Goal: Contribute content

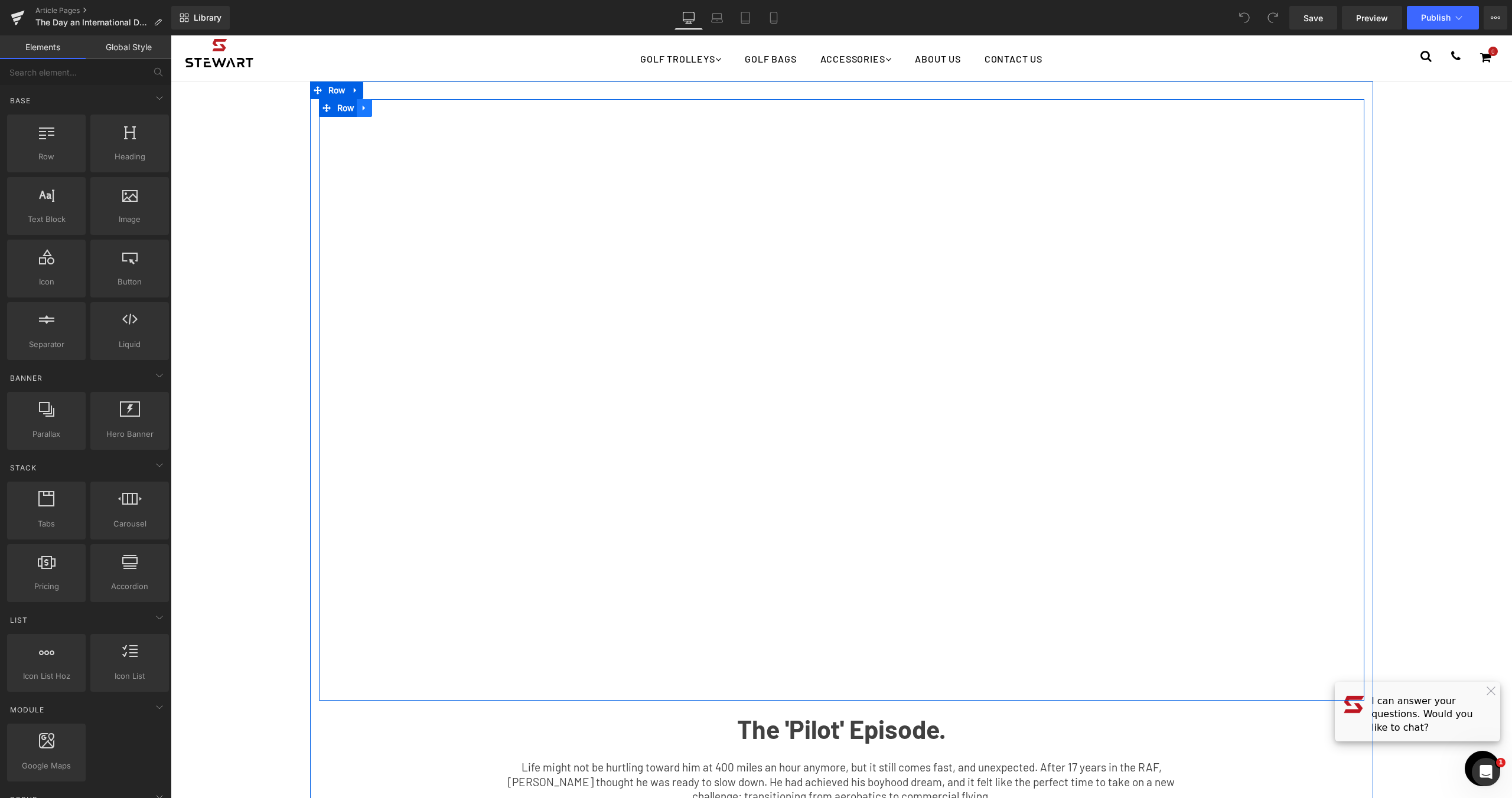
click at [360, 106] on icon at bounding box center [365, 108] width 8 height 9
click at [391, 108] on icon at bounding box center [395, 108] width 8 height 8
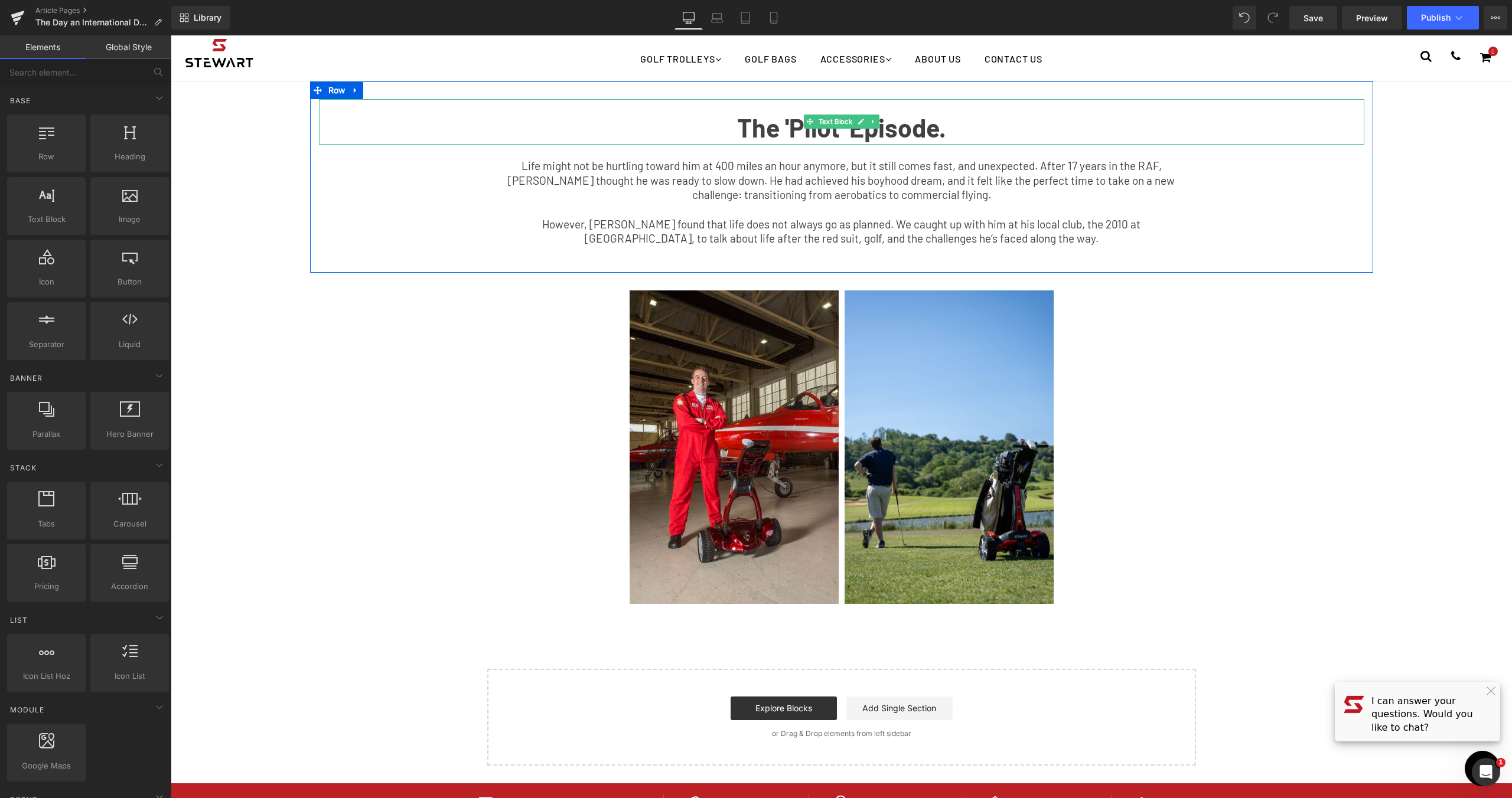
click at [860, 127] on link at bounding box center [861, 122] width 13 height 14
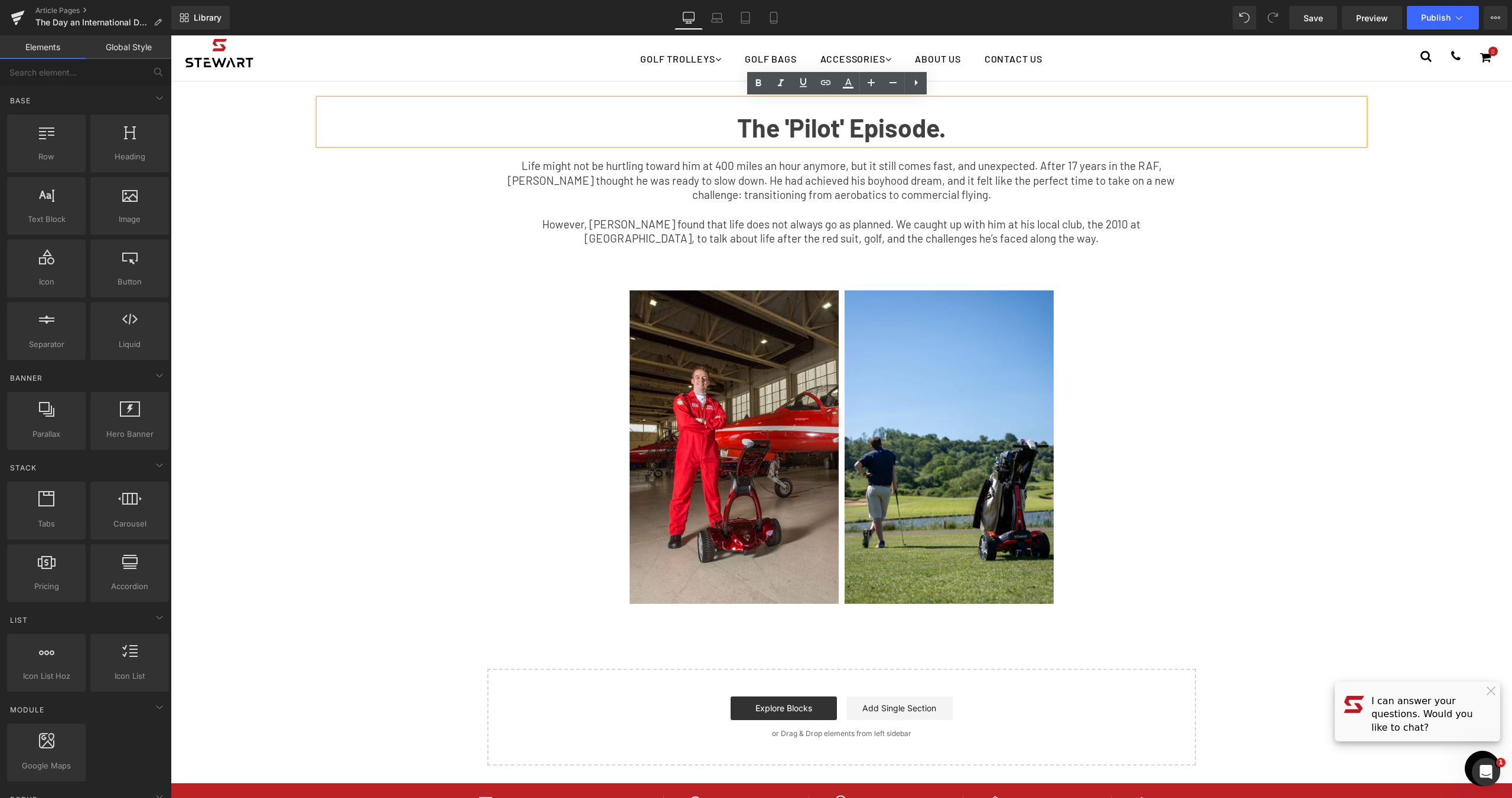
click at [939, 116] on b "The 'Pilot' Episode." at bounding box center [842, 127] width 209 height 31
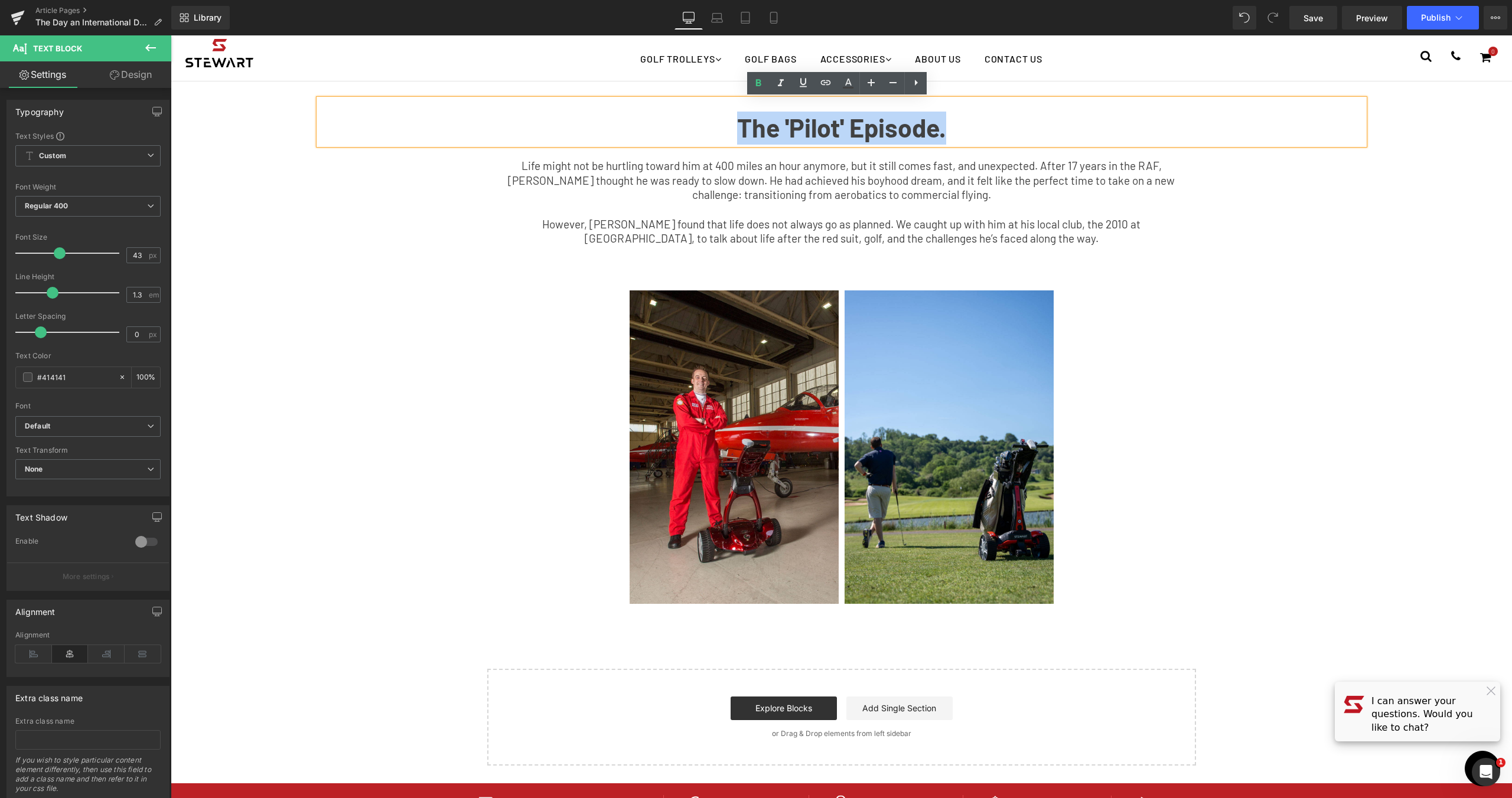
drag, startPoint x: 961, startPoint y: 122, endPoint x: 726, endPoint y: 132, distance: 235.2
click at [726, 132] on p "The 'Pilot' Episode." at bounding box center [842, 128] width 1045 height 33
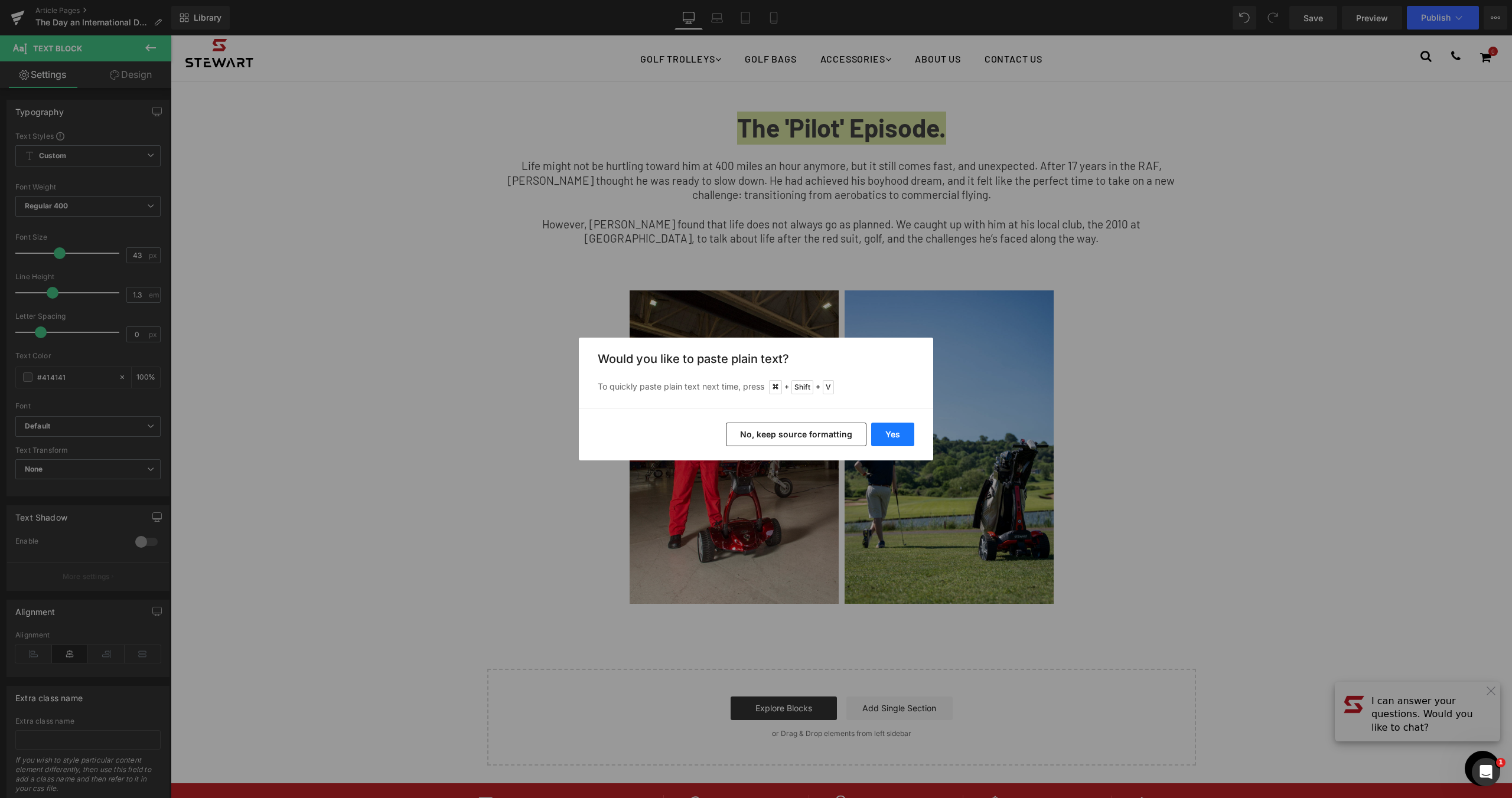
click at [877, 429] on button "Yes" at bounding box center [893, 434] width 43 height 24
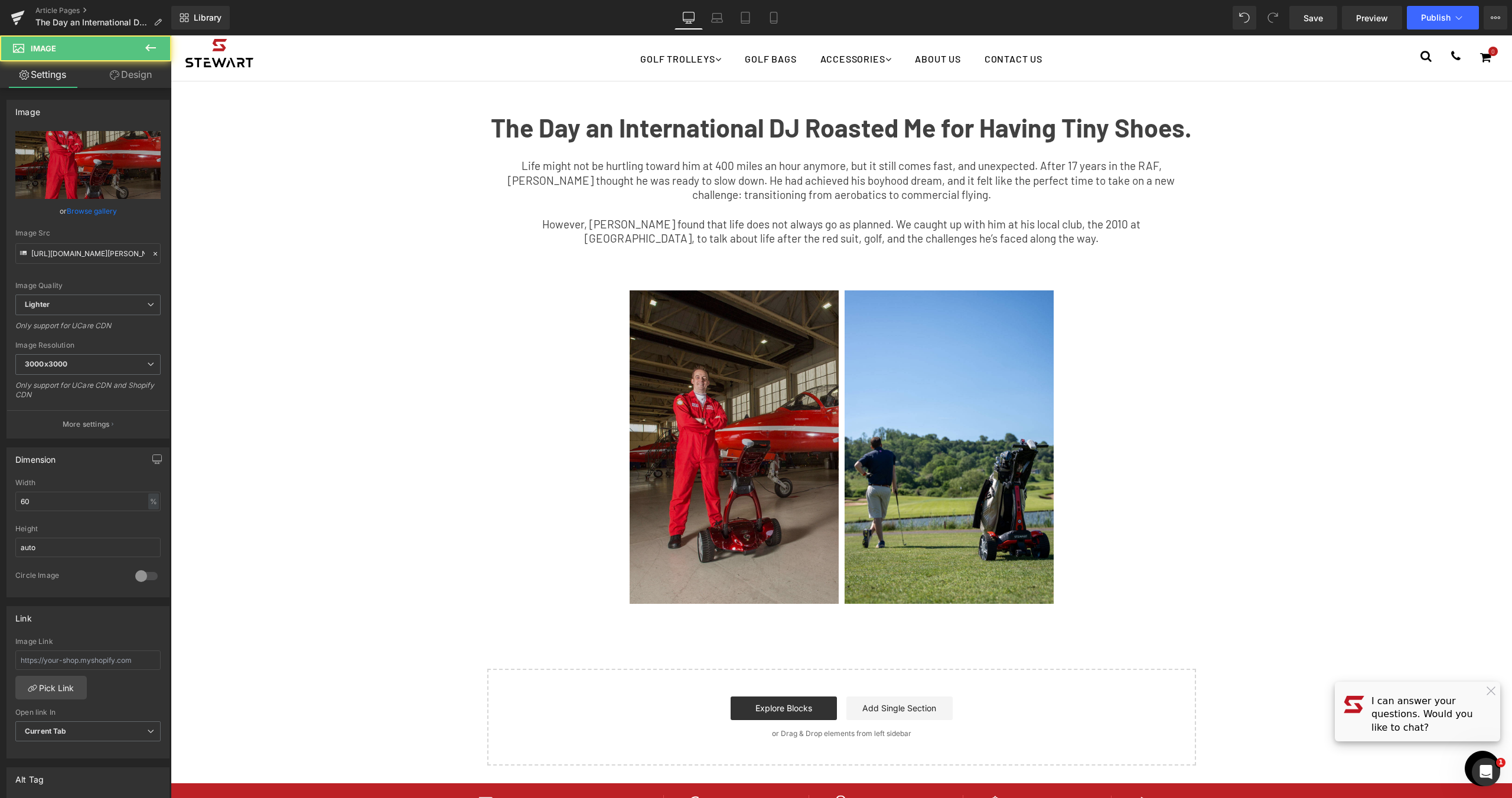
click at [728, 364] on img at bounding box center [734, 447] width 209 height 313
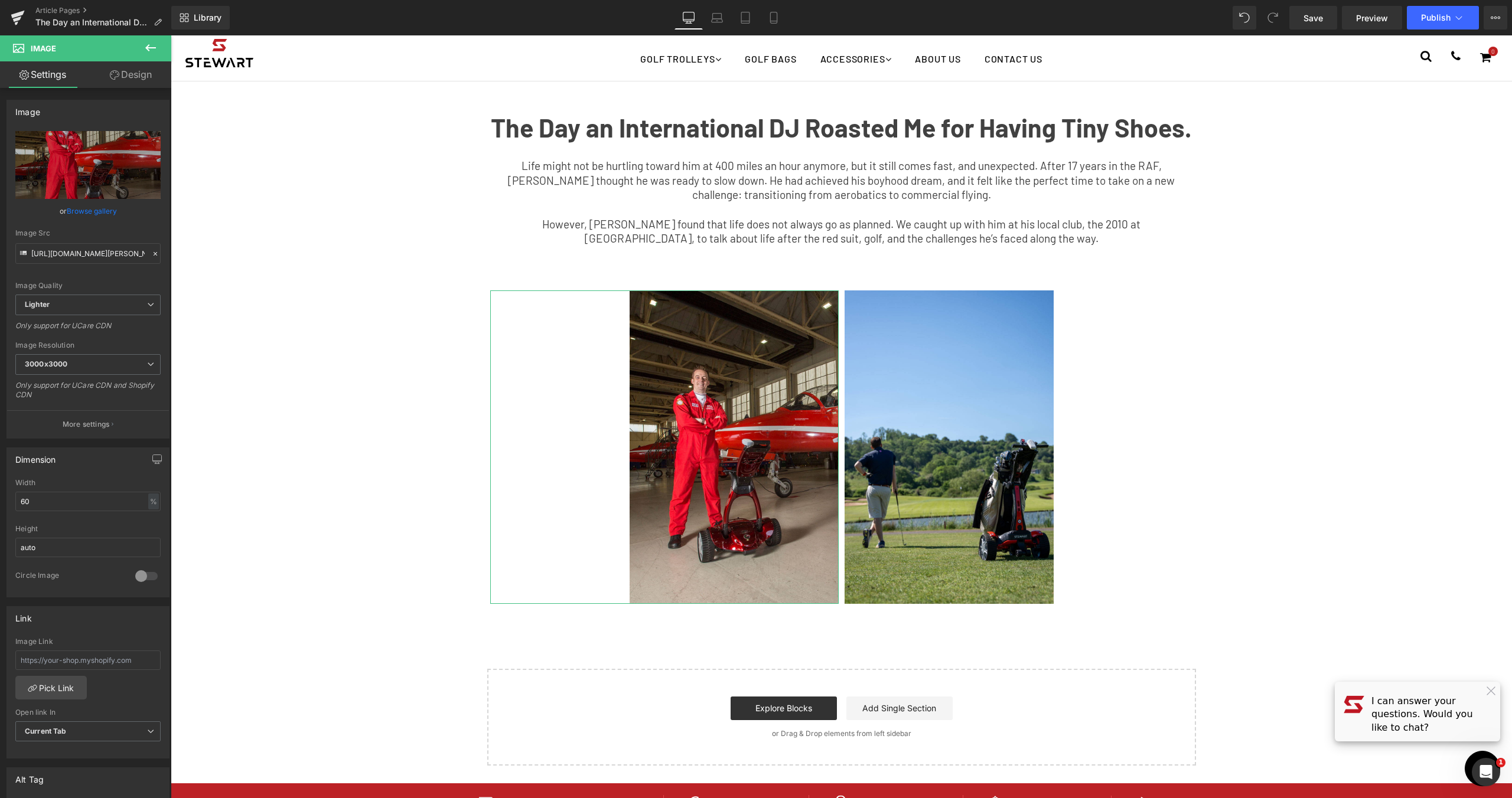
click at [110, 71] on icon at bounding box center [115, 75] width 10 height 10
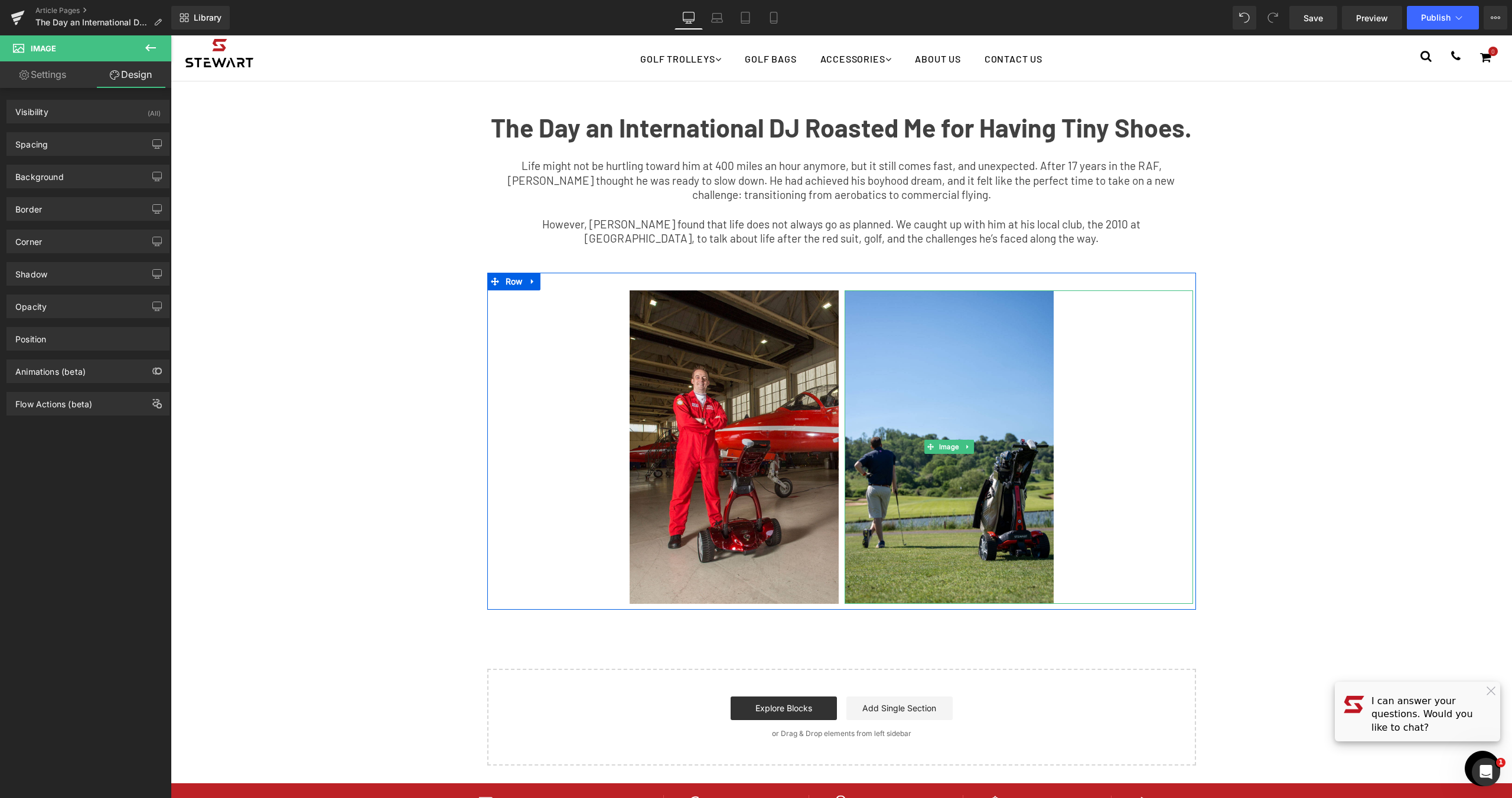
click at [1158, 335] on div at bounding box center [1019, 447] width 348 height 313
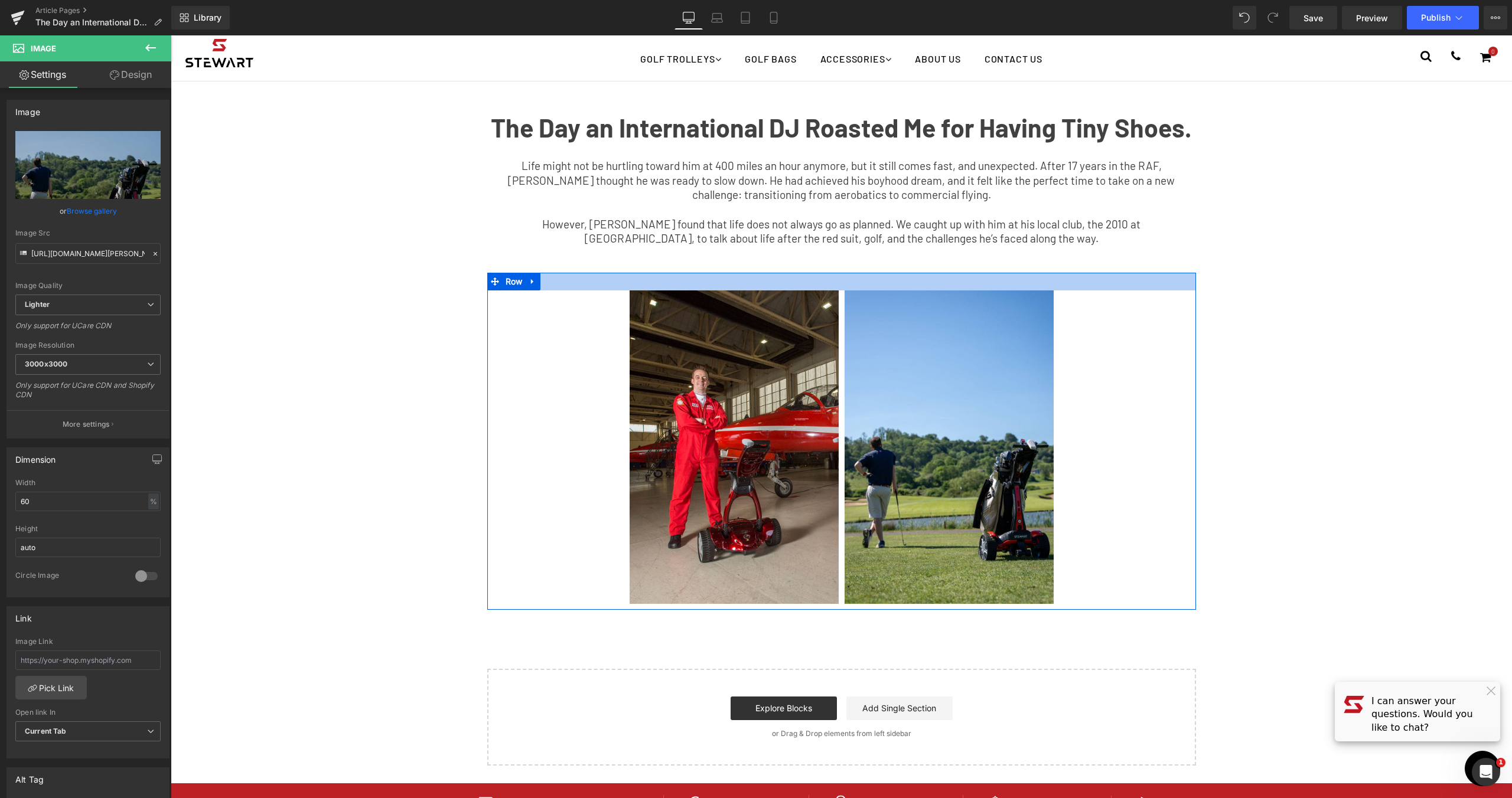
click at [1147, 283] on div at bounding box center [841, 281] width 709 height 17
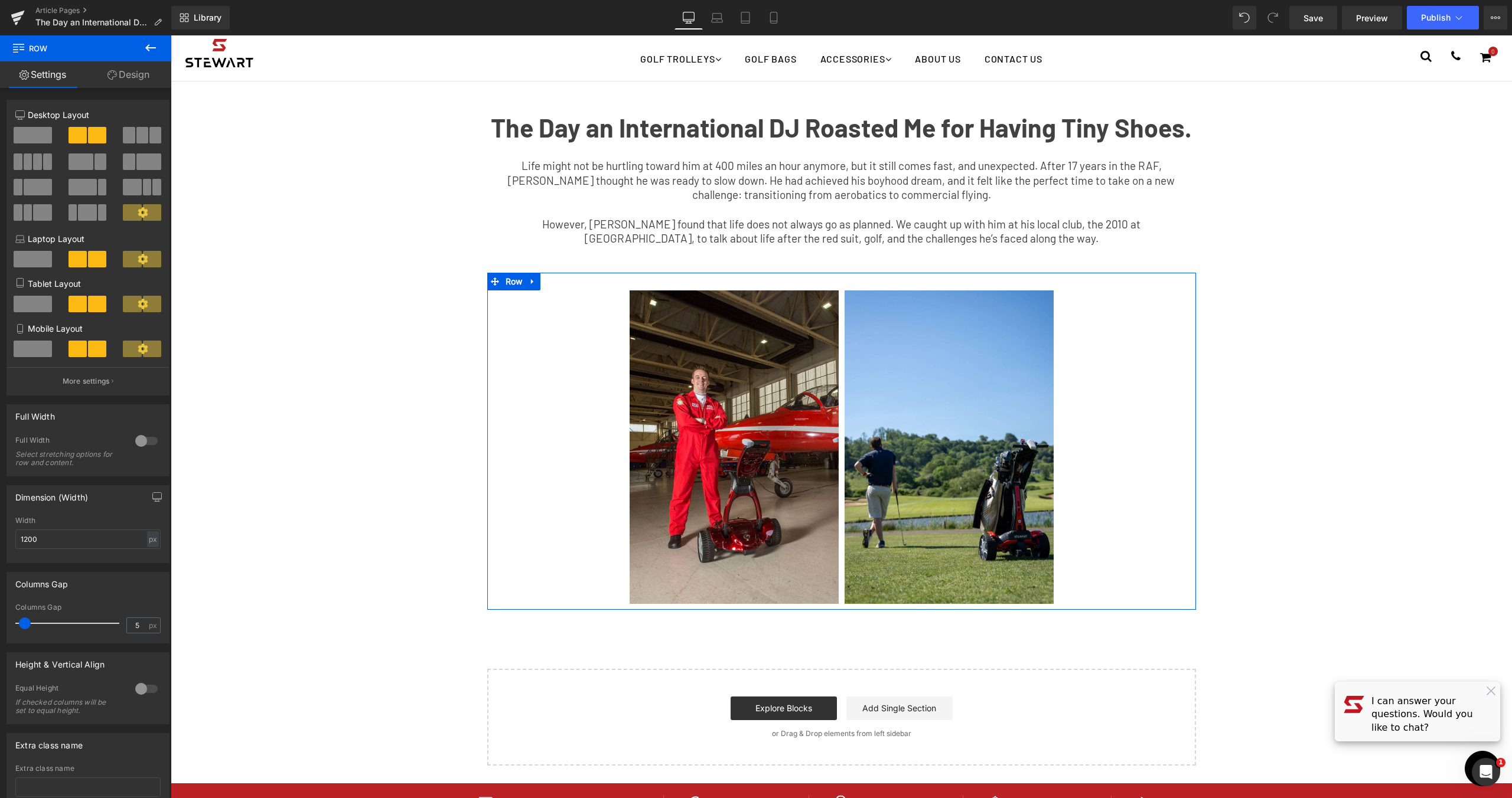
click at [151, 140] on span at bounding box center [155, 136] width 12 height 17
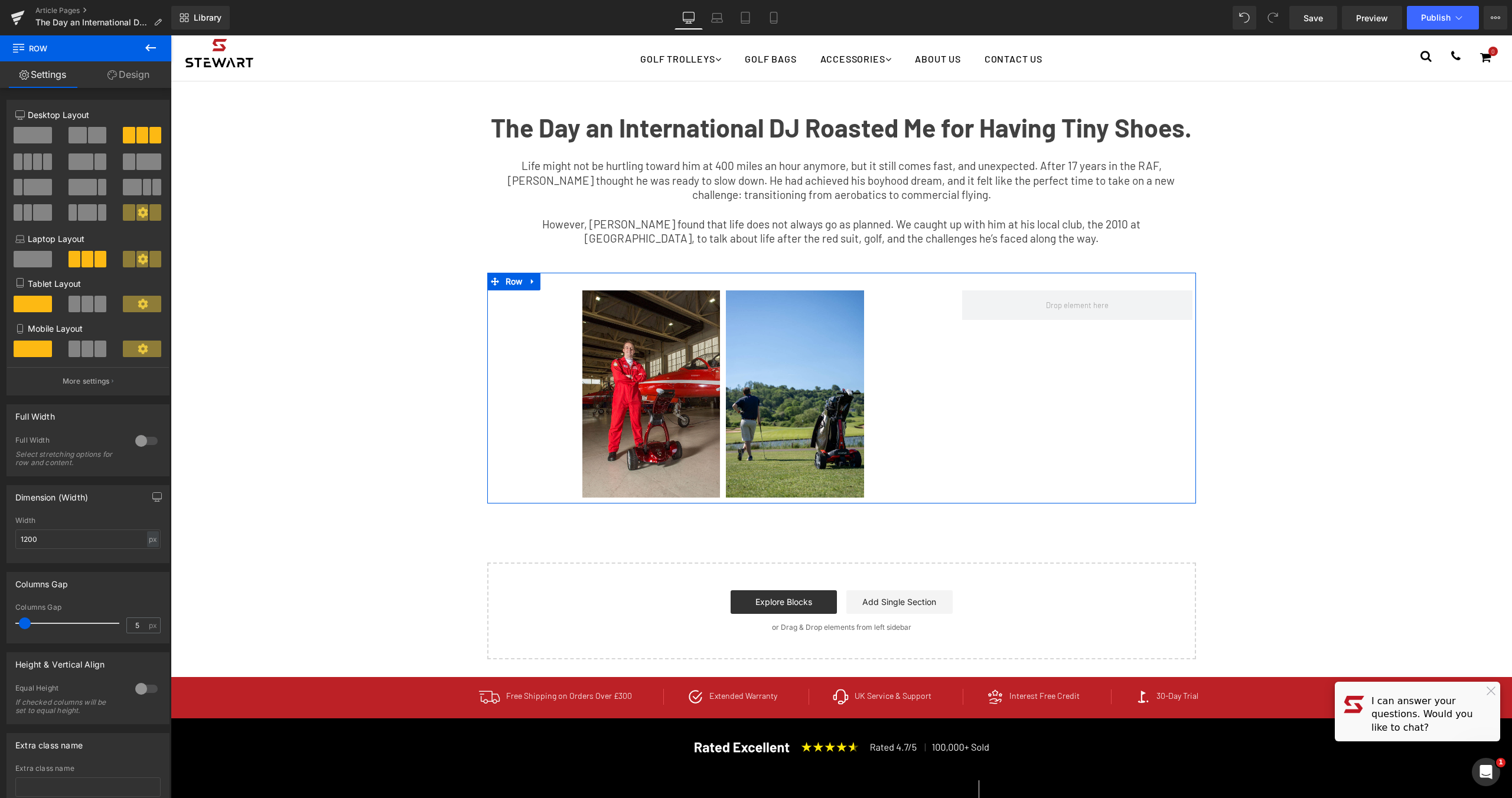
click at [40, 170] on div at bounding box center [33, 166] width 55 height 25
click at [41, 166] on button at bounding box center [33, 162] width 40 height 17
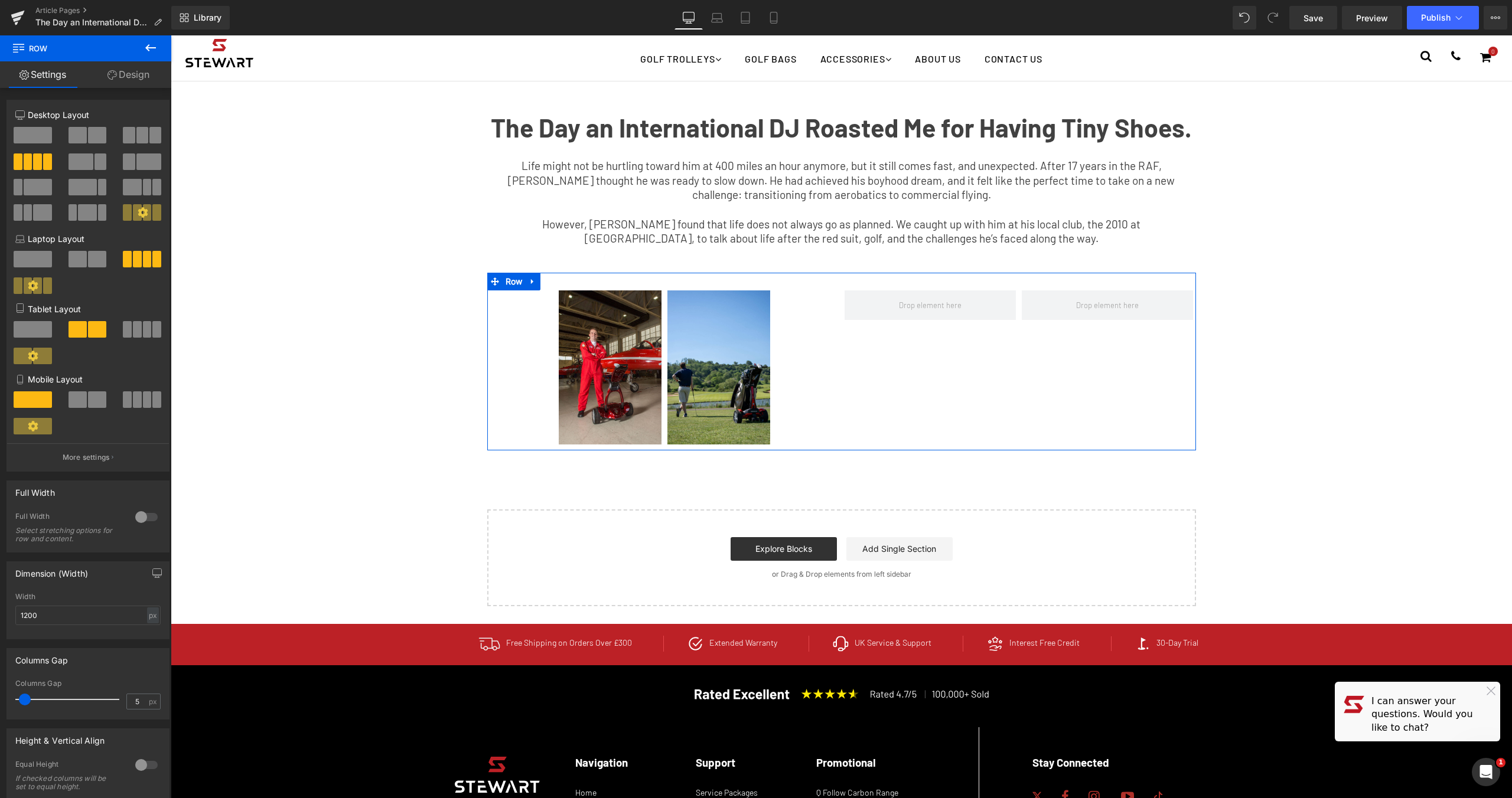
click at [89, 140] on span at bounding box center [97, 136] width 18 height 17
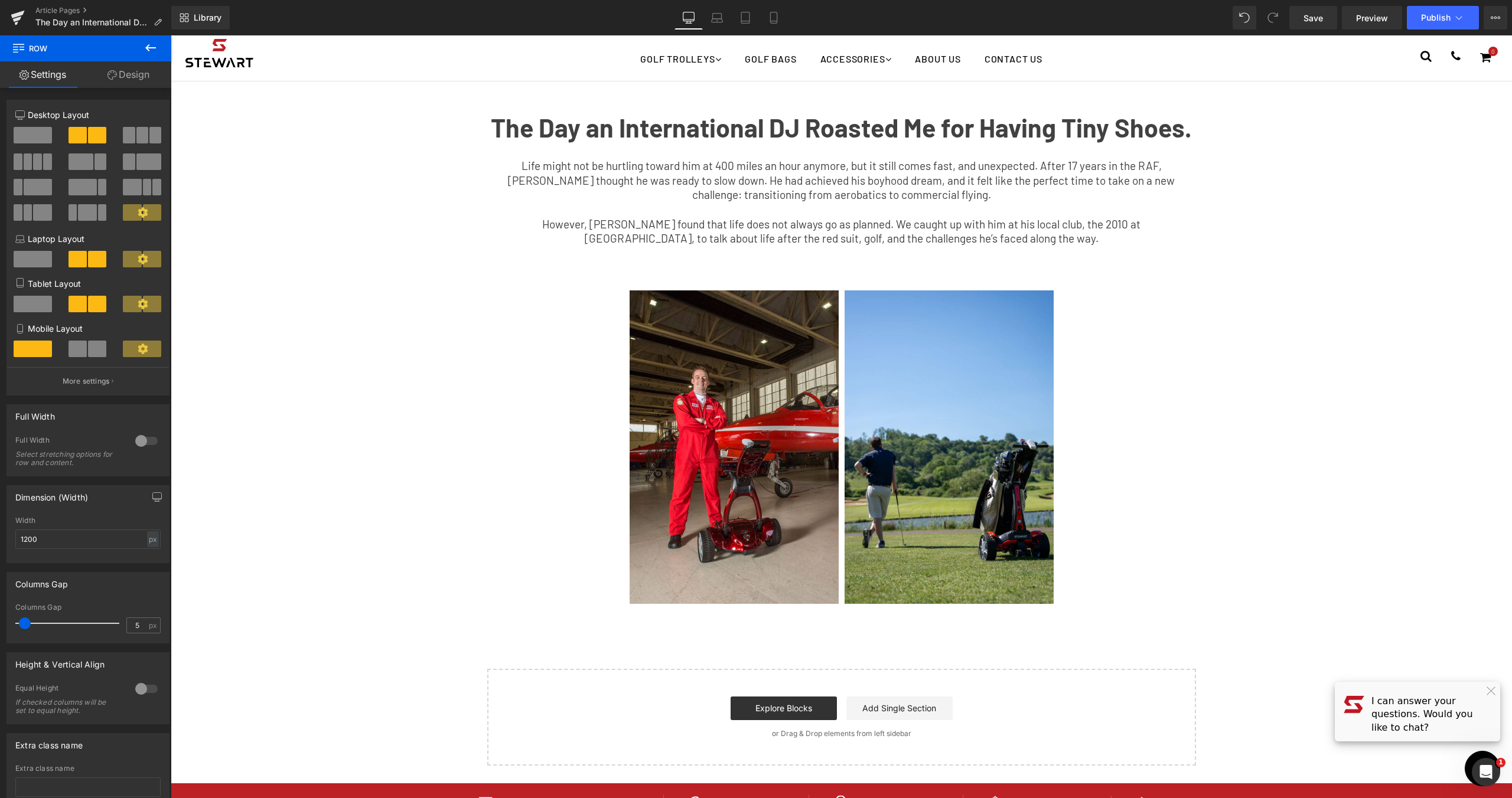
click at [821, 229] on span "However, [PERSON_NAME] found that life does not always go as planned. We caught…" at bounding box center [841, 231] width 598 height 29
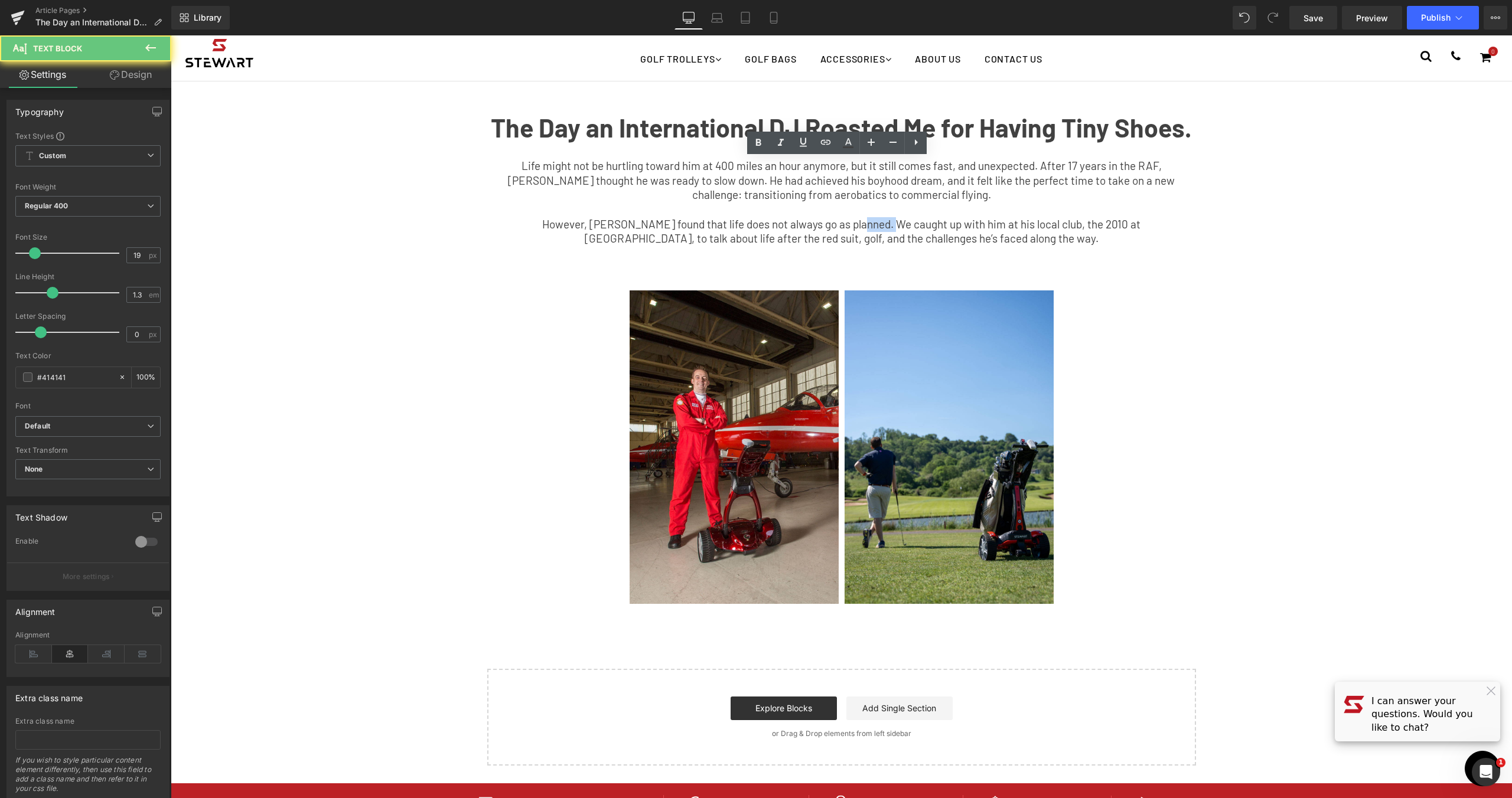
click at [821, 229] on span "However, [PERSON_NAME] found that life does not always go as planned. We caught…" at bounding box center [841, 231] width 598 height 29
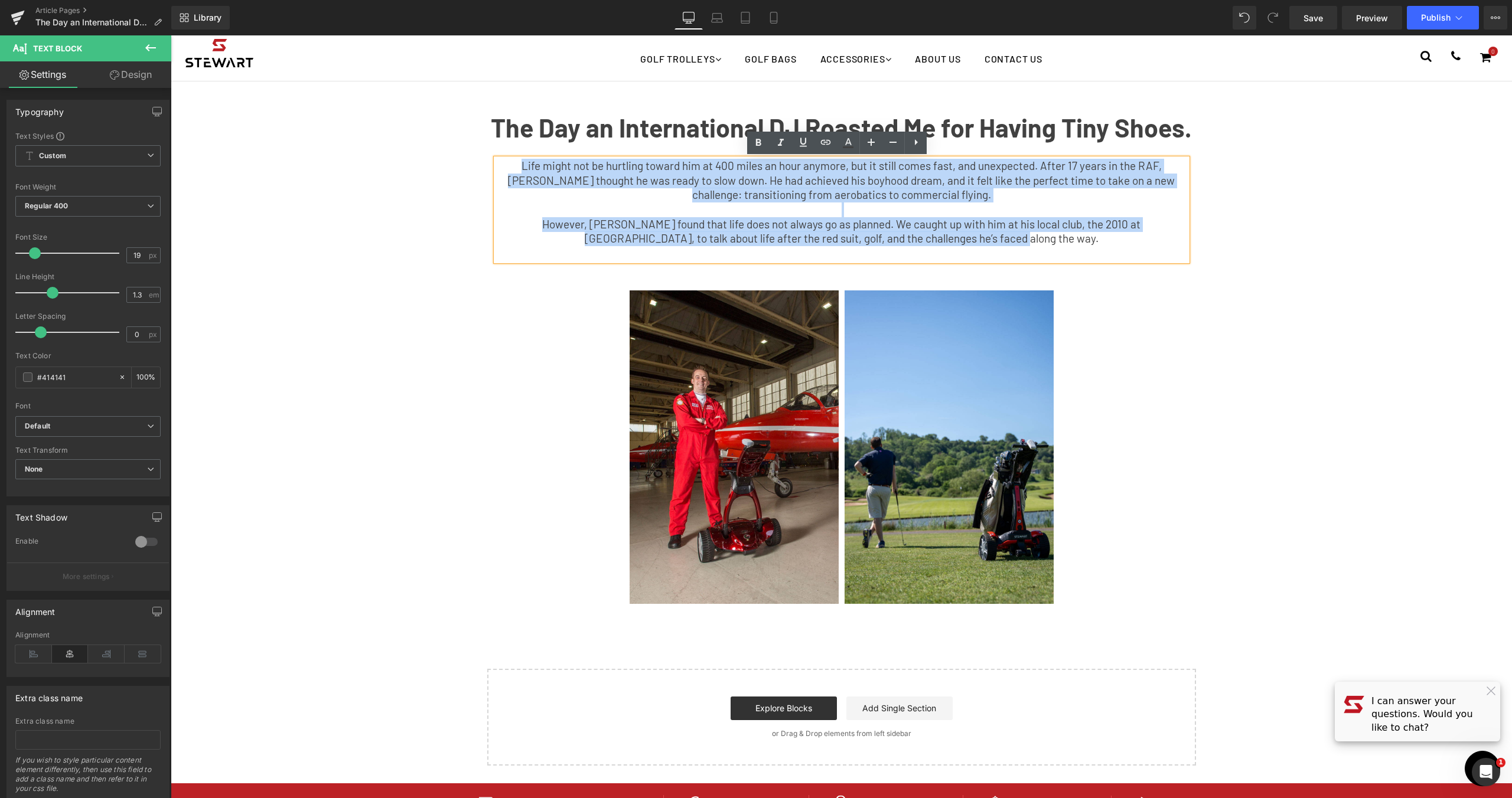
drag, startPoint x: 1019, startPoint y: 241, endPoint x: 325, endPoint y: 148, distance: 700.2
click at [325, 148] on div "The Day an International DJ Roasted Me for Having Tiny Shoes. Text Block Life m…" at bounding box center [842, 183] width 1064 height 168
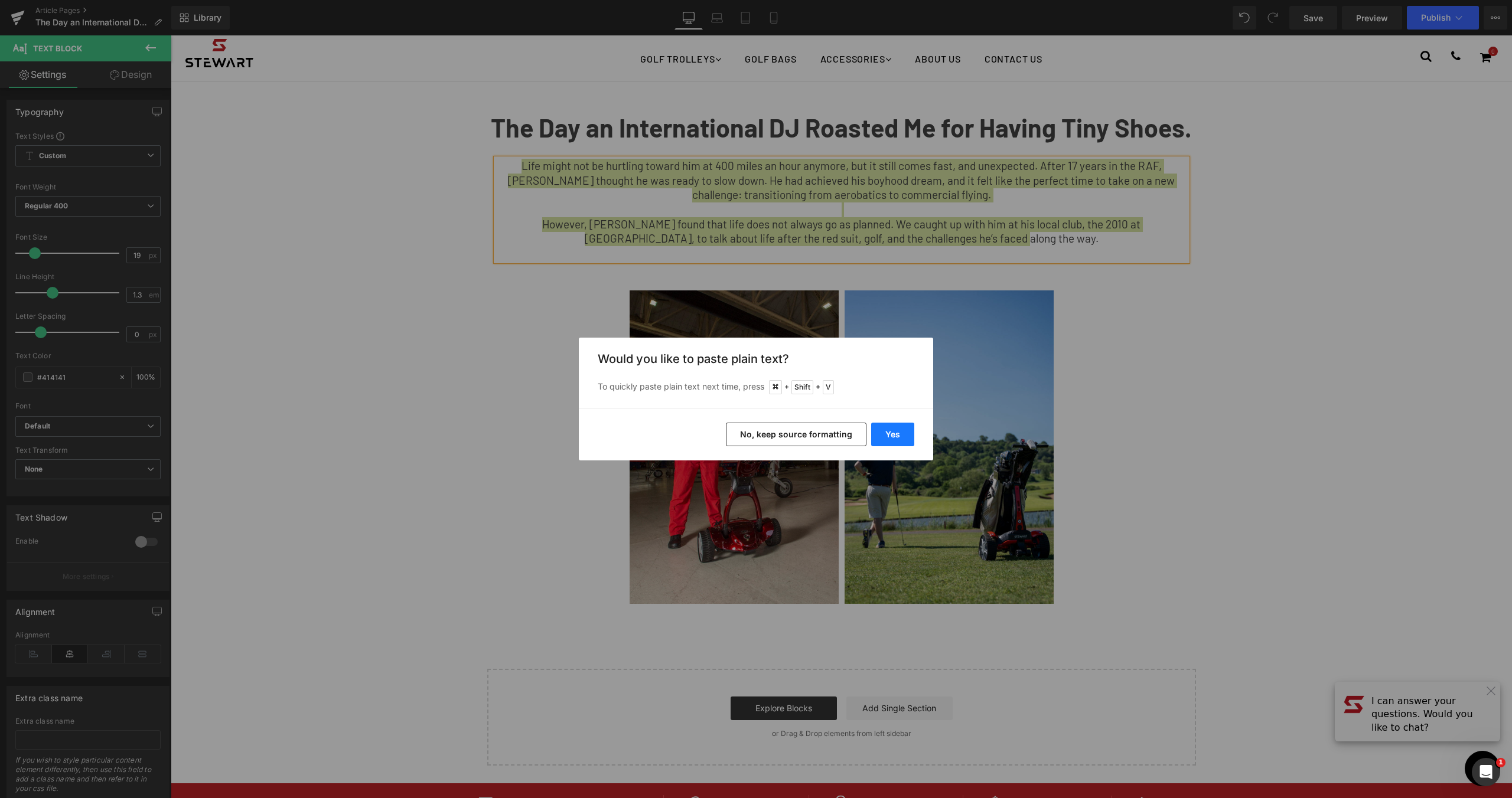
click at [878, 434] on button "Yes" at bounding box center [893, 434] width 43 height 24
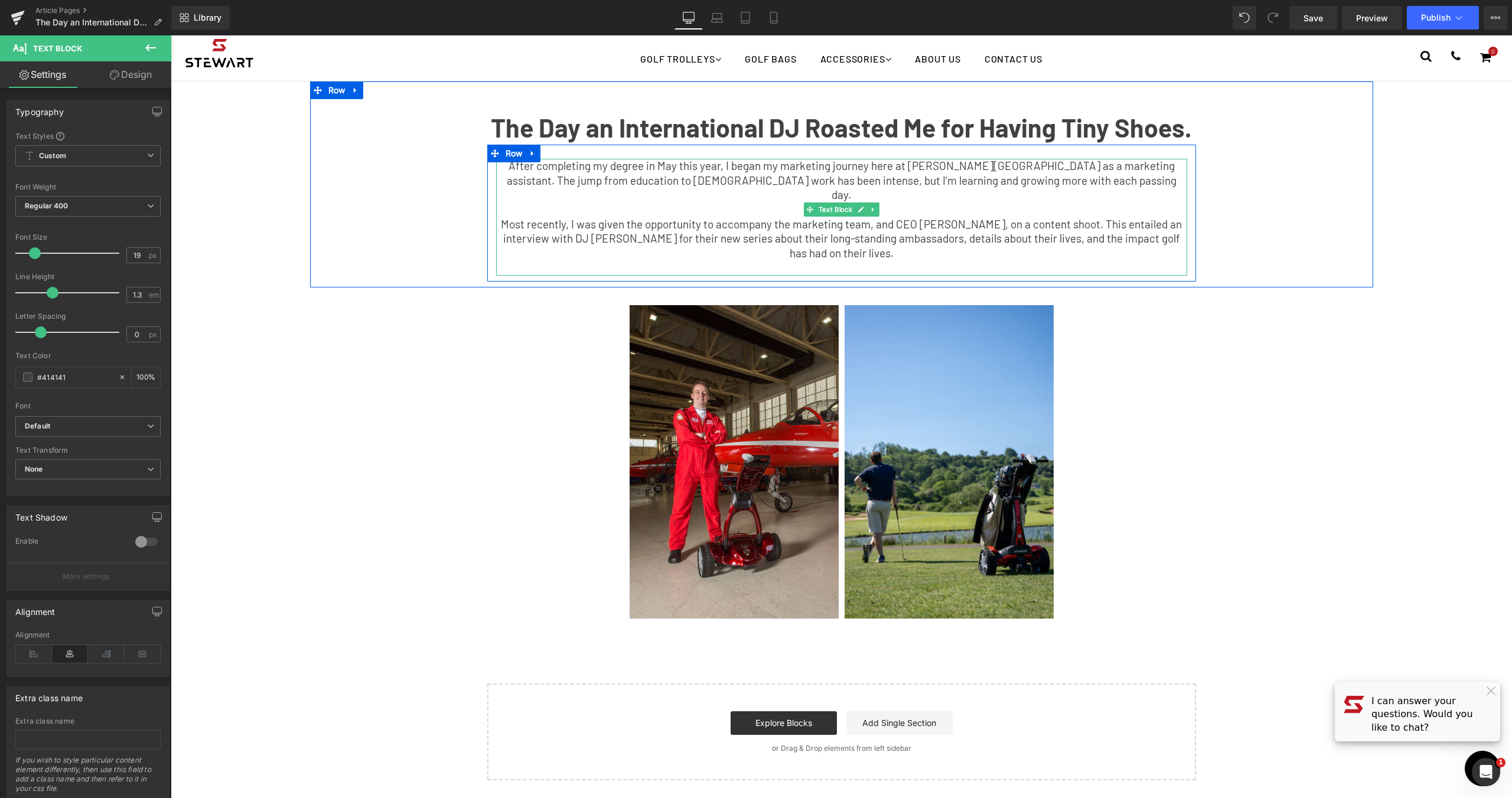
click at [964, 233] on p "Most recently, I was given the opportunity to accompany the marketing team, and…" at bounding box center [842, 239] width 691 height 43
click at [878, 225] on p "Most recently, I was given the opportunity to accompany the marketing team, and…" at bounding box center [842, 239] width 691 height 43
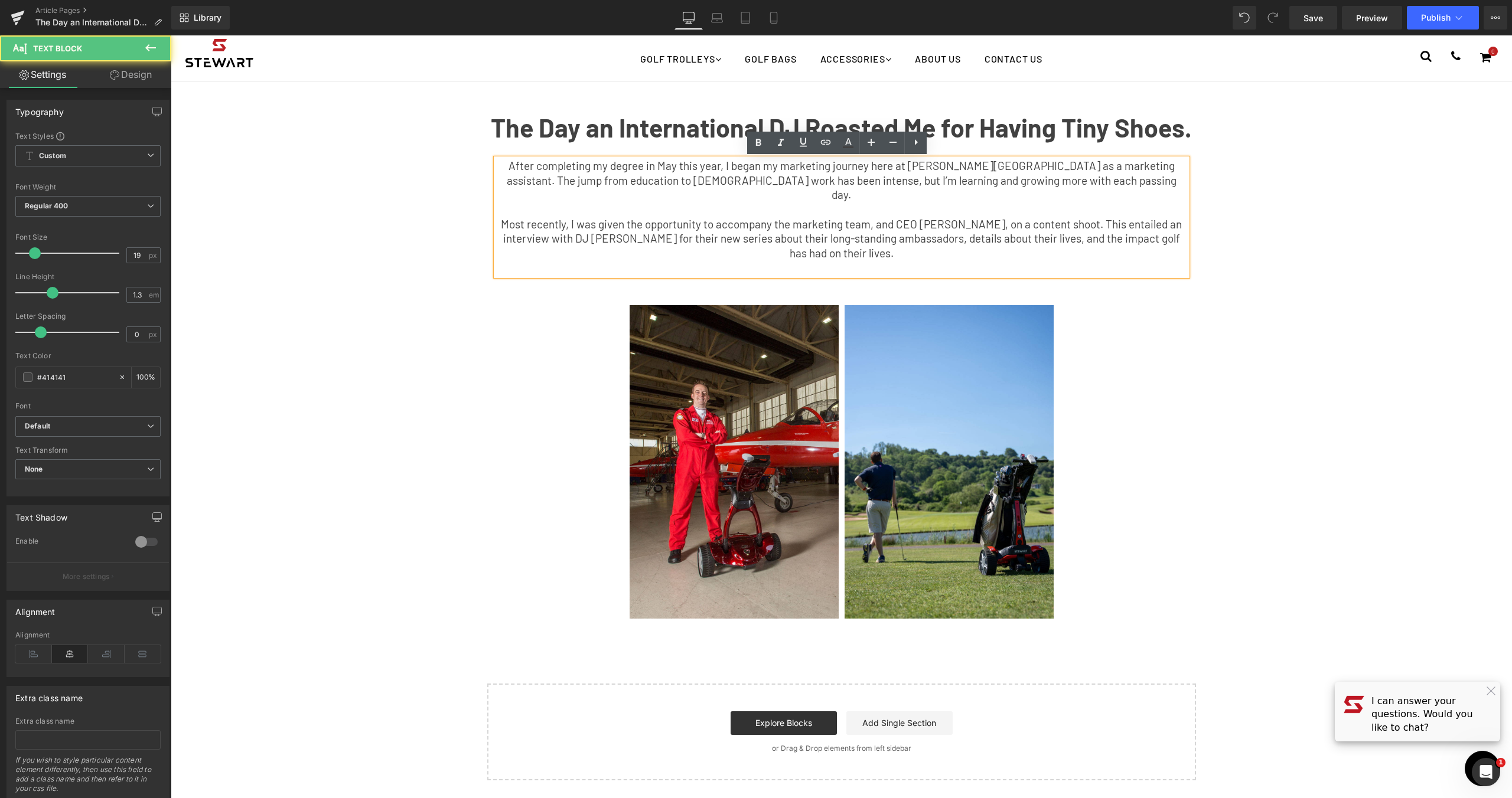
click at [882, 233] on p "Most recently, I was given the opportunity to accompany the marketing team, and…" at bounding box center [842, 239] width 691 height 43
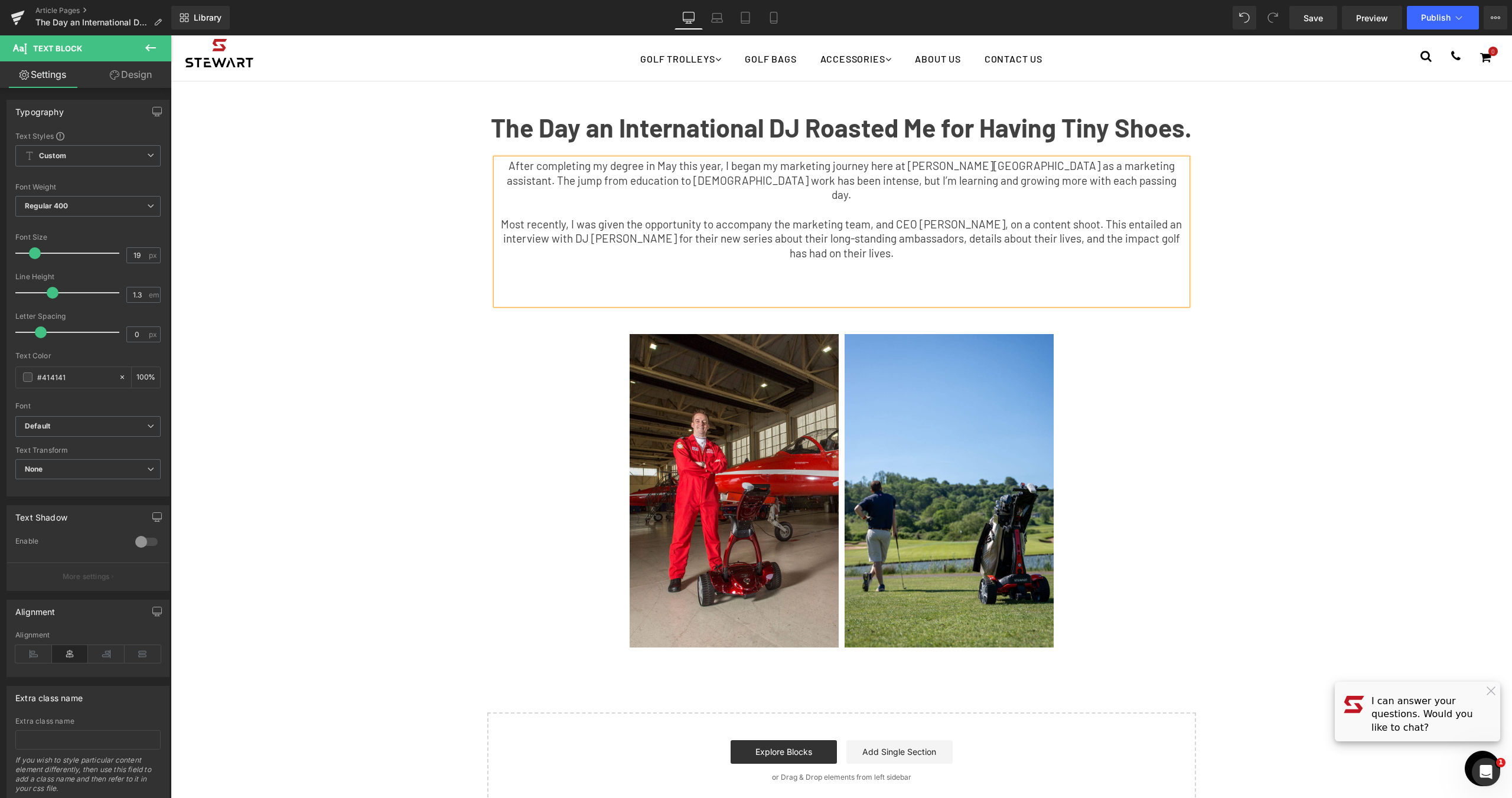
click at [861, 261] on p at bounding box center [842, 268] width 691 height 15
click at [849, 290] on p at bounding box center [842, 297] width 691 height 15
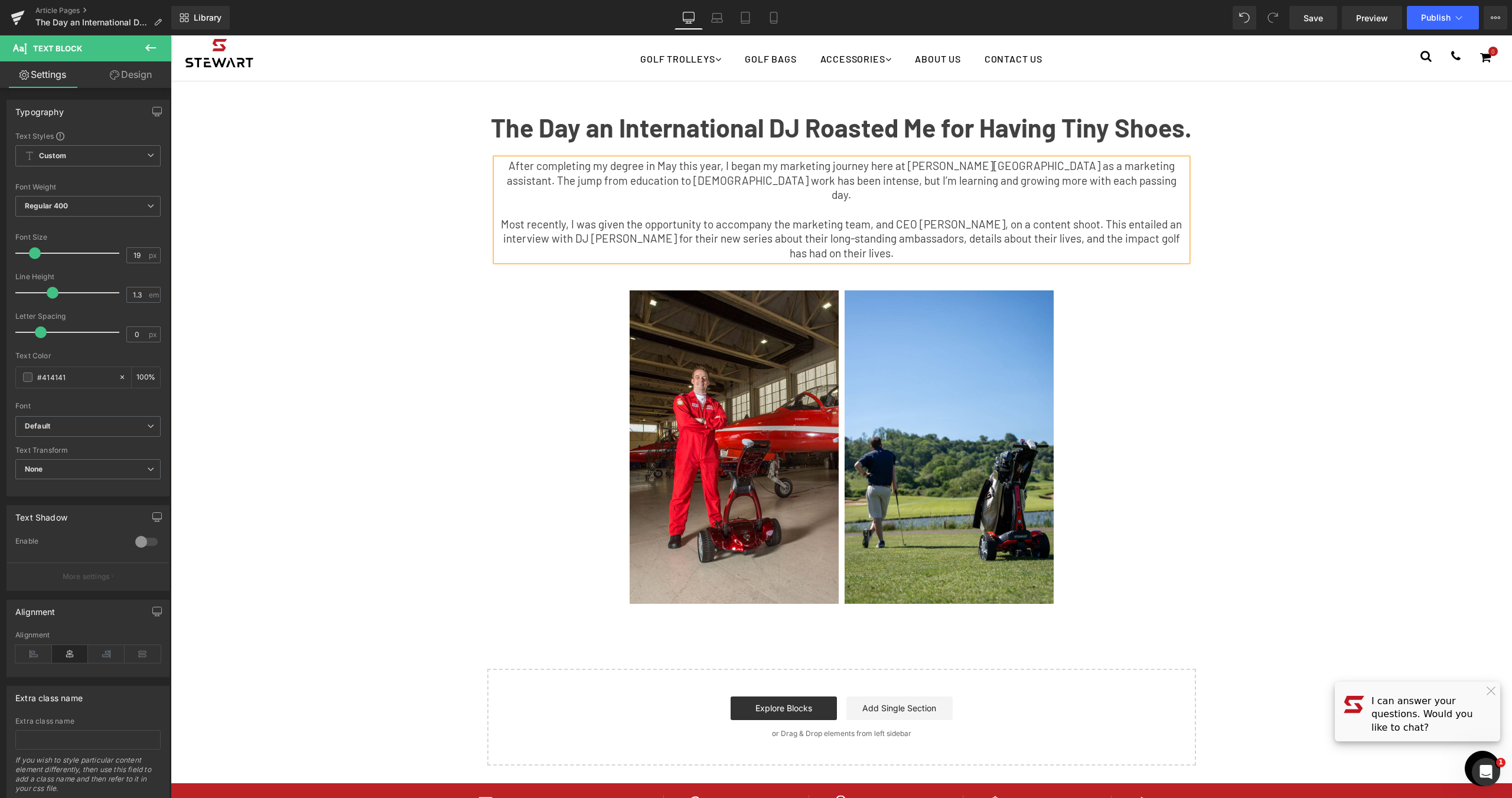
click at [1373, 276] on div "The Day an International DJ Roasted Me for Having Tiny Shoes. Text Block After …" at bounding box center [841, 423] width 1341 height 684
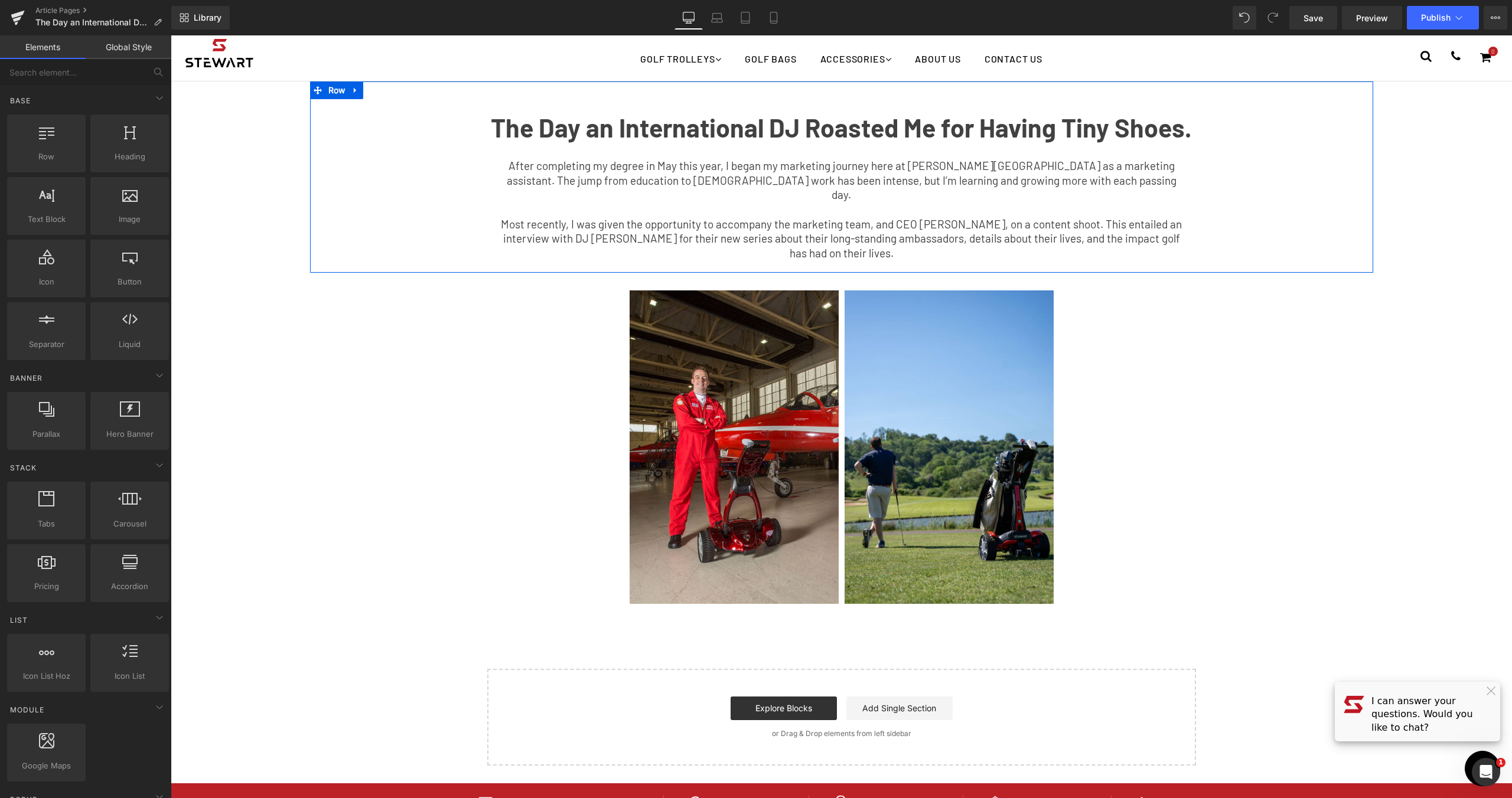
drag, startPoint x: 329, startPoint y: 159, endPoint x: 529, endPoint y: 191, distance: 202.5
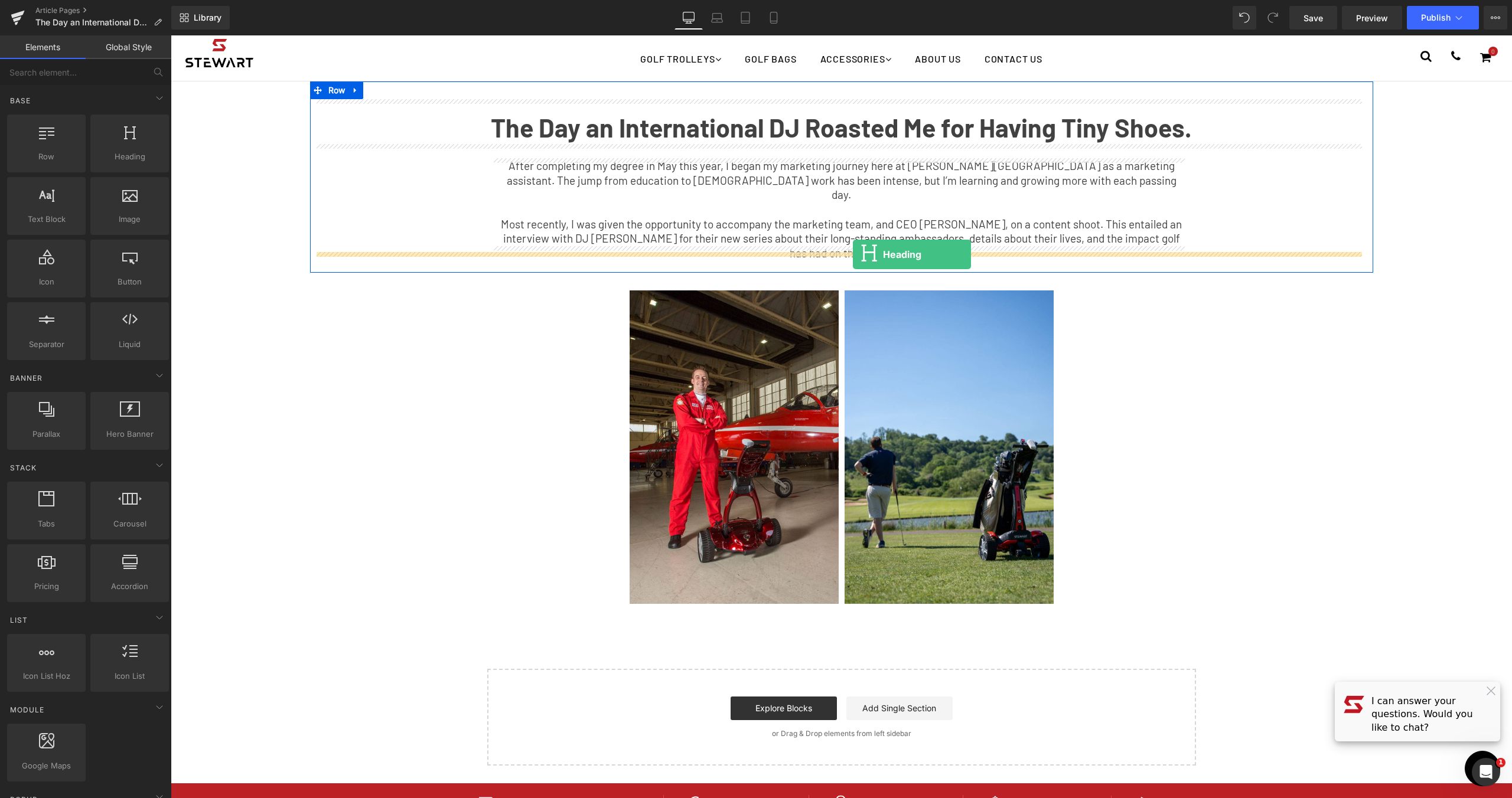
drag, startPoint x: 309, startPoint y: 173, endPoint x: 853, endPoint y: 255, distance: 550.1
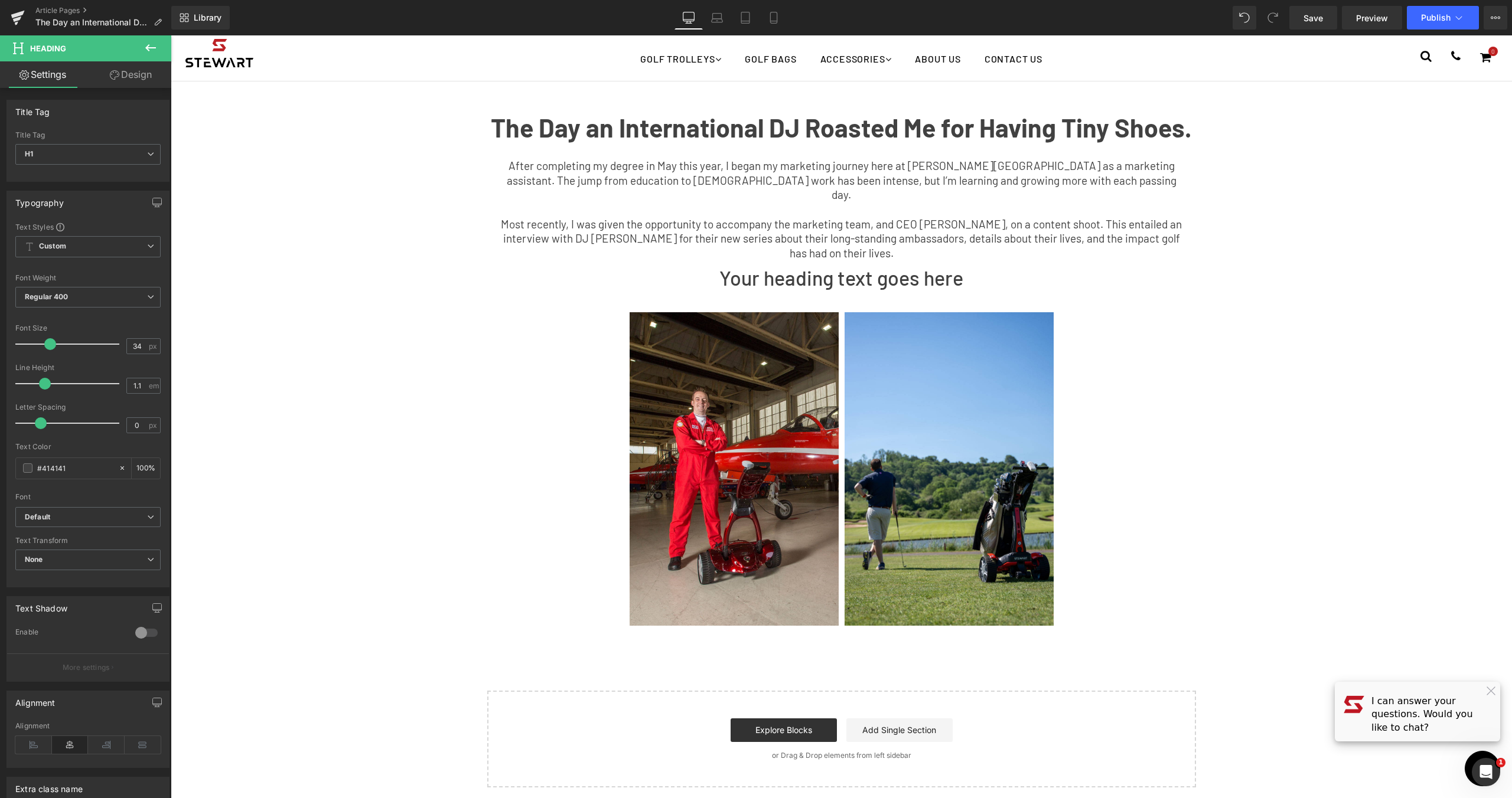
click at [159, 49] on button at bounding box center [150, 48] width 41 height 26
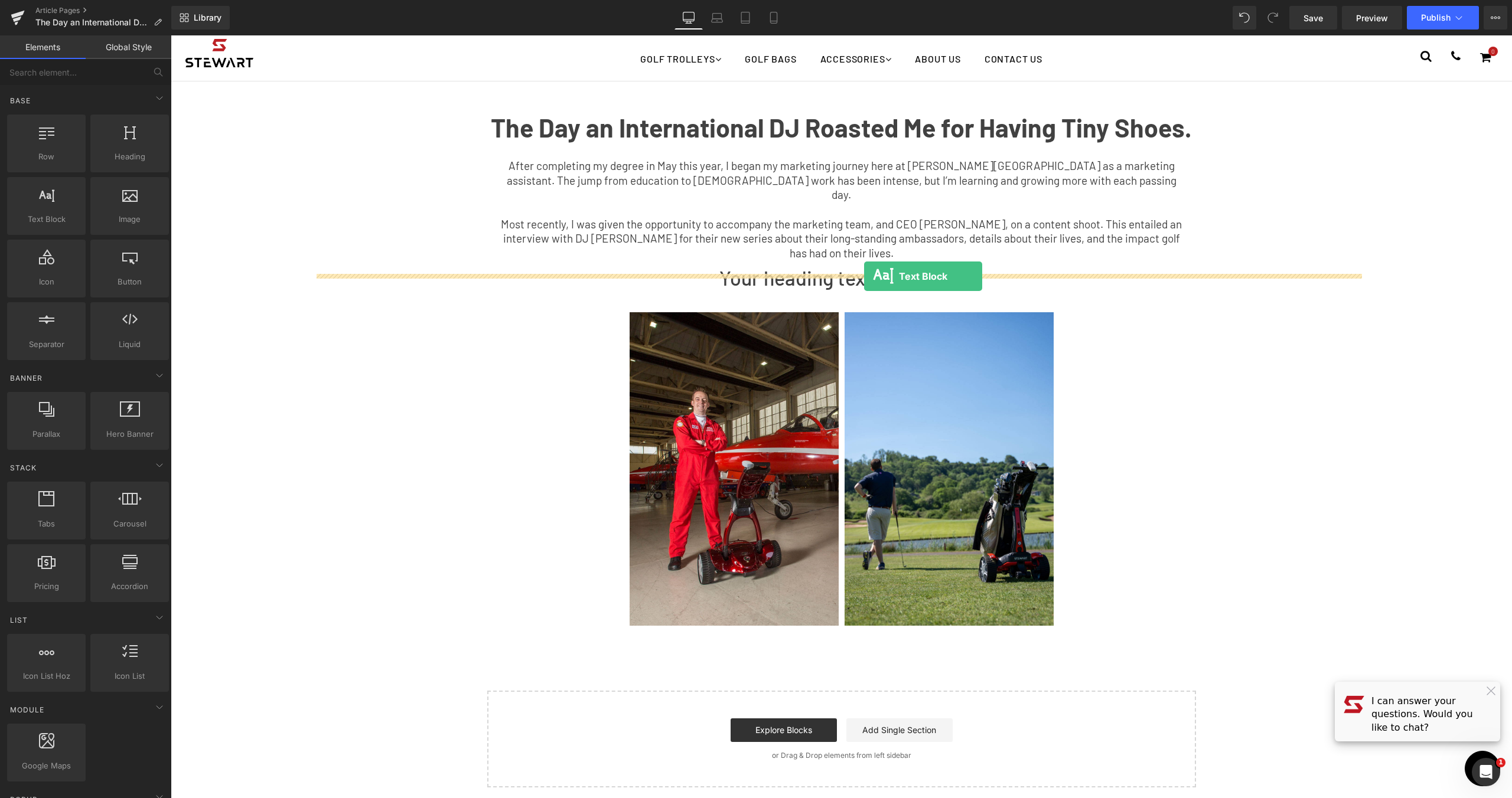
drag, startPoint x: 314, startPoint y: 240, endPoint x: 864, endPoint y: 276, distance: 551.2
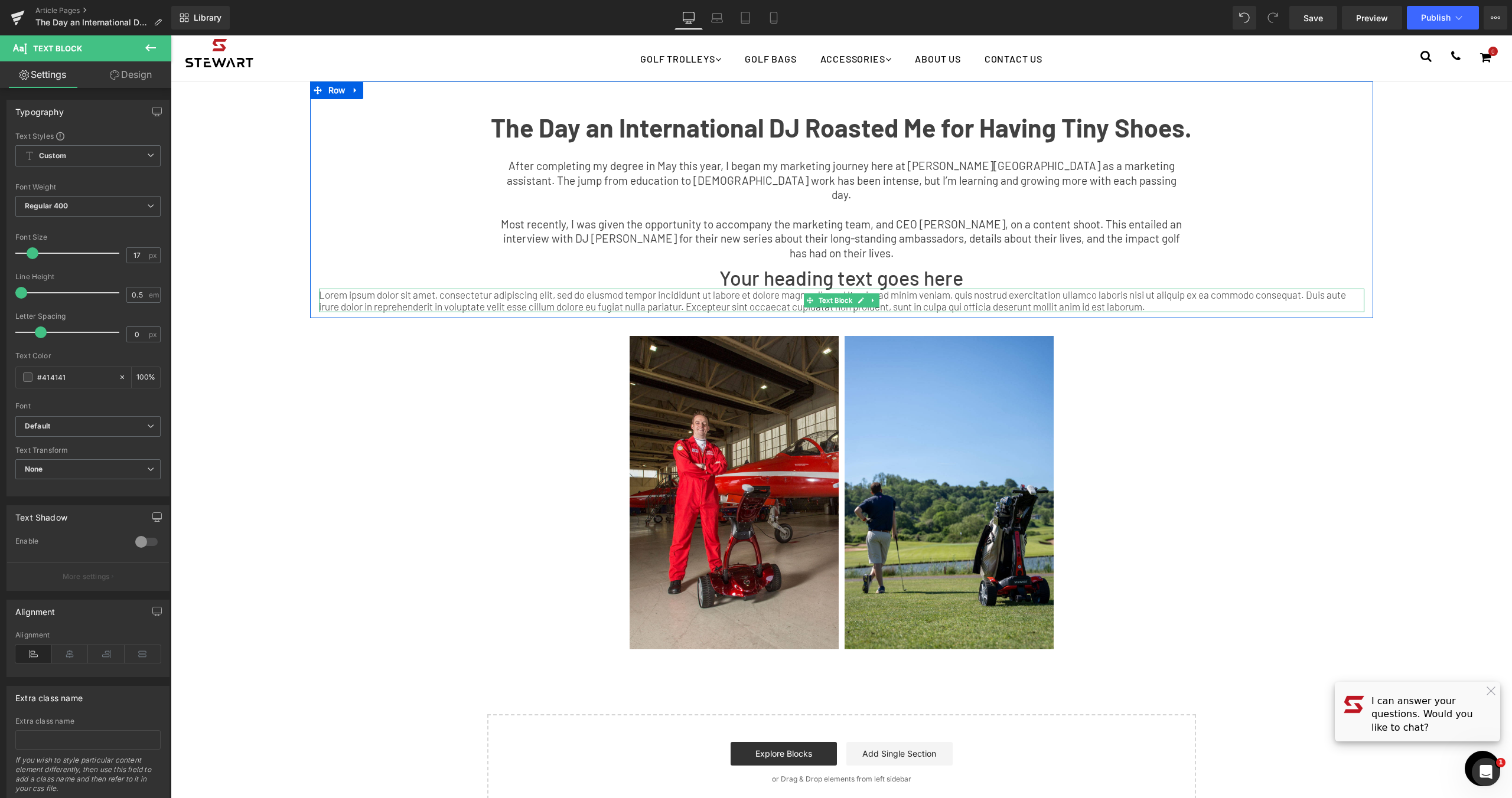
click at [1036, 289] on p "Lorem ipsum dolor sit amet, consectetur adipiscing elit, sed do eiusmod tempor …" at bounding box center [842, 301] width 1045 height 24
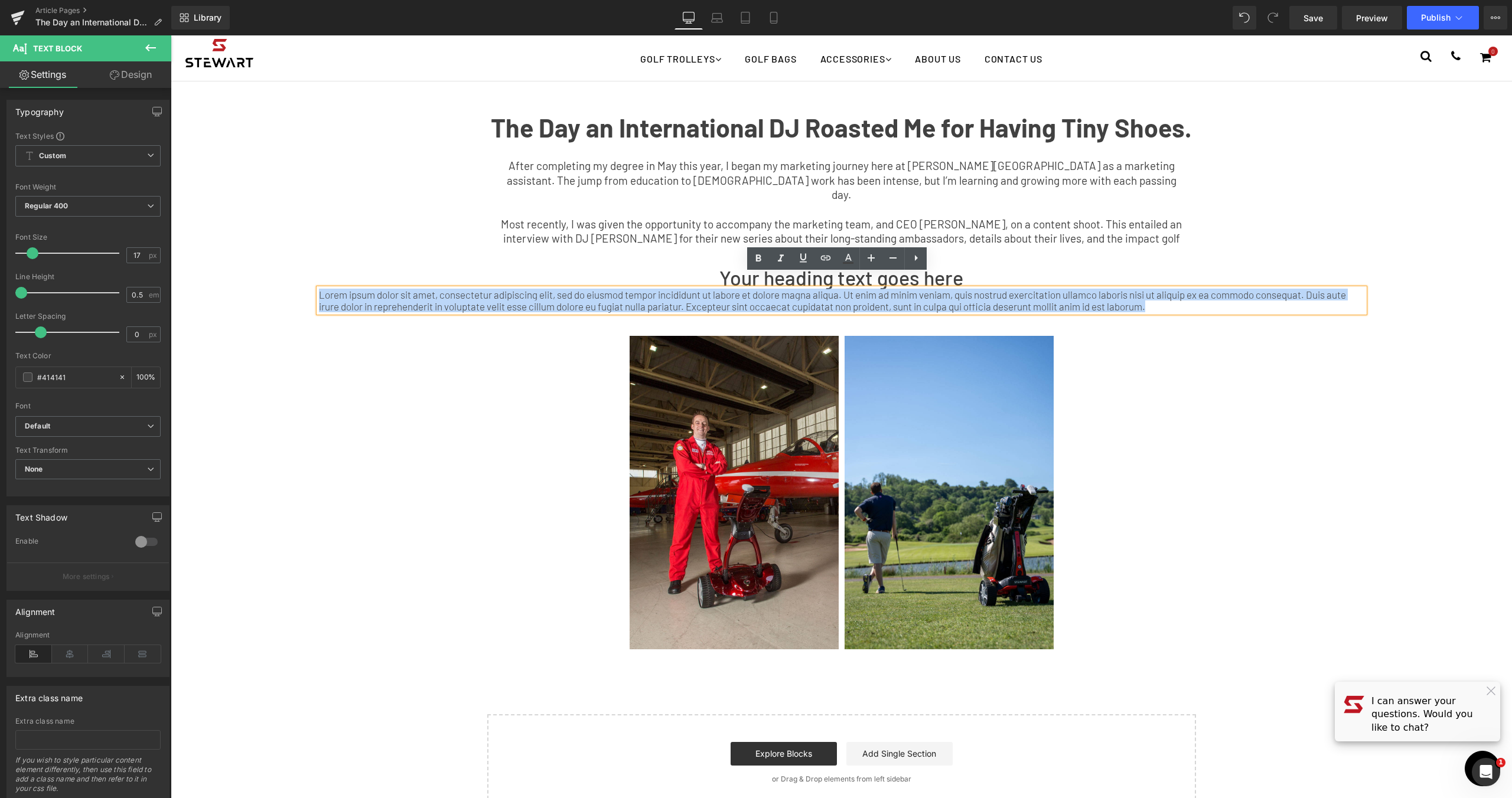
drag, startPoint x: 1163, startPoint y: 294, endPoint x: 309, endPoint y: 276, distance: 854.2
click at [310, 276] on div "The Day an International DJ Roasted Me for Having Tiny Shoes. Text Block After …" at bounding box center [842, 206] width 1064 height 213
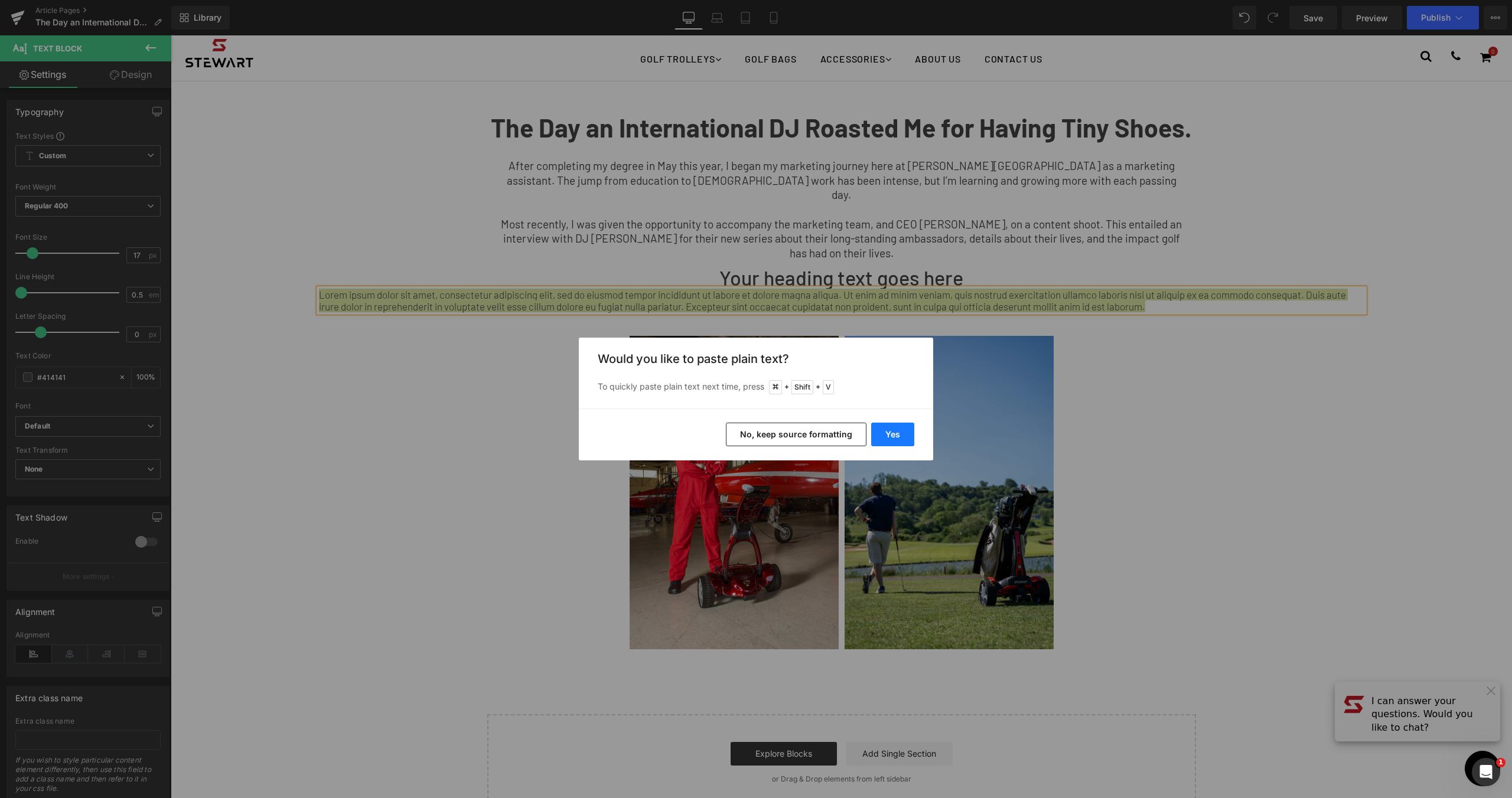
click at [898, 432] on button "Yes" at bounding box center [893, 434] width 43 height 24
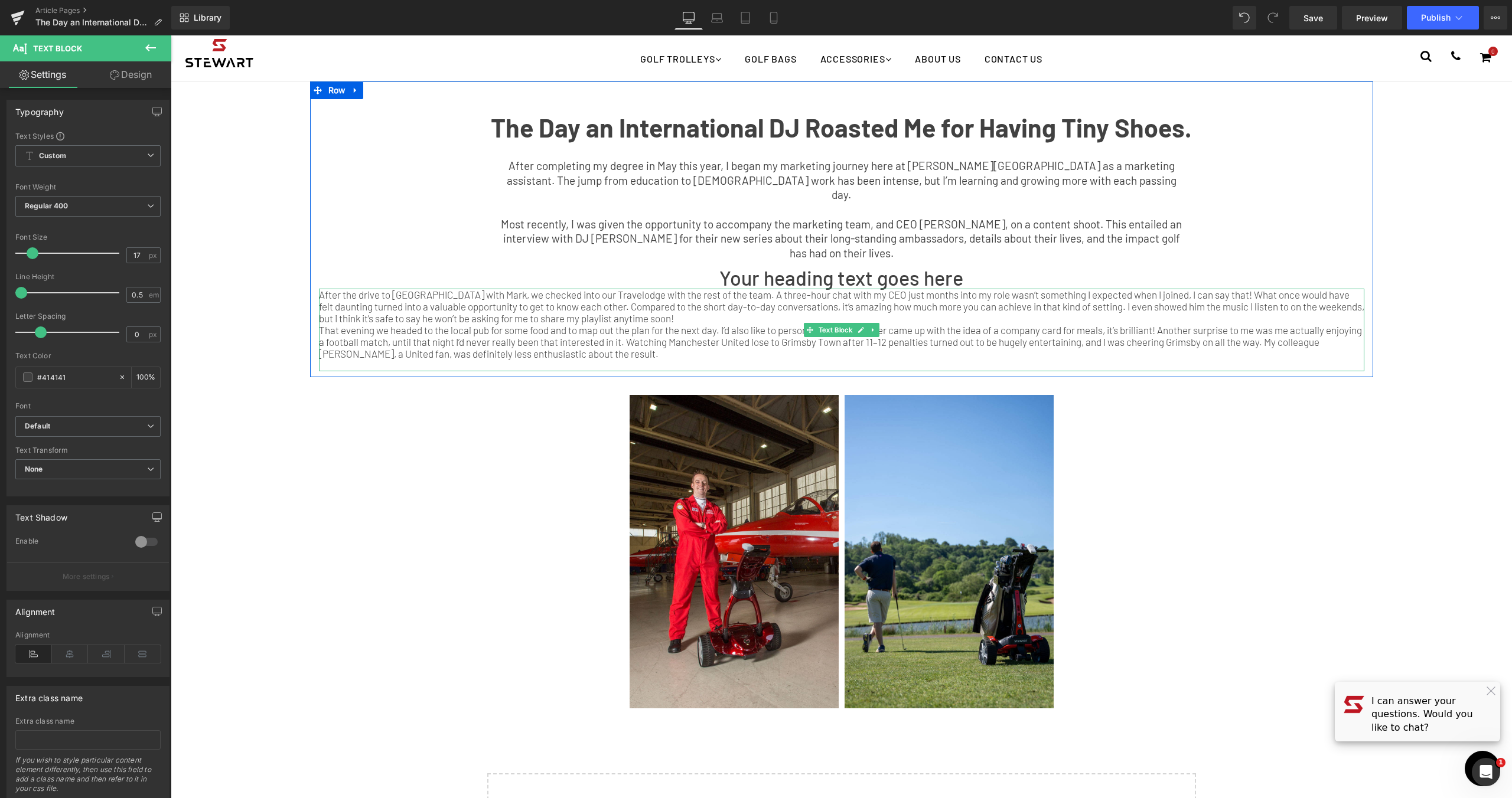
click at [794, 337] on p "That evening we headed to the local pub for some food and to map out the plan f…" at bounding box center [842, 341] width 1045 height 36
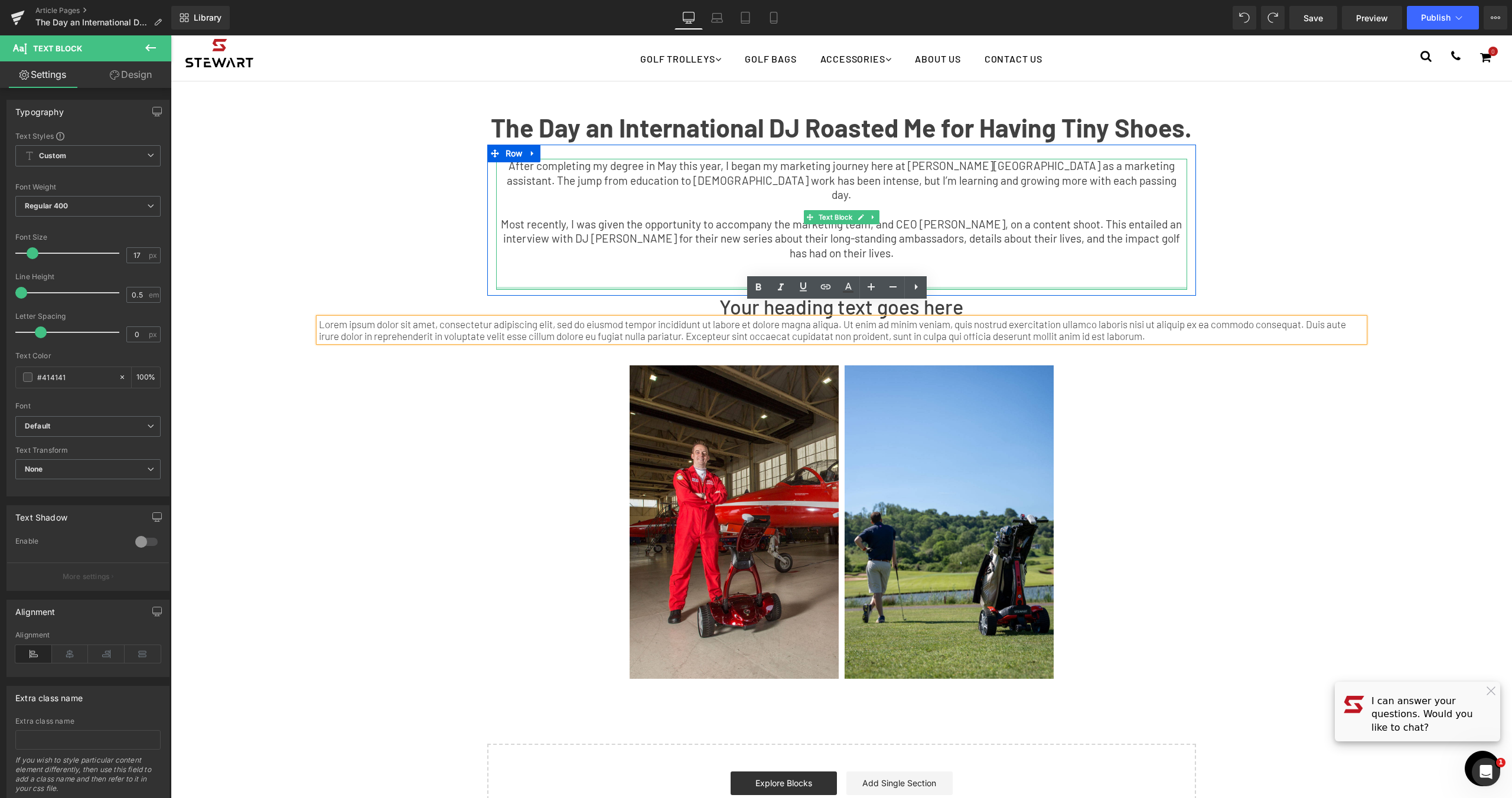
click at [964, 287] on div at bounding box center [842, 288] width 691 height 3
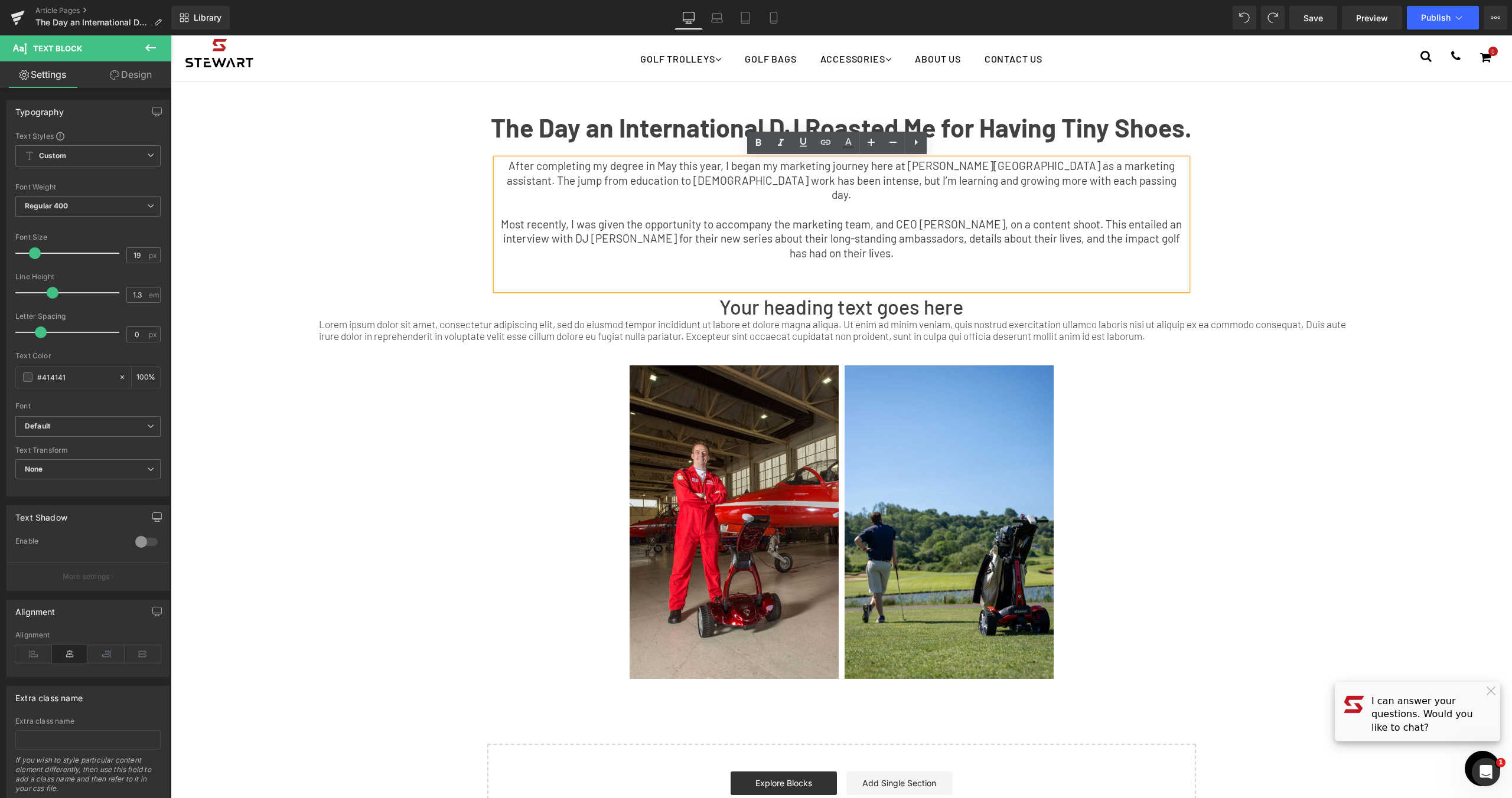
click at [914, 276] on p at bounding box center [842, 283] width 691 height 15
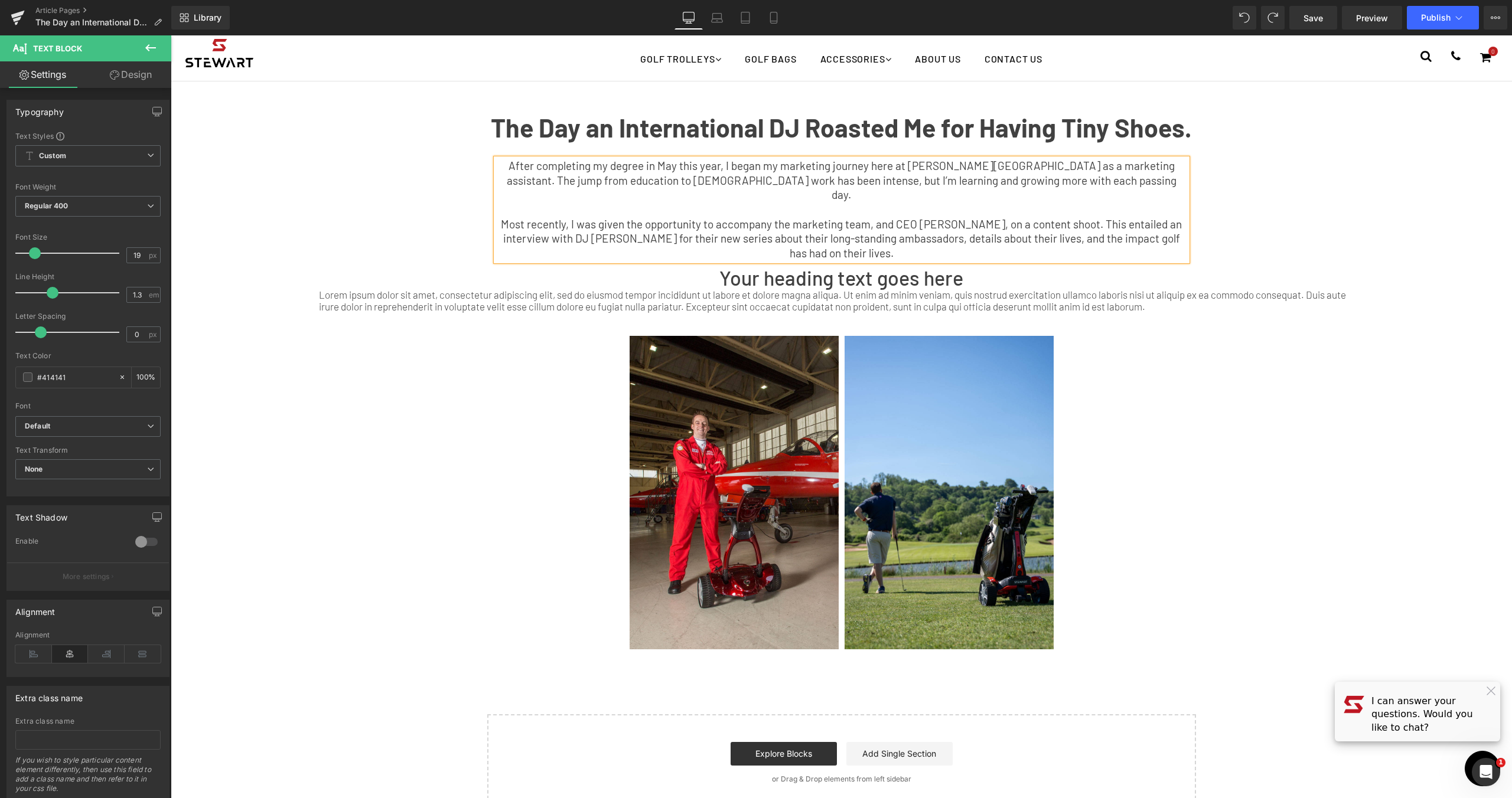
click at [977, 294] on p "Lorem ipsum dolor sit amet, consectetur adipiscing elit, sed do eiusmod tempor …" at bounding box center [842, 301] width 1045 height 24
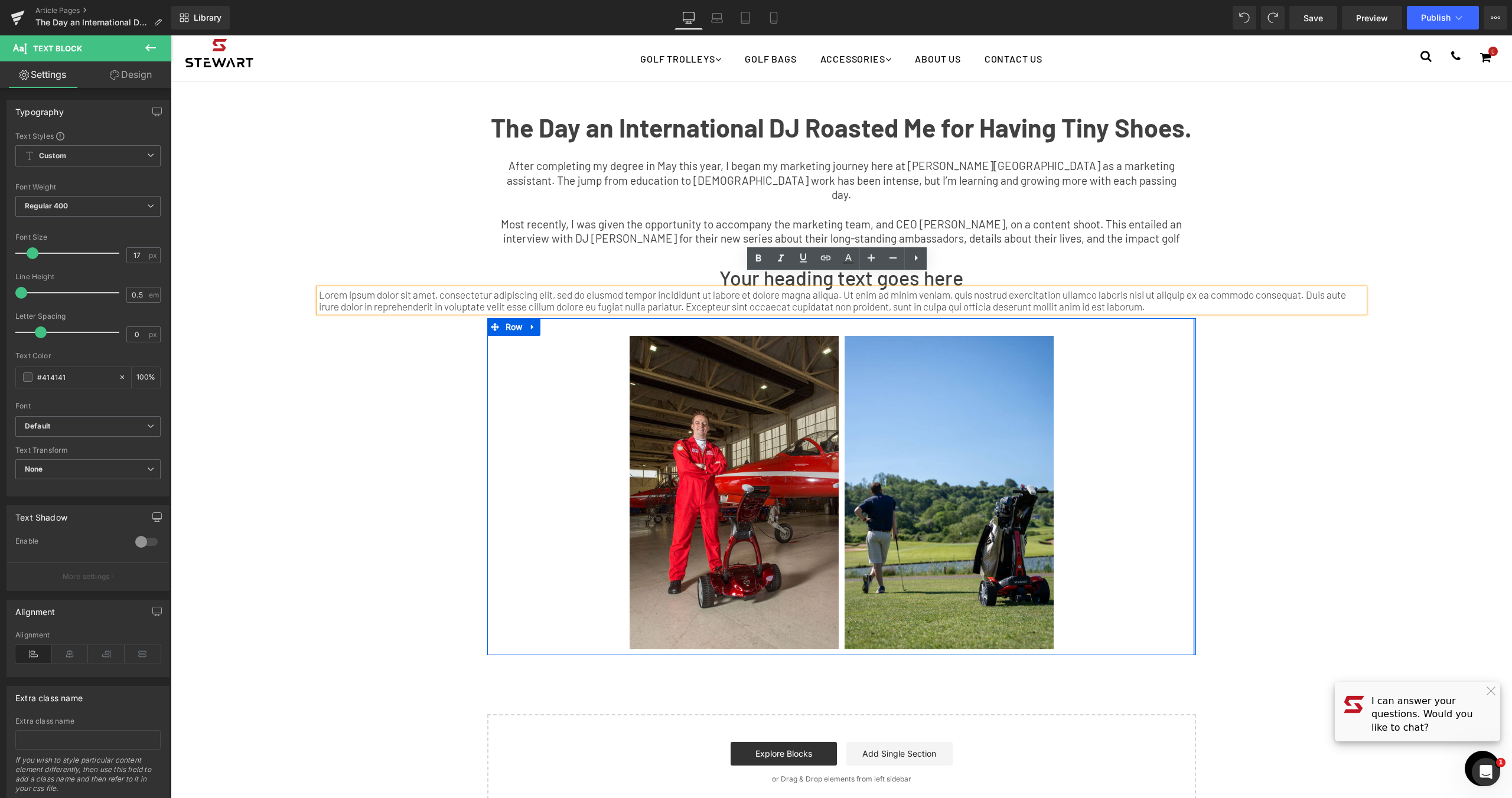
click at [1193, 322] on div at bounding box center [1194, 487] width 3 height 337
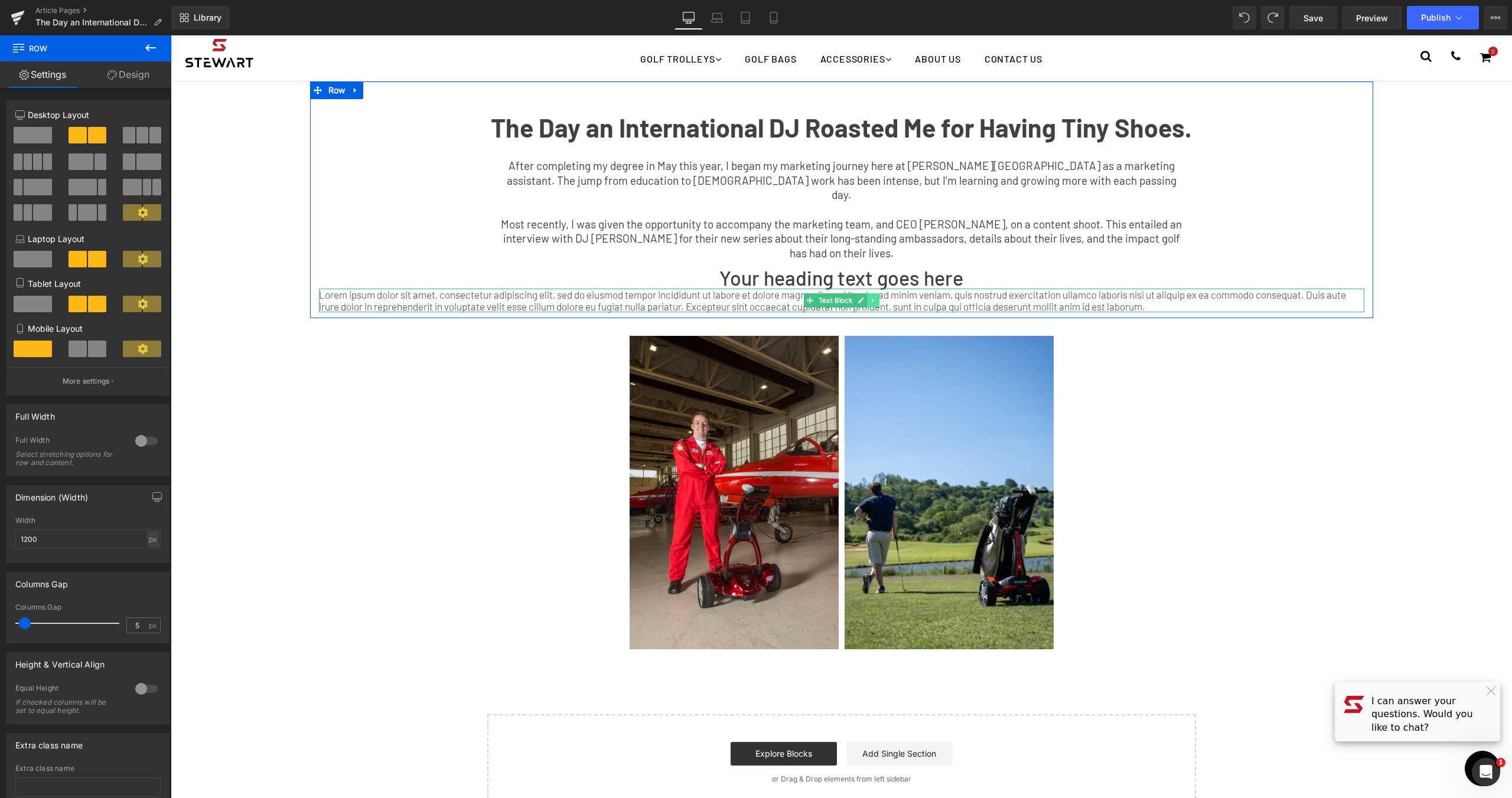
click at [871, 297] on icon at bounding box center [872, 301] width 6 height 7
click at [877, 297] on icon at bounding box center [879, 301] width 6 height 7
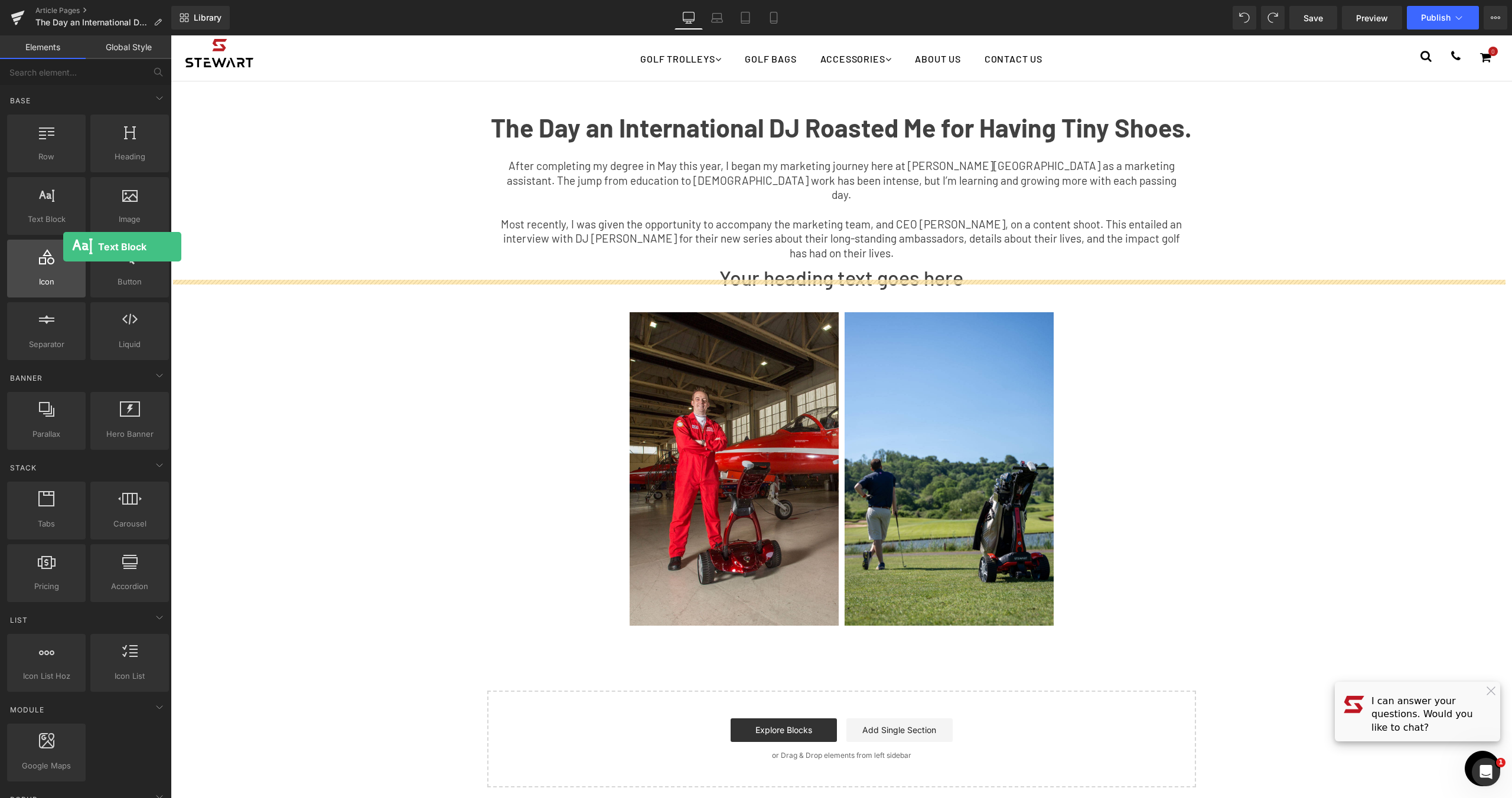
drag, startPoint x: 48, startPoint y: 222, endPoint x: 63, endPoint y: 247, distance: 29.2
click at [63, 247] on div "Row rows, columns, layouts, div Heading headings, titles, h1,h2,h3,h4,h5,h6 Tex…" at bounding box center [88, 237] width 167 height 250
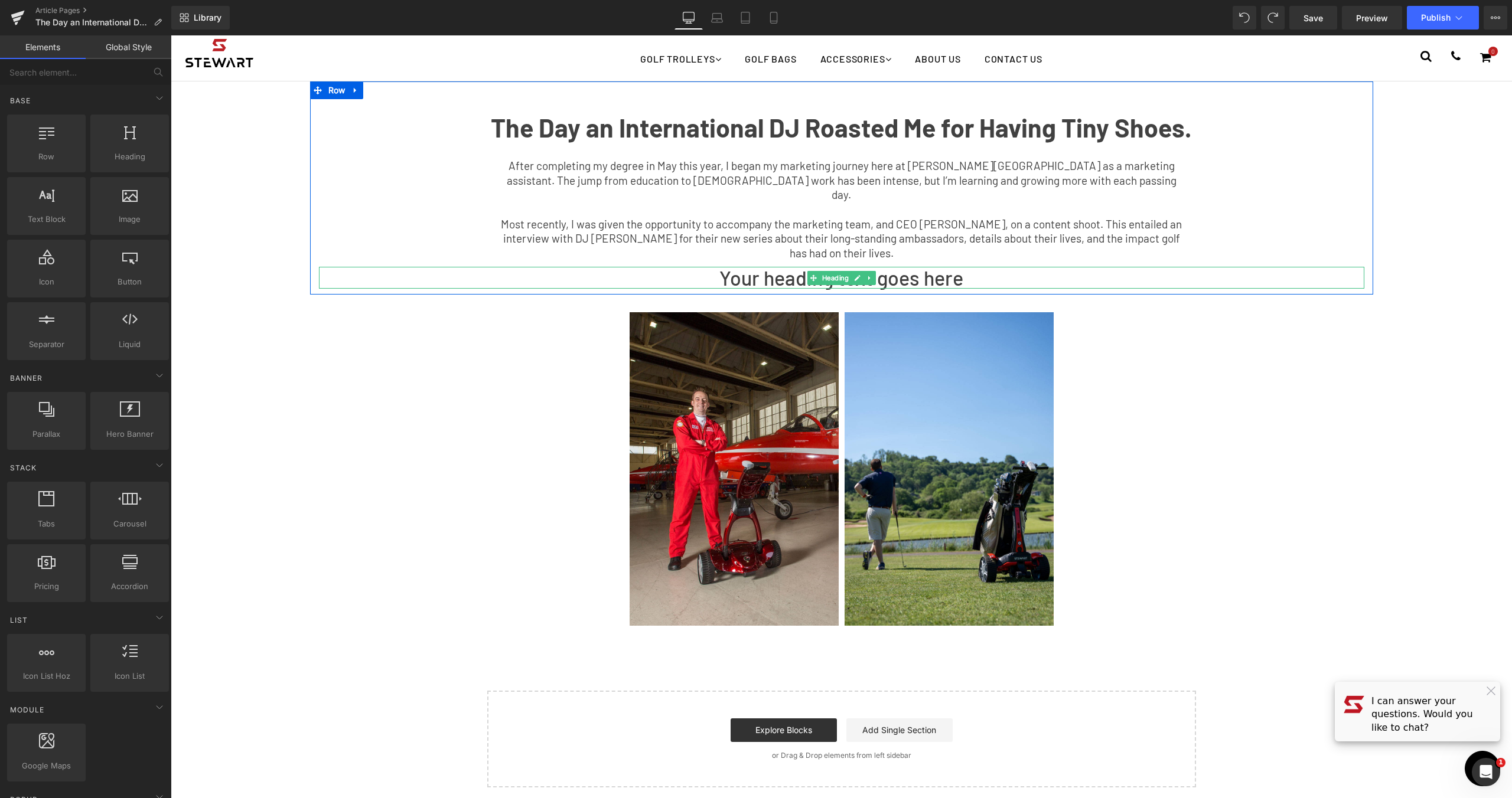
click at [828, 271] on span "Heading" at bounding box center [835, 278] width 32 height 14
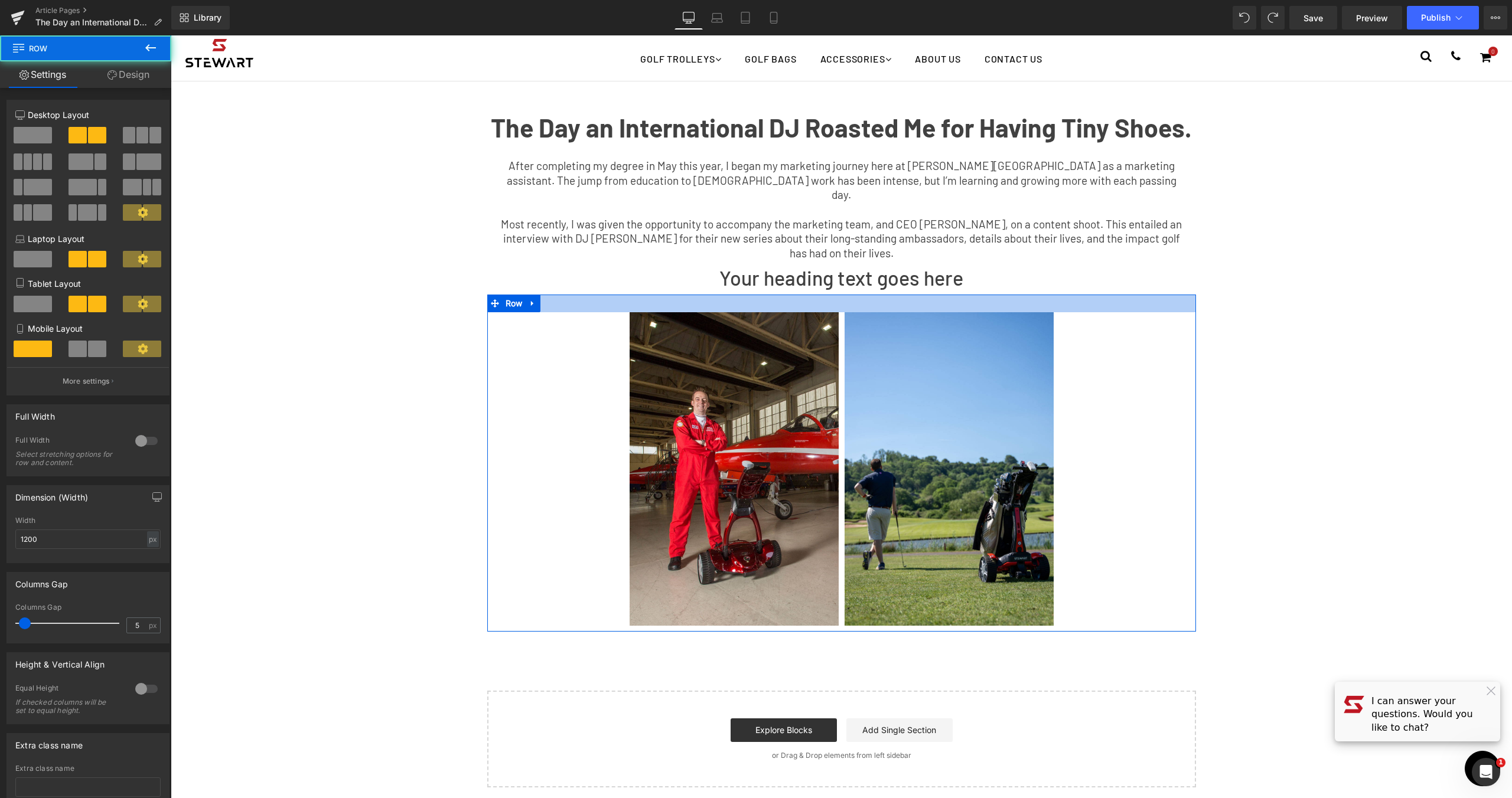
click at [940, 294] on div at bounding box center [841, 303] width 709 height 17
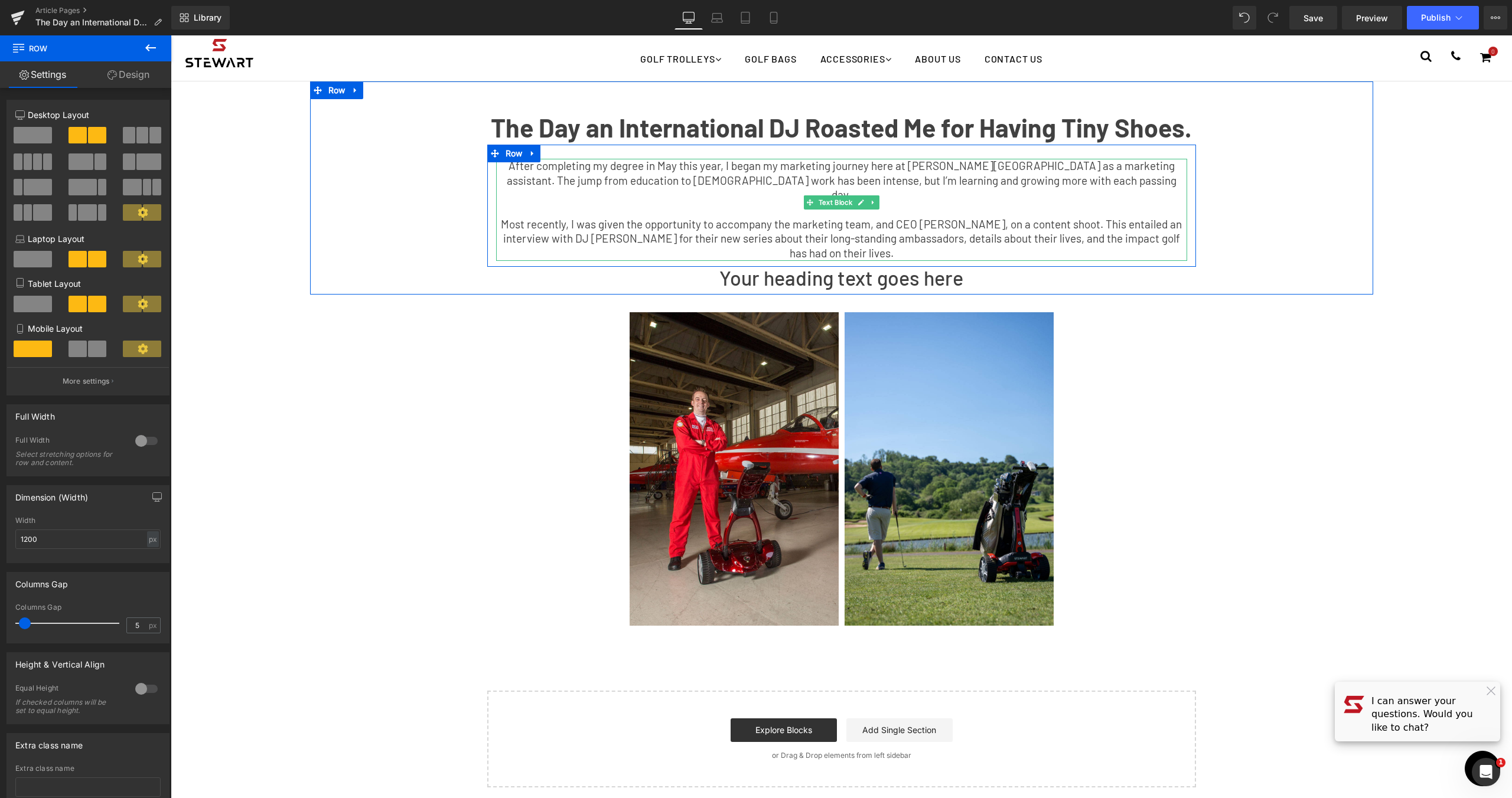
click at [994, 218] on p "Most recently, I was given the opportunity to accompany the marketing team, and…" at bounding box center [842, 239] width 691 height 43
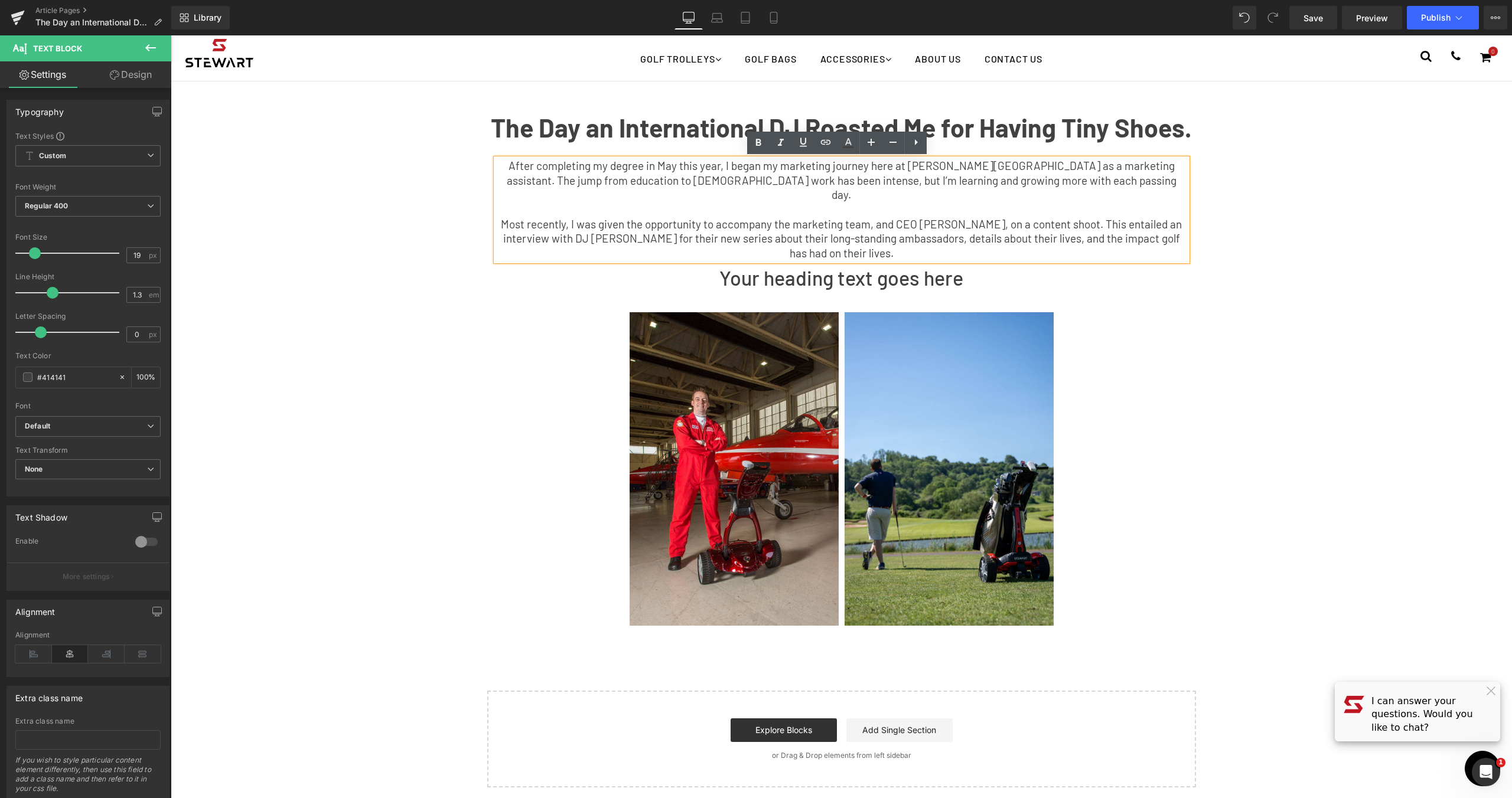
click at [1205, 301] on div "The Day an International DJ Roasted Me for Having Tiny Shoes. Text Block After …" at bounding box center [841, 434] width 1341 height 706
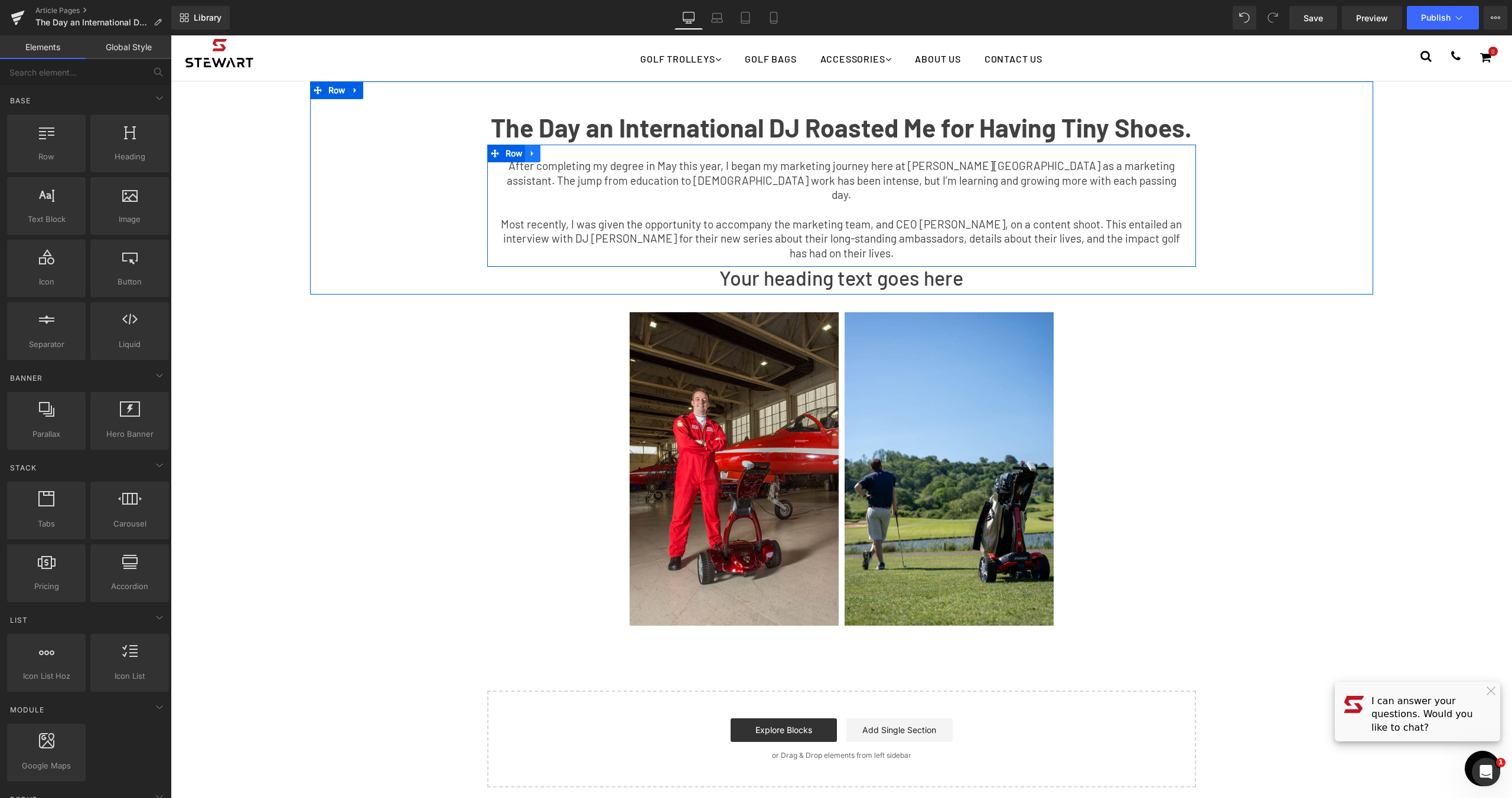
click at [529, 157] on icon at bounding box center [533, 153] width 8 height 9
click at [544, 152] on icon at bounding box center [549, 154] width 8 height 8
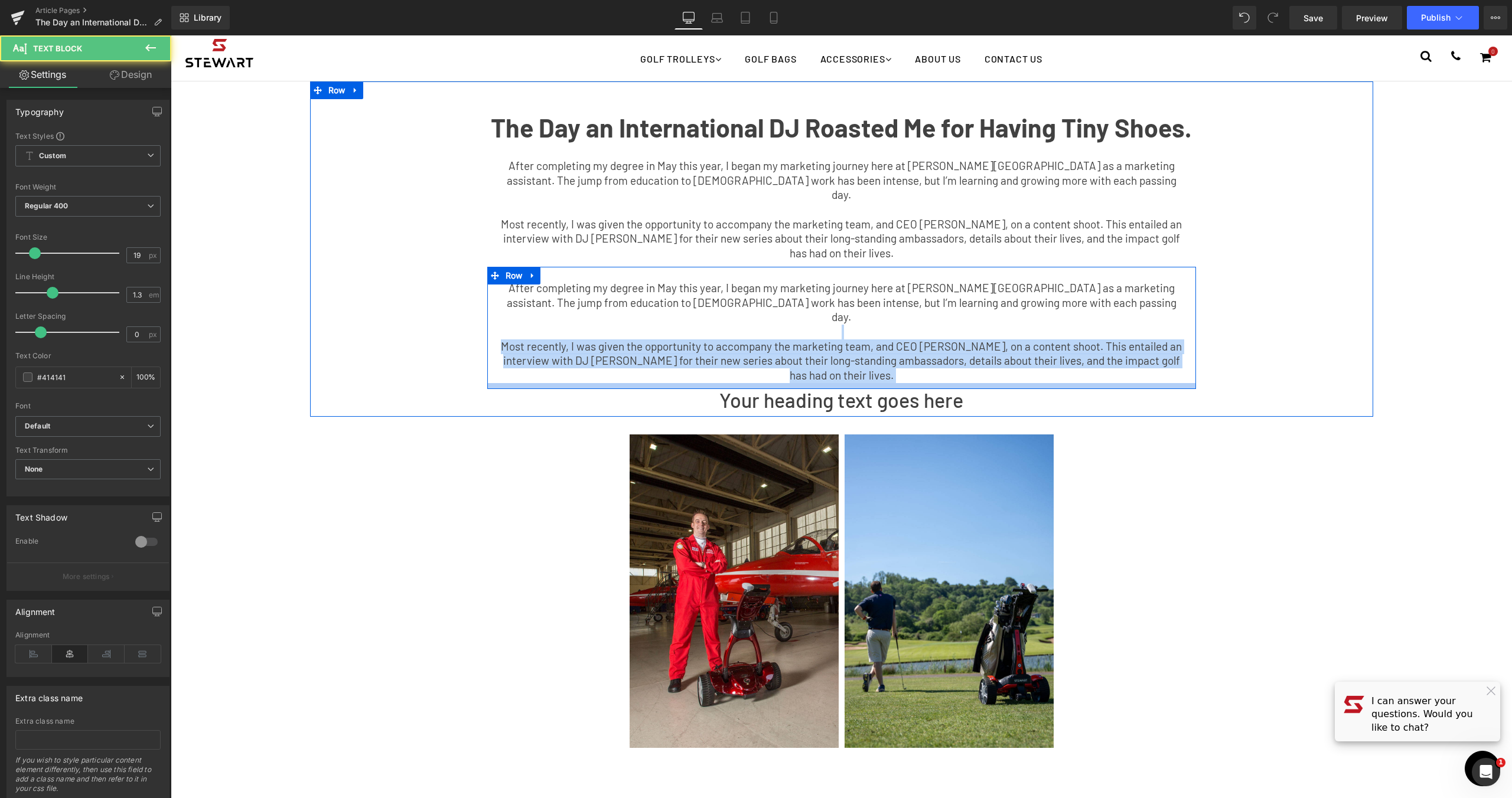
drag, startPoint x: 681, startPoint y: 301, endPoint x: 692, endPoint y: 358, distance: 58.1
click at [692, 358] on div "After completing my degree in May this year, I began my marketing journey here …" at bounding box center [841, 328] width 709 height 122
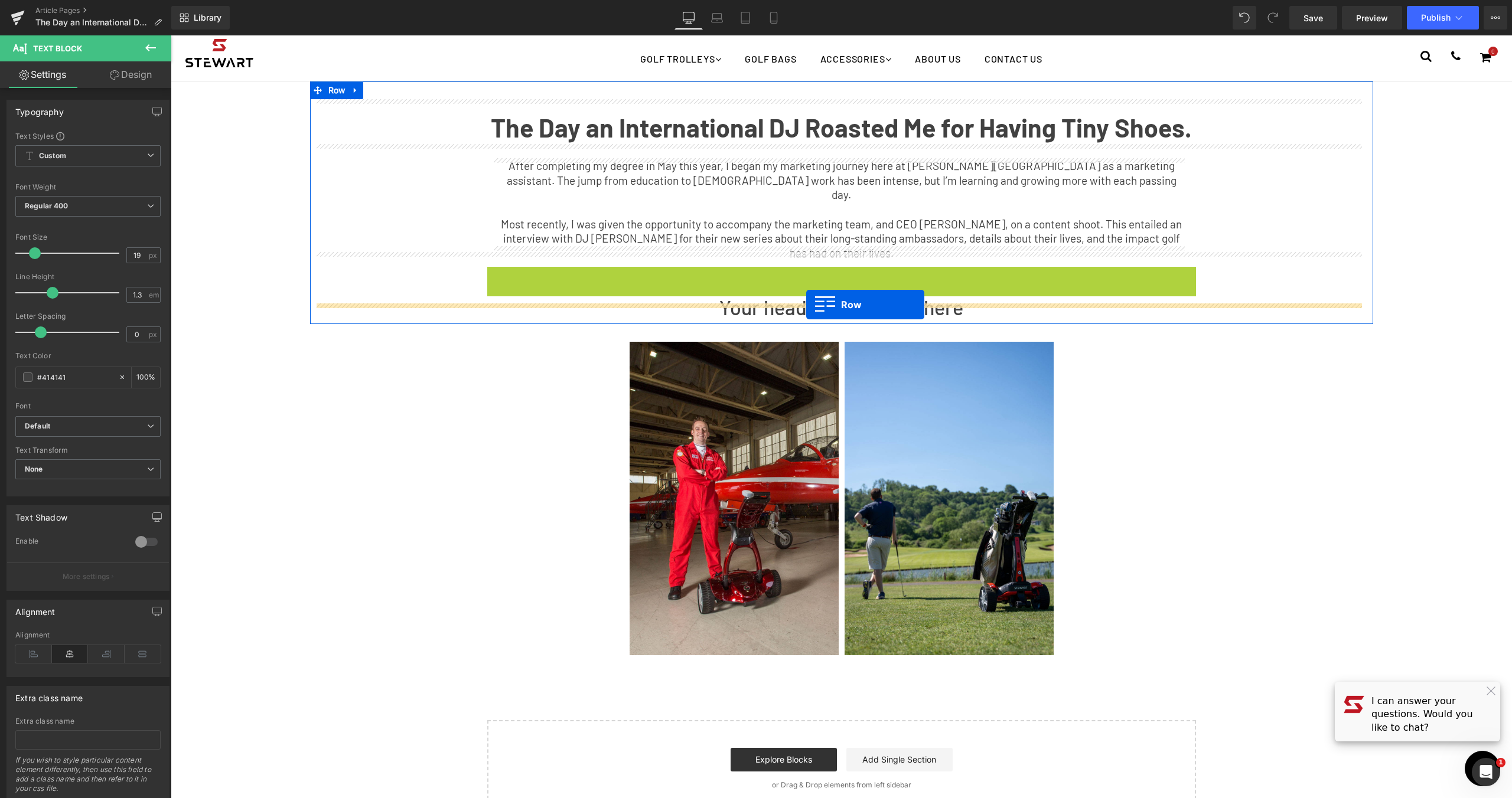
drag, startPoint x: 490, startPoint y: 259, endPoint x: 806, endPoint y: 305, distance: 319.3
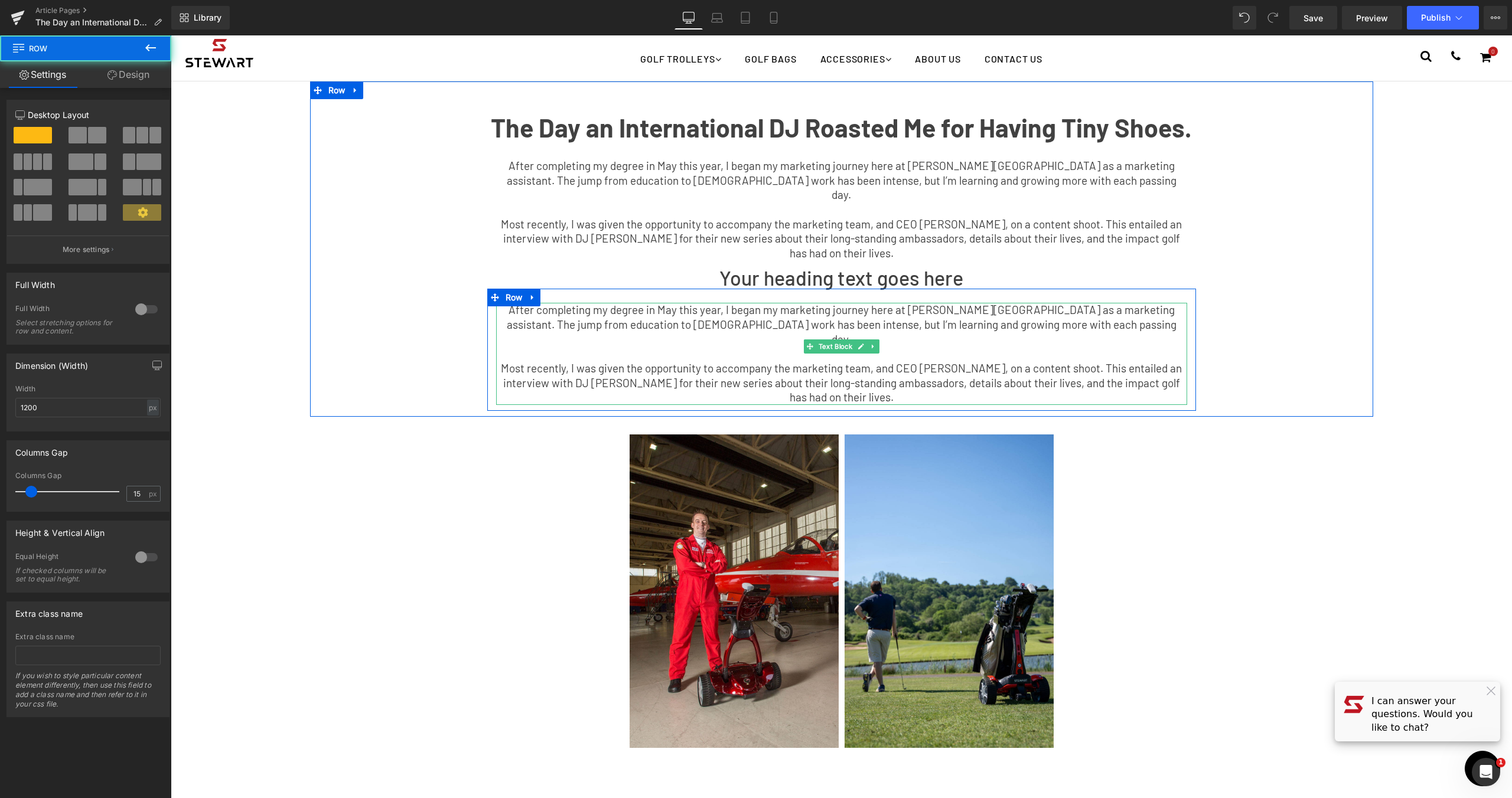
click at [649, 305] on p "After completing my degree in May this year, I began my marketing journey here …" at bounding box center [842, 325] width 691 height 43
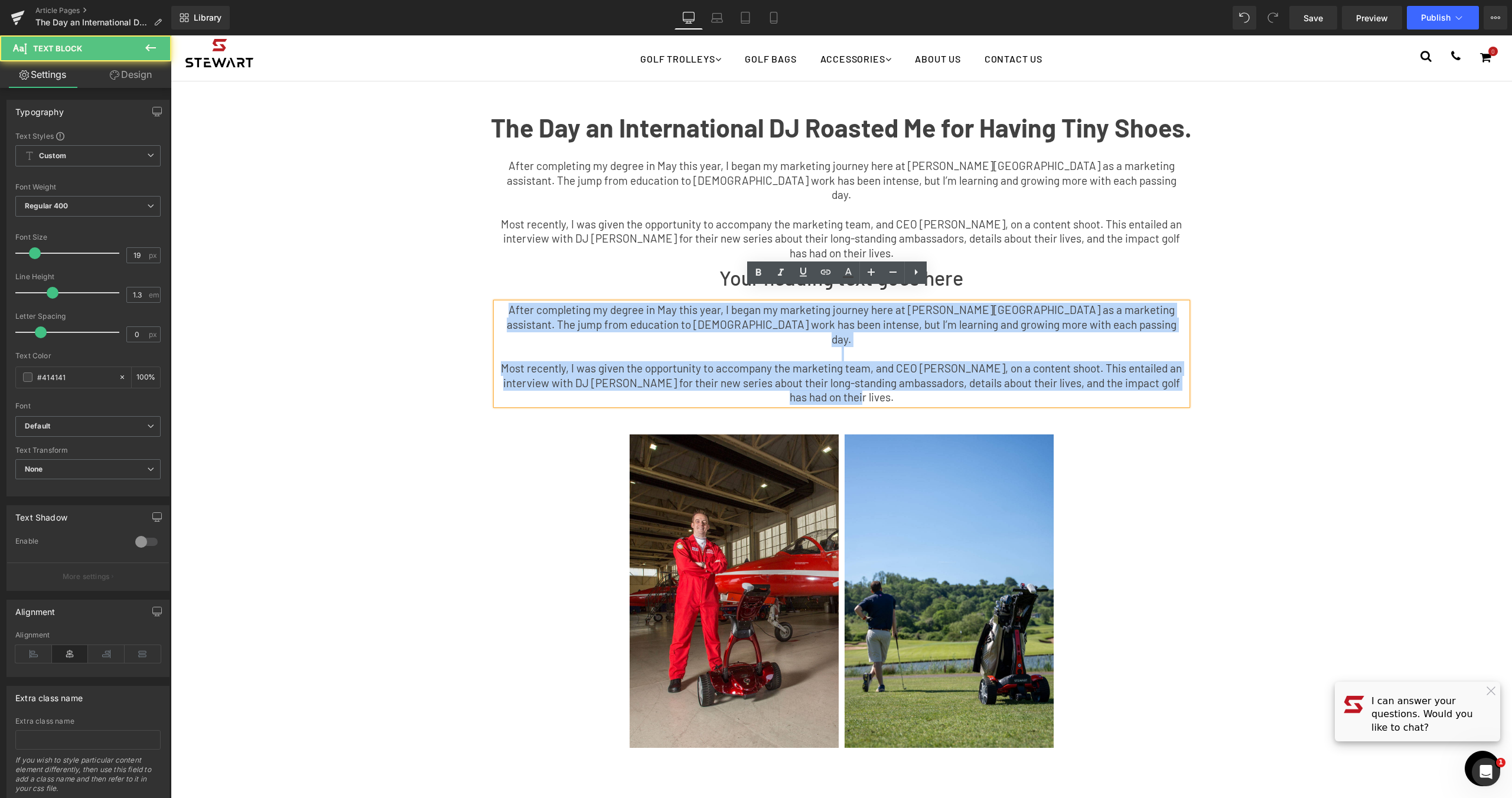
drag, startPoint x: 847, startPoint y: 372, endPoint x: 492, endPoint y: 294, distance: 363.5
click at [496, 303] on div "After completing my degree in May this year, I began my marketing journey here …" at bounding box center [842, 354] width 691 height 102
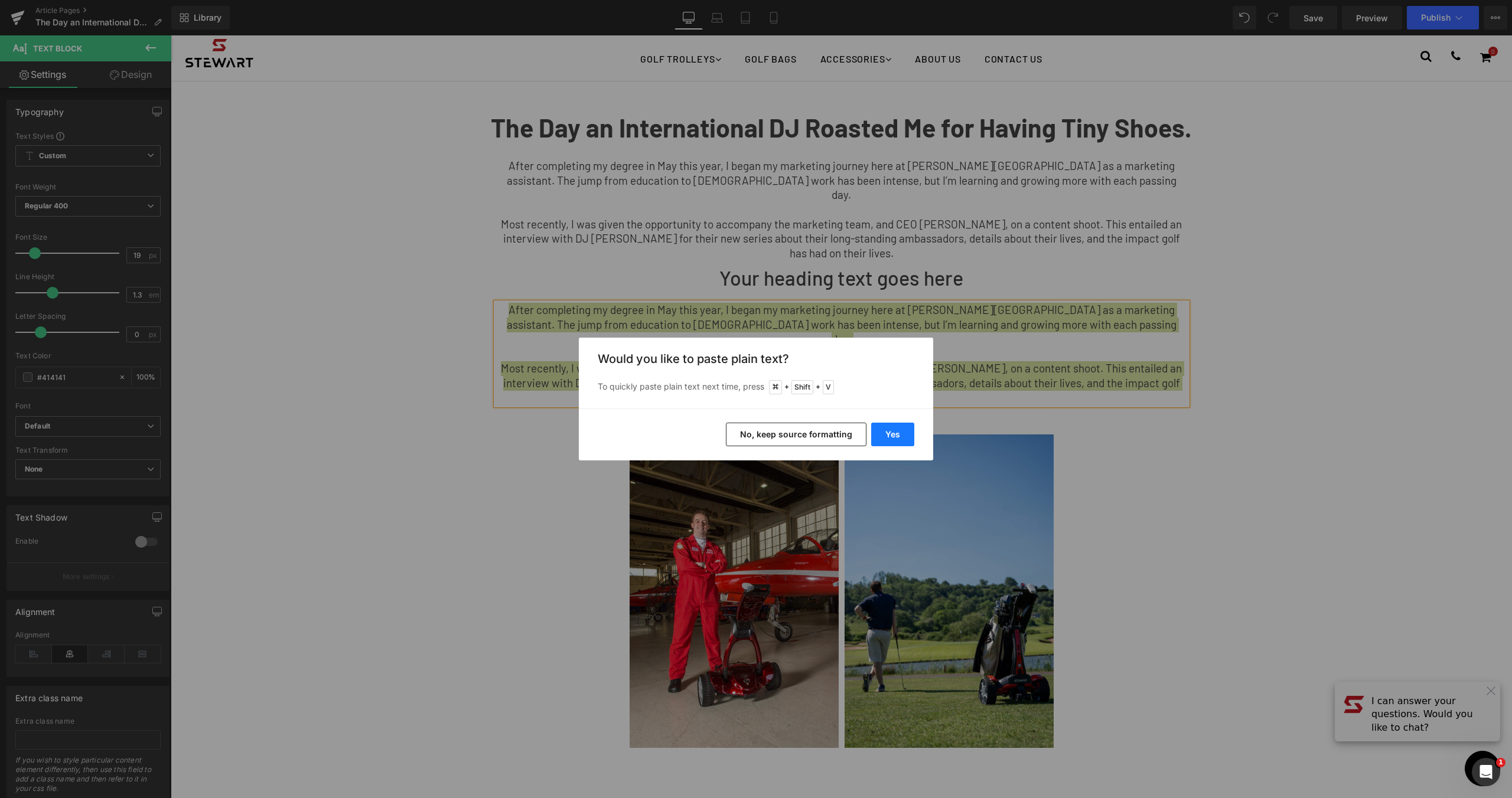
click at [902, 432] on button "Yes" at bounding box center [893, 434] width 43 height 24
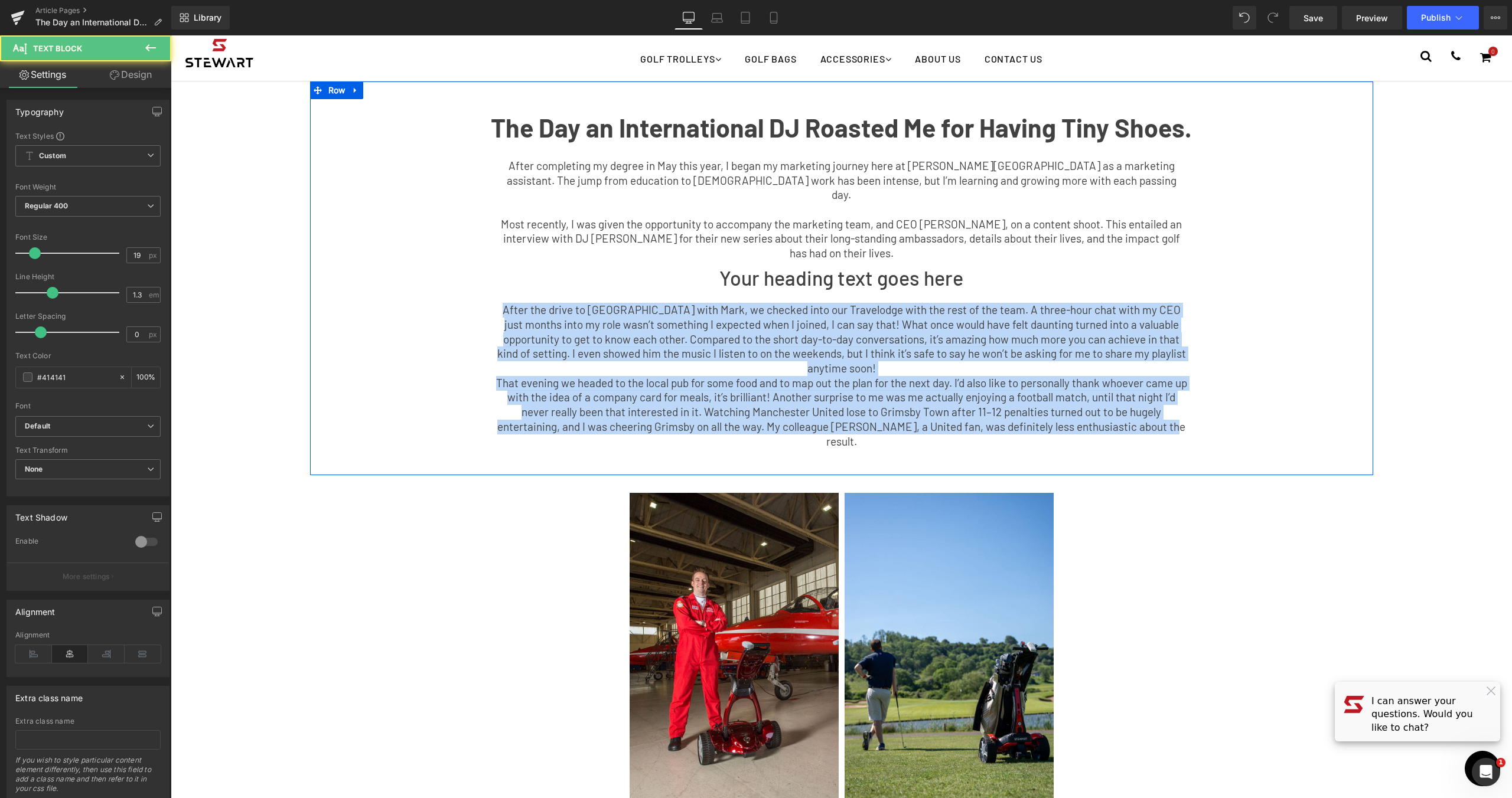
drag, startPoint x: 1177, startPoint y: 401, endPoint x: 569, endPoint y: 312, distance: 614.5
click at [434, 297] on div "The Day an International DJ Roasted Me for Having Tiny Shoes. Text Block After …" at bounding box center [842, 284] width 1064 height 370
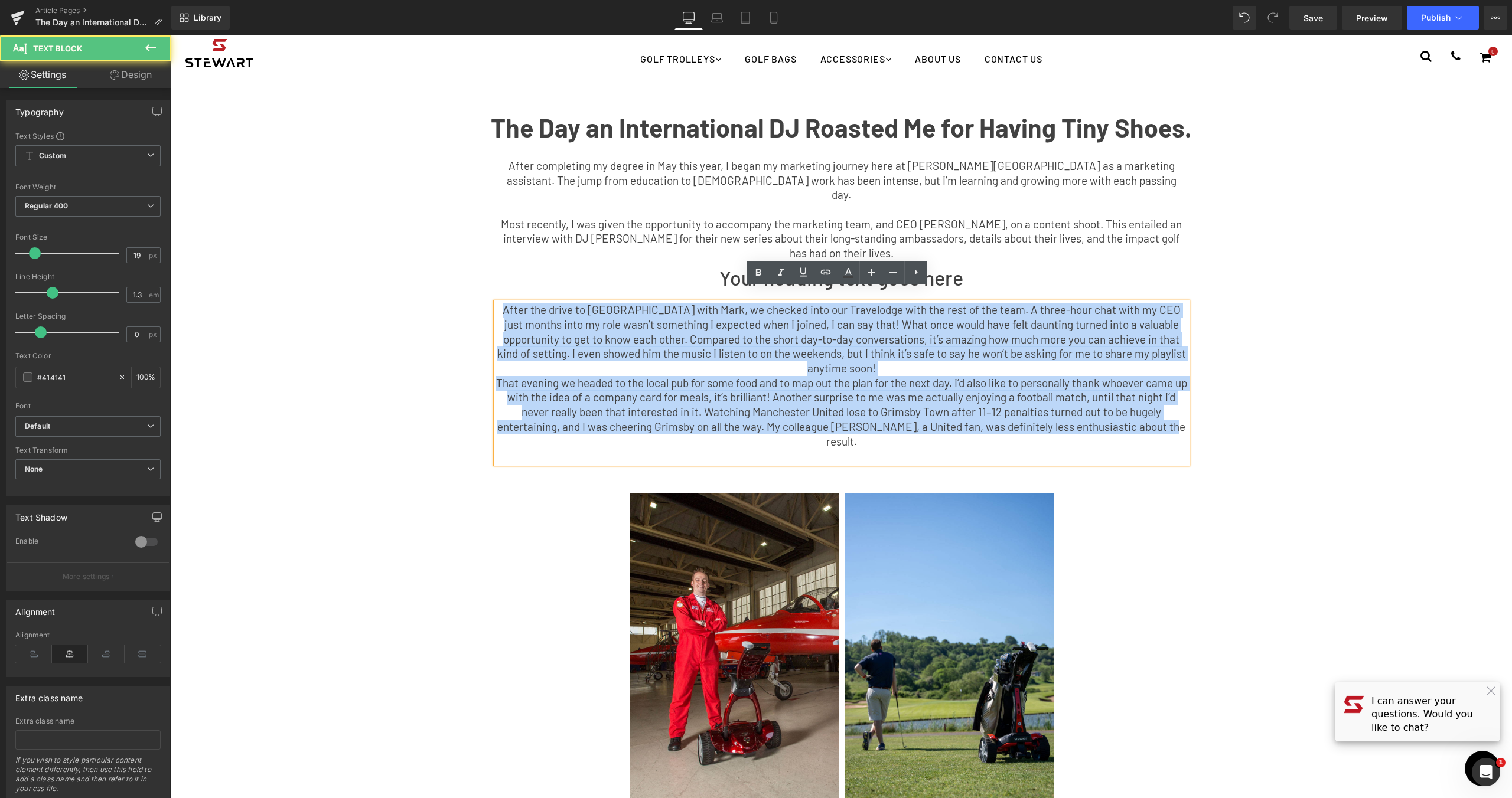
click at [716, 343] on p "After the drive to [GEOGRAPHIC_DATA] with Mark, we checked into our Travelodge …" at bounding box center [842, 339] width 691 height 73
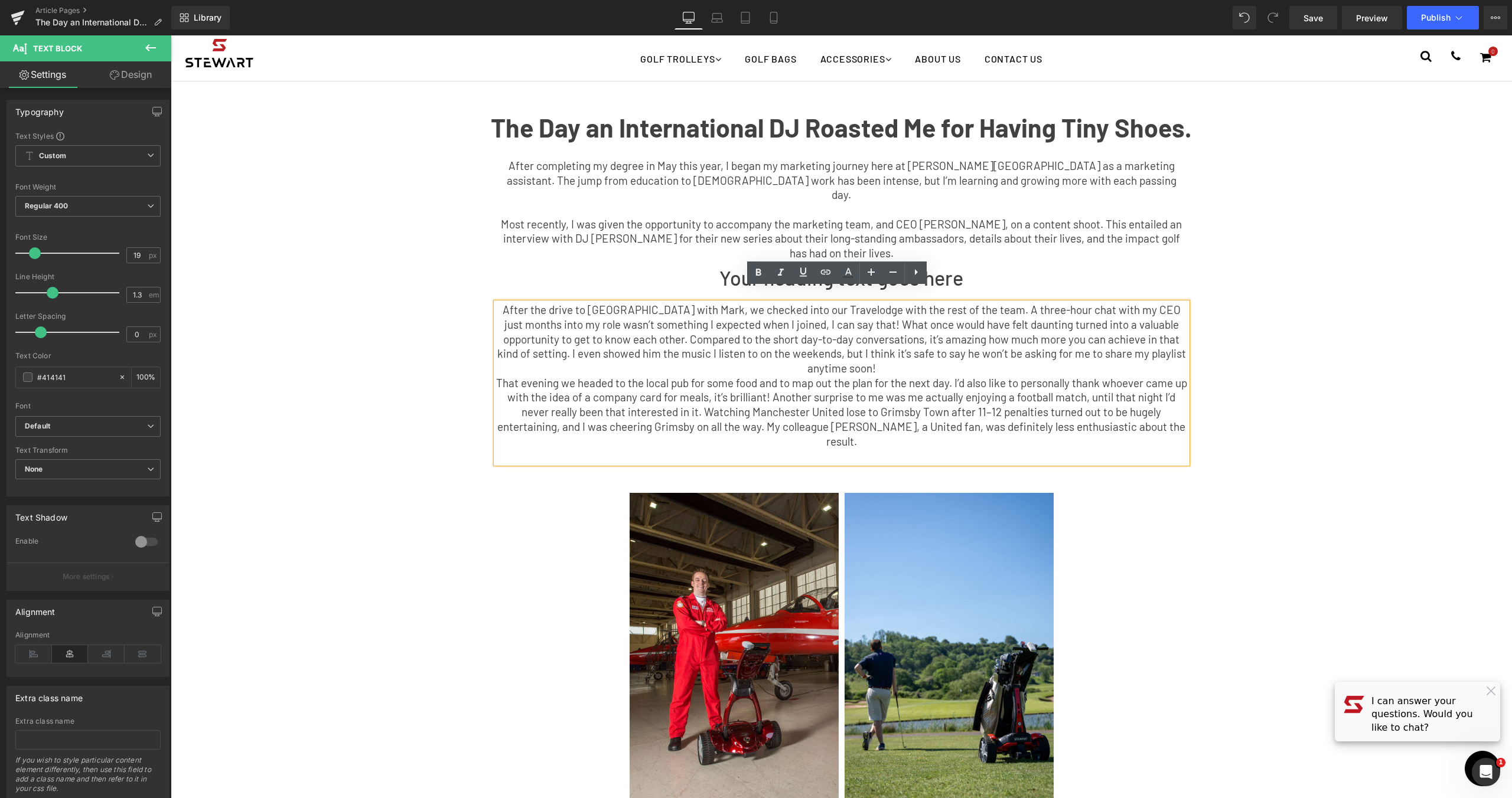
click at [496, 376] on p "That evening we headed to the local pub for some food and to map out the plan f…" at bounding box center [842, 413] width 691 height 73
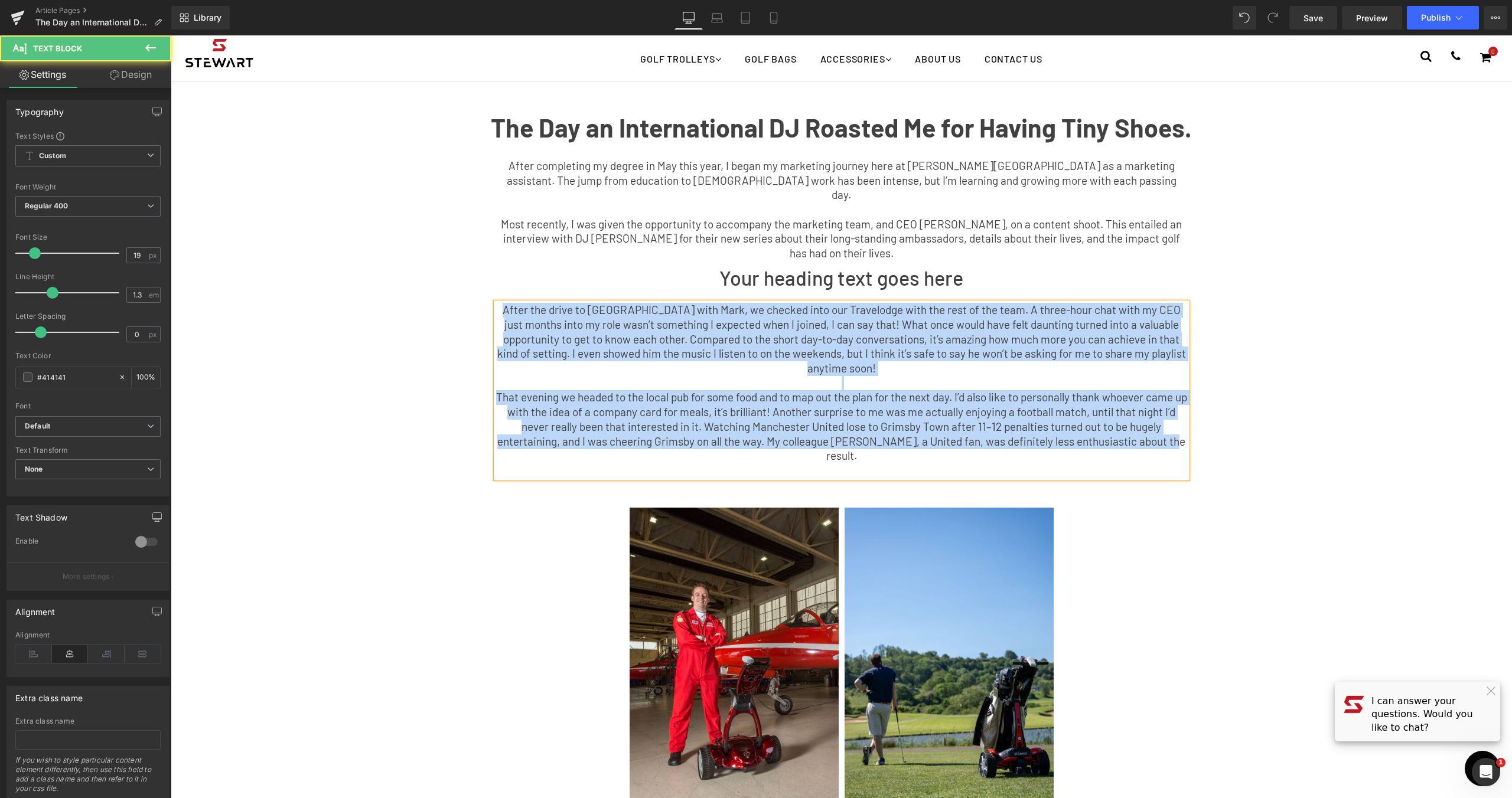
drag, startPoint x: 1173, startPoint y: 411, endPoint x: 232, endPoint y: 294, distance: 948.2
click at [232, 294] on div "The Day an International DJ Roasted Me for Having Tiny Shoes. Text Block After …" at bounding box center [841, 532] width 1341 height 902
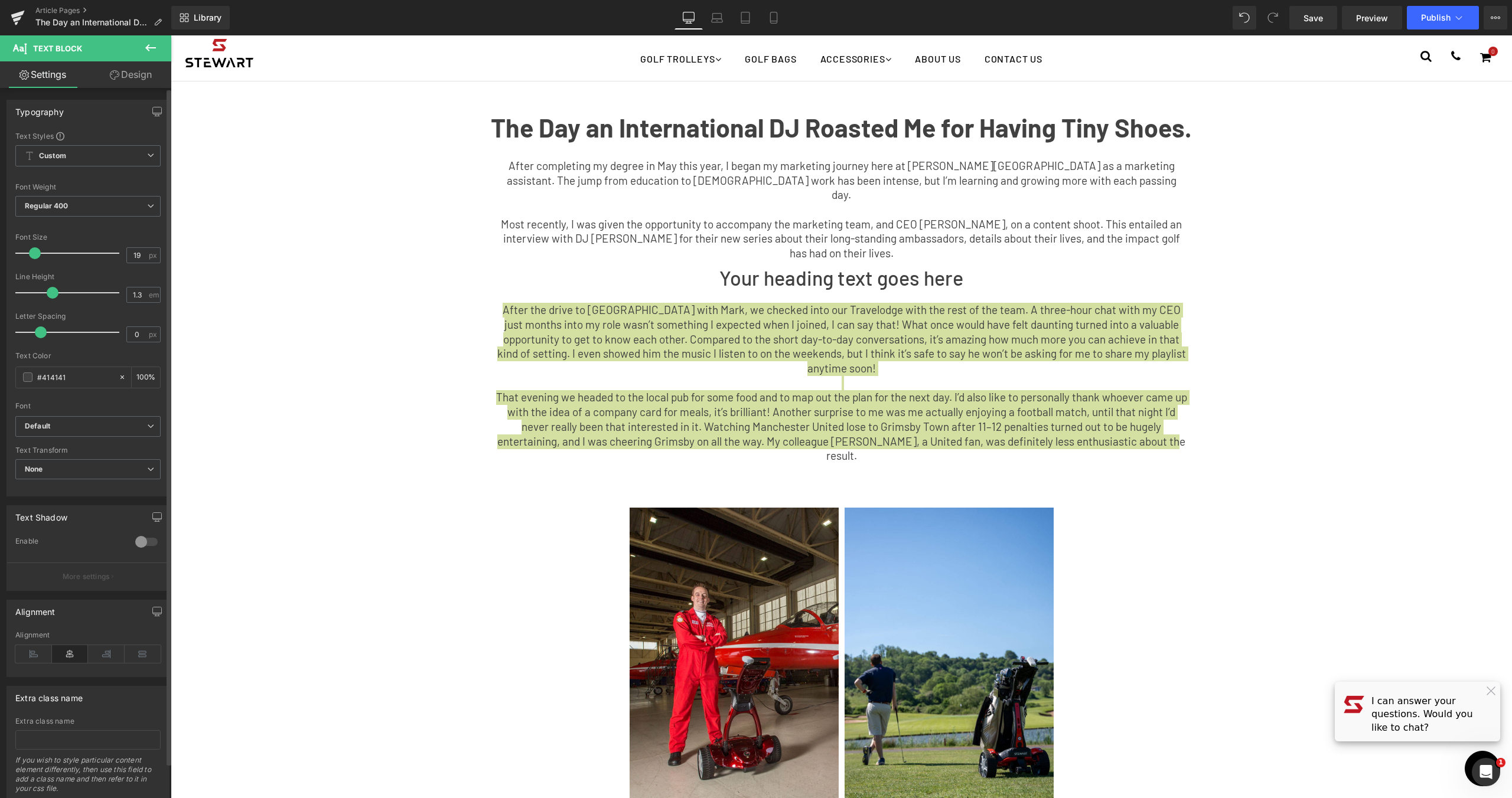
click at [61, 660] on icon at bounding box center [70, 654] width 36 height 17
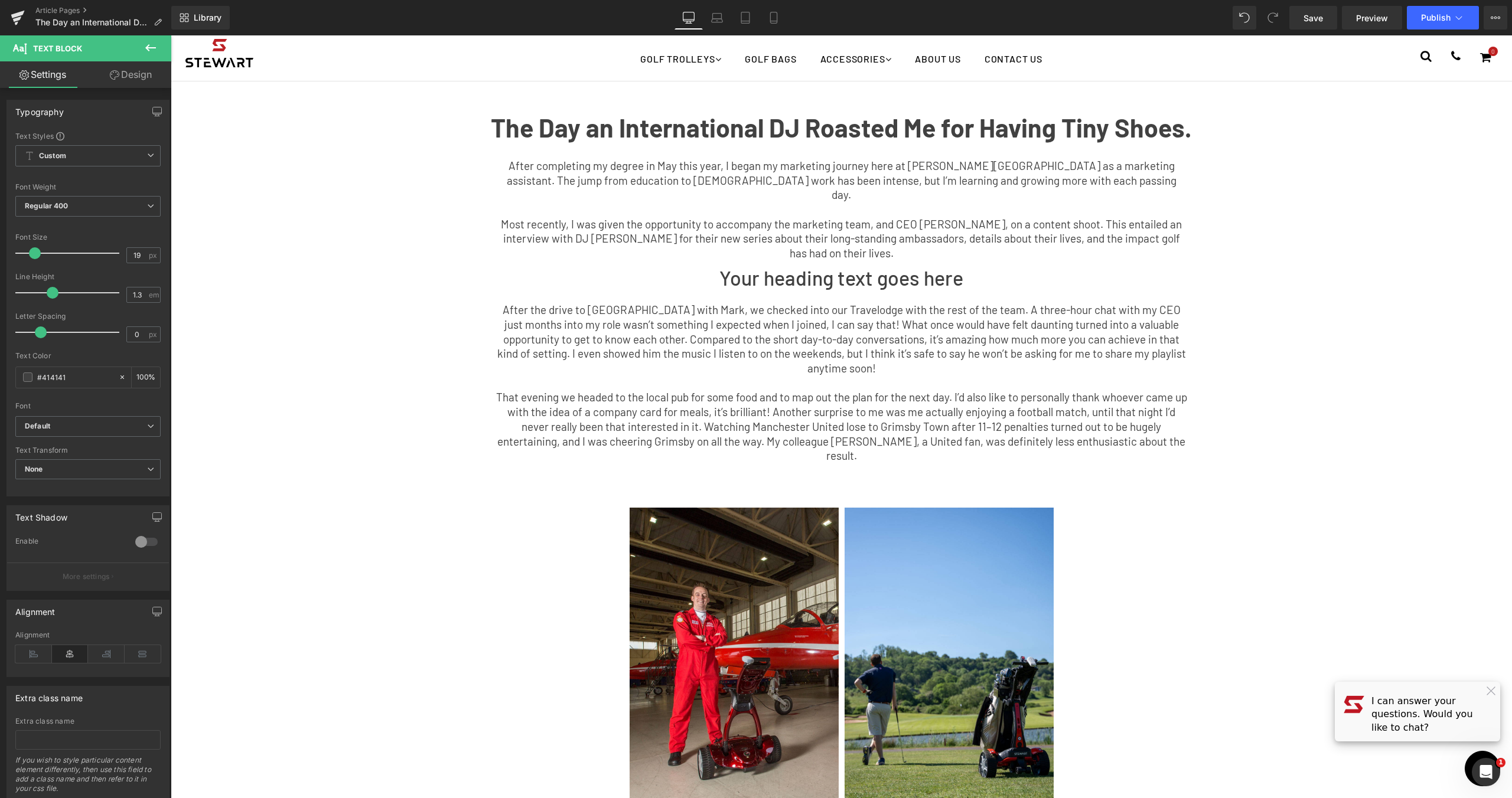
click at [850, 403] on p "That evening we headed to the local pub for some food and to map out the plan f…" at bounding box center [842, 427] width 691 height 73
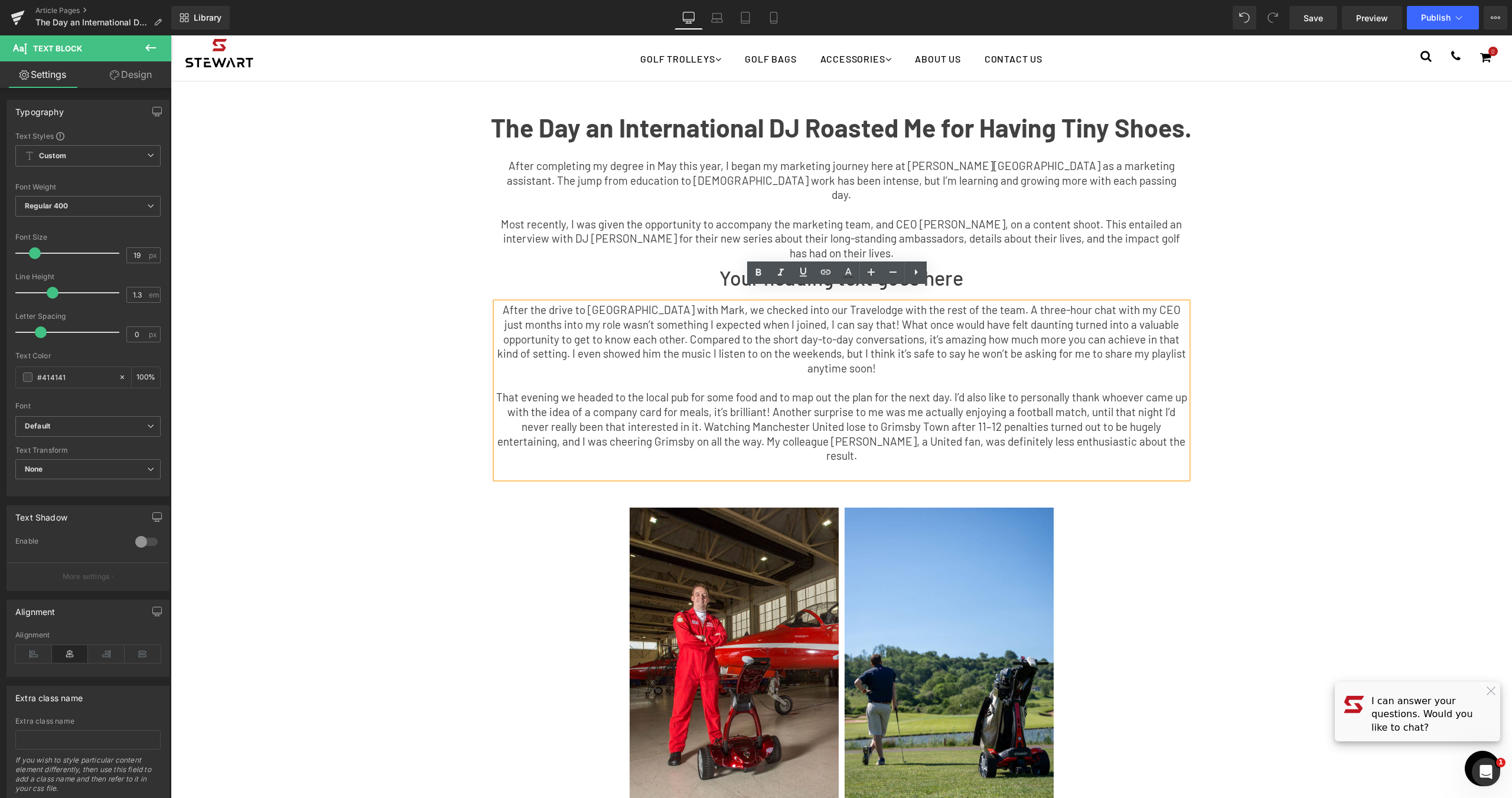
click at [1285, 248] on div "The Day an International DJ Roasted Me for Having Tiny Shoes. Text Block After …" at bounding box center [842, 292] width 1064 height 385
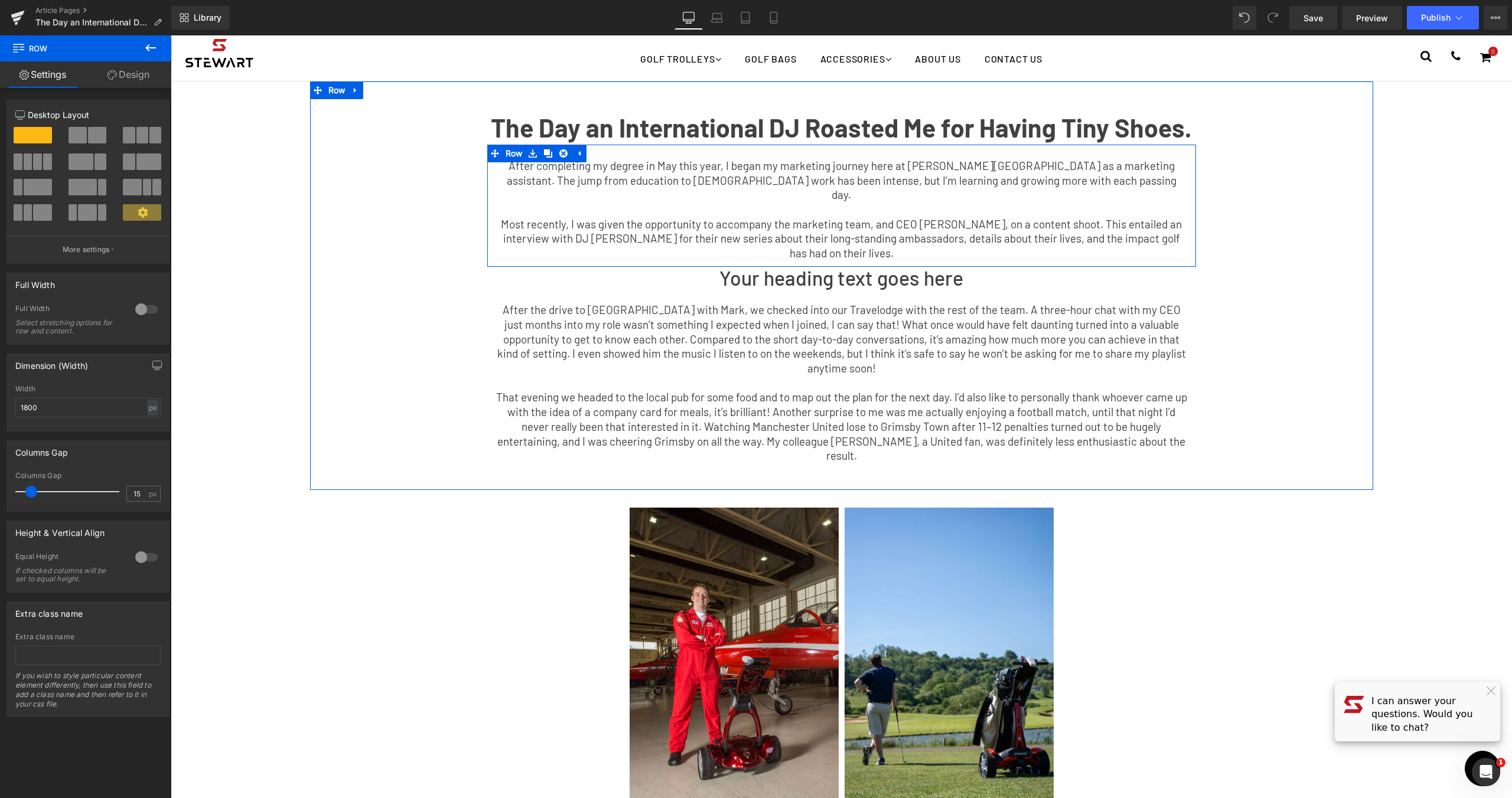
click at [874, 239] on p "Most recently, I was given the opportunity to accompany the marketing team, and…" at bounding box center [842, 239] width 691 height 43
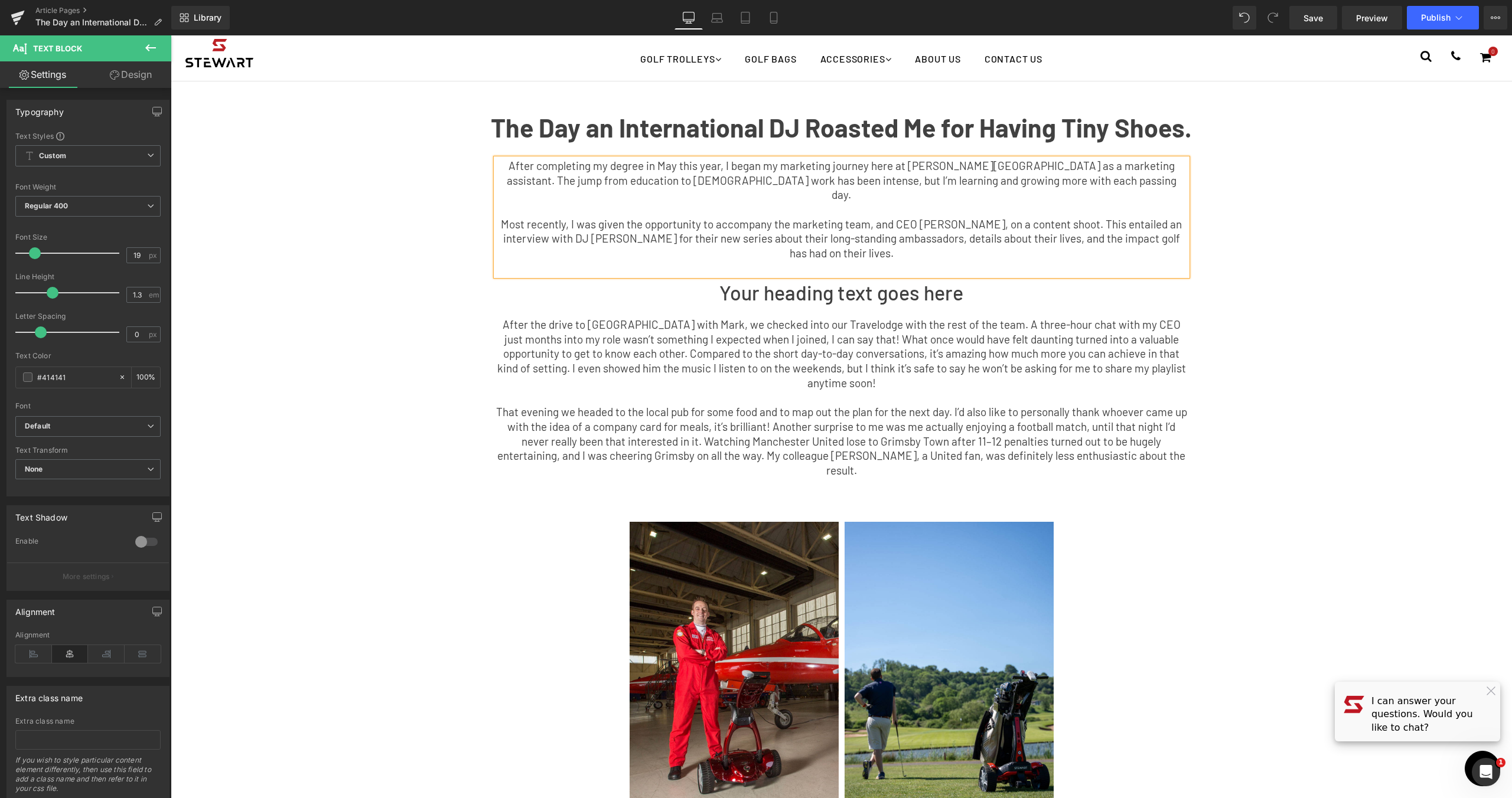
click at [1340, 343] on div "The Day an International DJ Roasted Me for Having Tiny Shoes. Text Block After …" at bounding box center [842, 299] width 1064 height 399
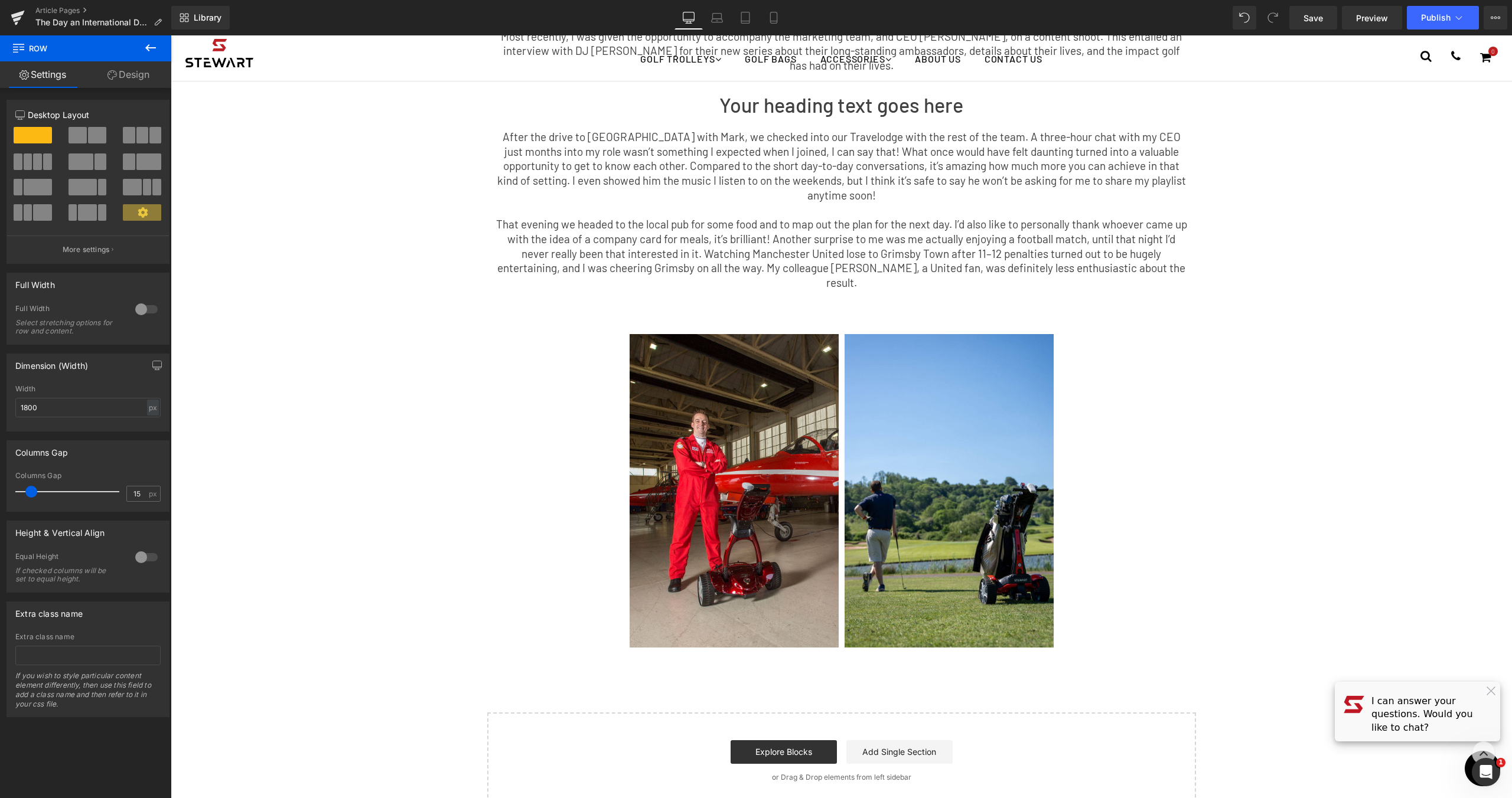
scroll to position [360, 0]
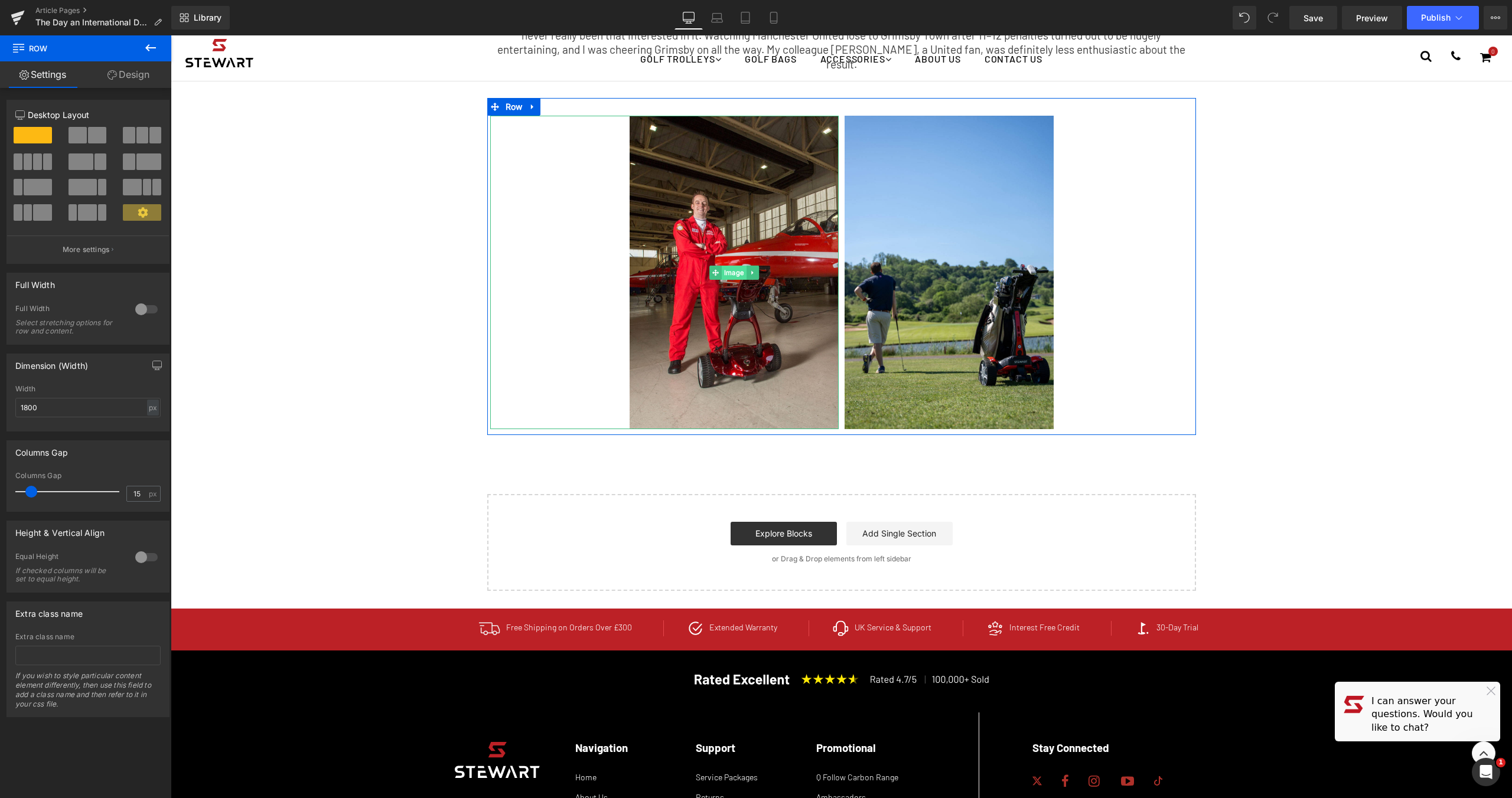
click at [722, 266] on span "Image" at bounding box center [734, 273] width 24 height 14
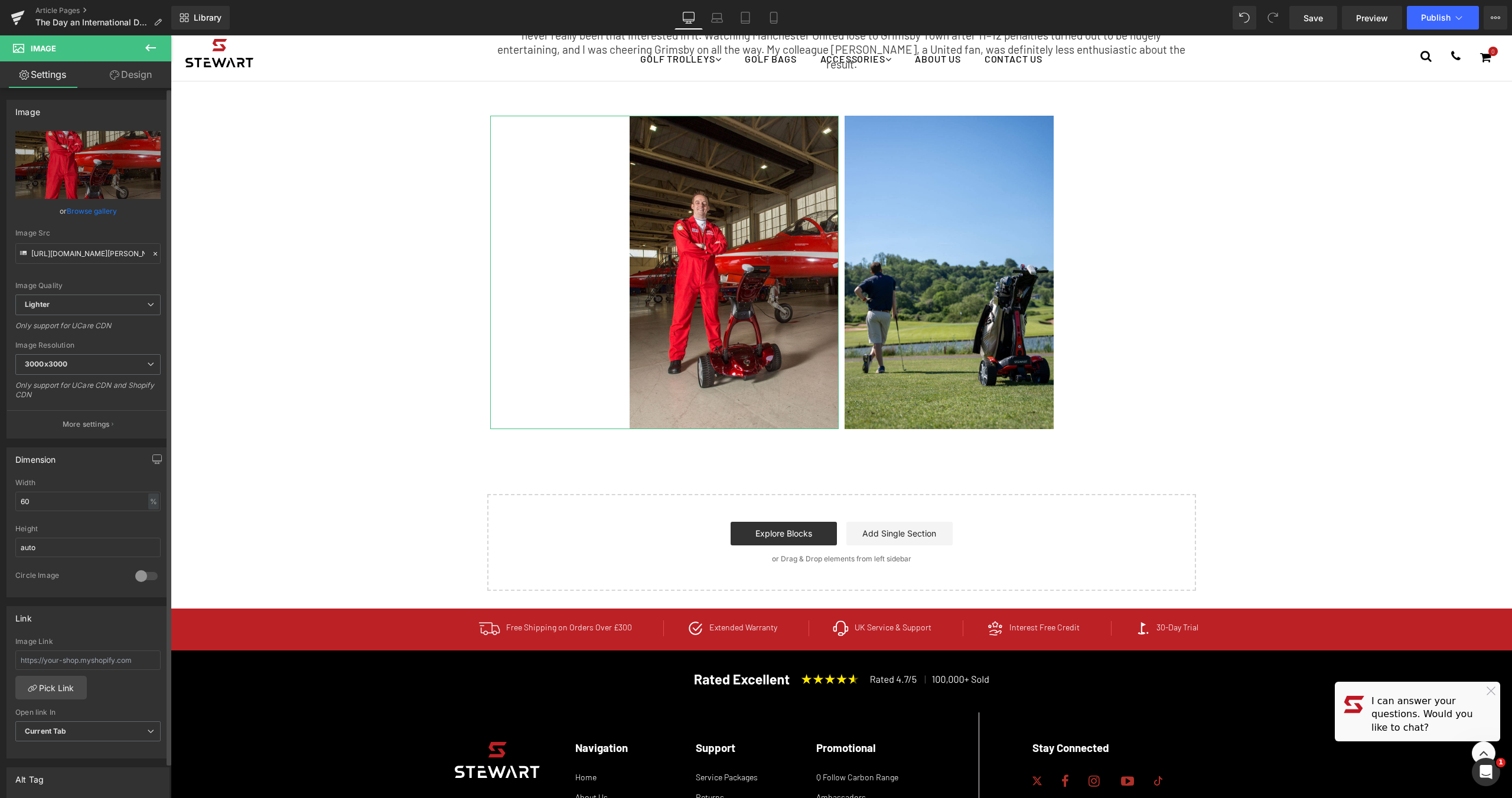
click at [103, 208] on link "Browse gallery" at bounding box center [92, 211] width 50 height 21
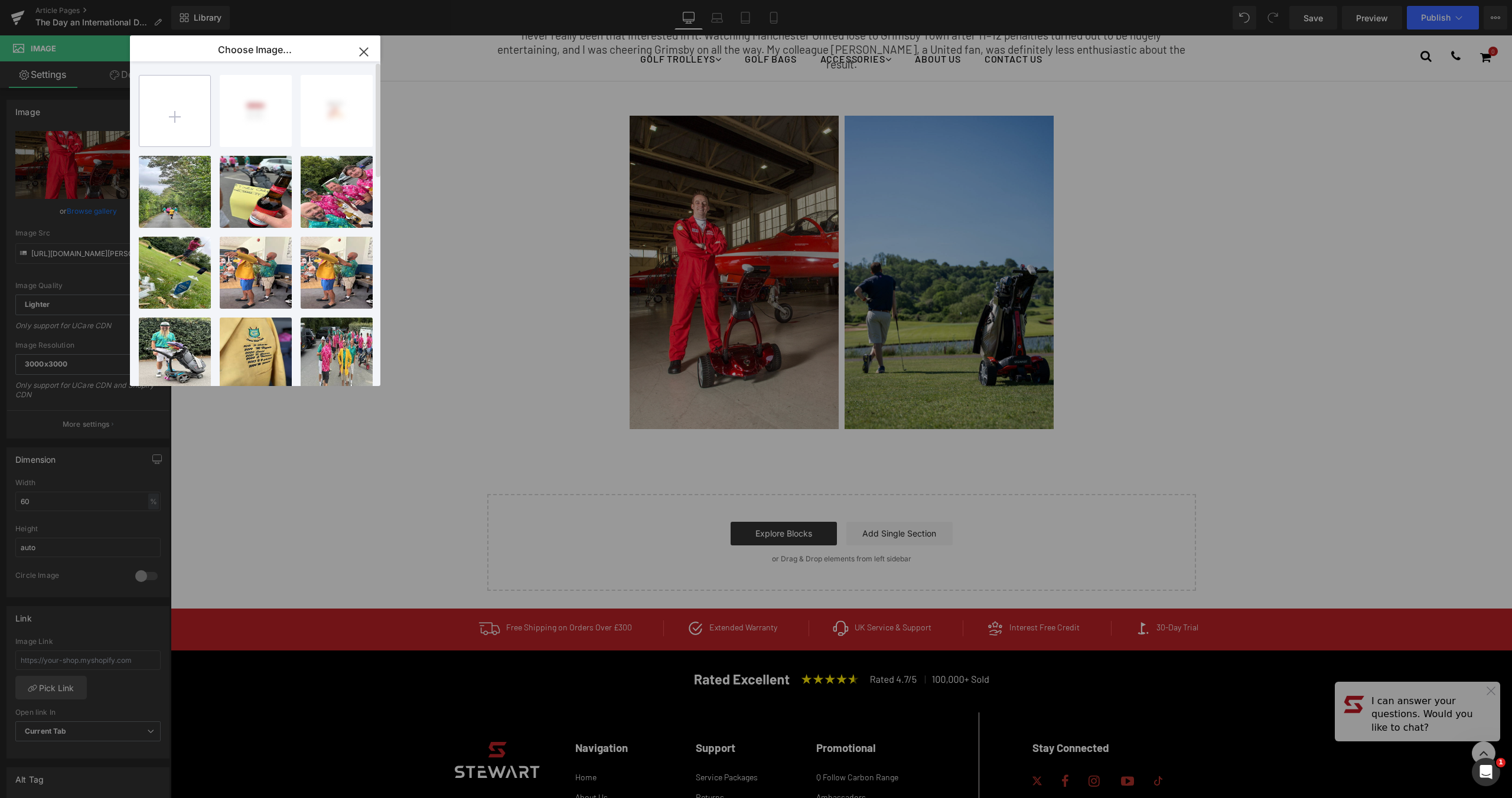
click at [188, 128] on input "file" at bounding box center [174, 111] width 71 height 71
type input "C:\fakepath\IMG_9131.HEIC"
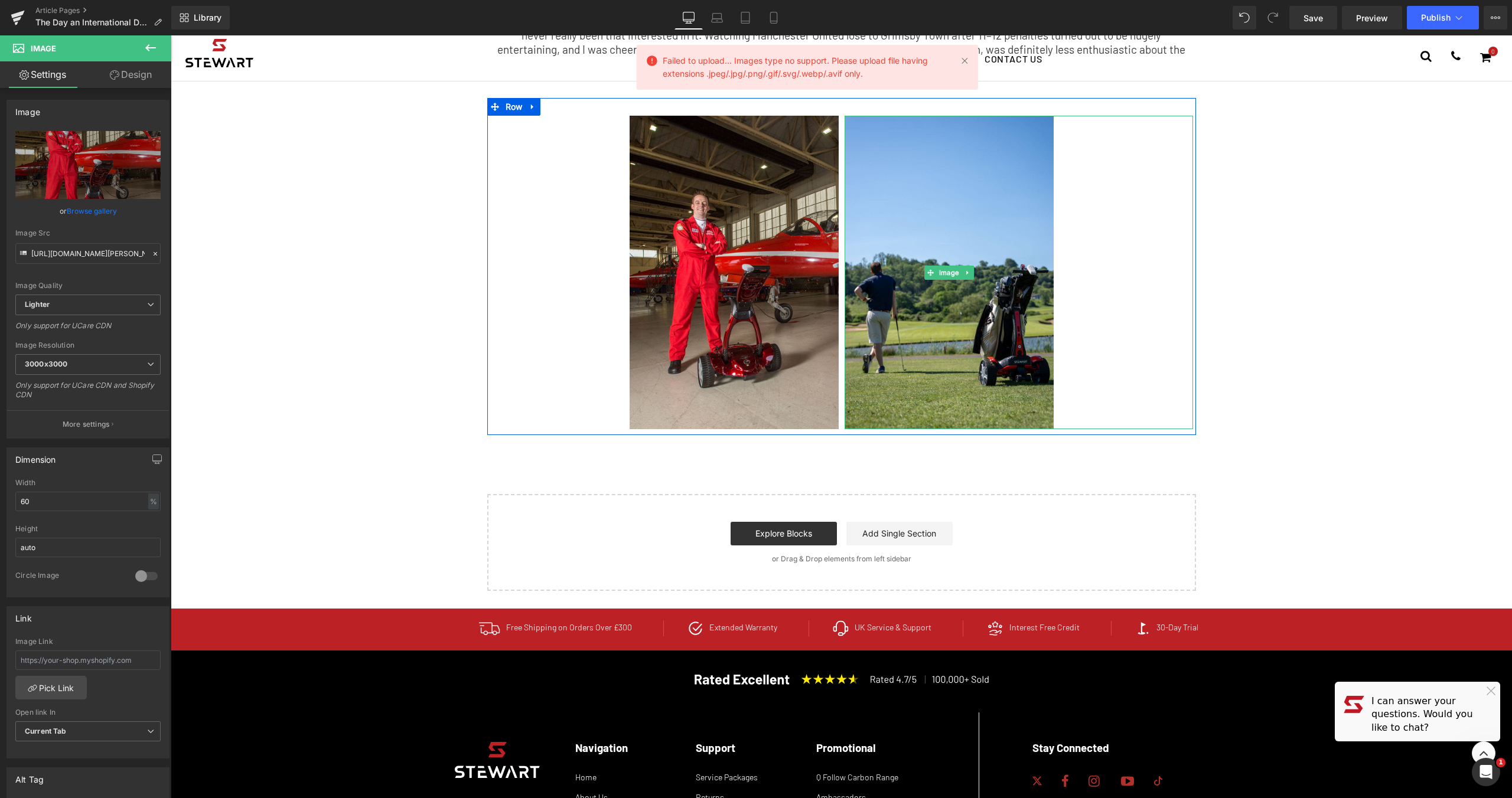
click at [1182, 308] on div at bounding box center [1019, 272] width 348 height 313
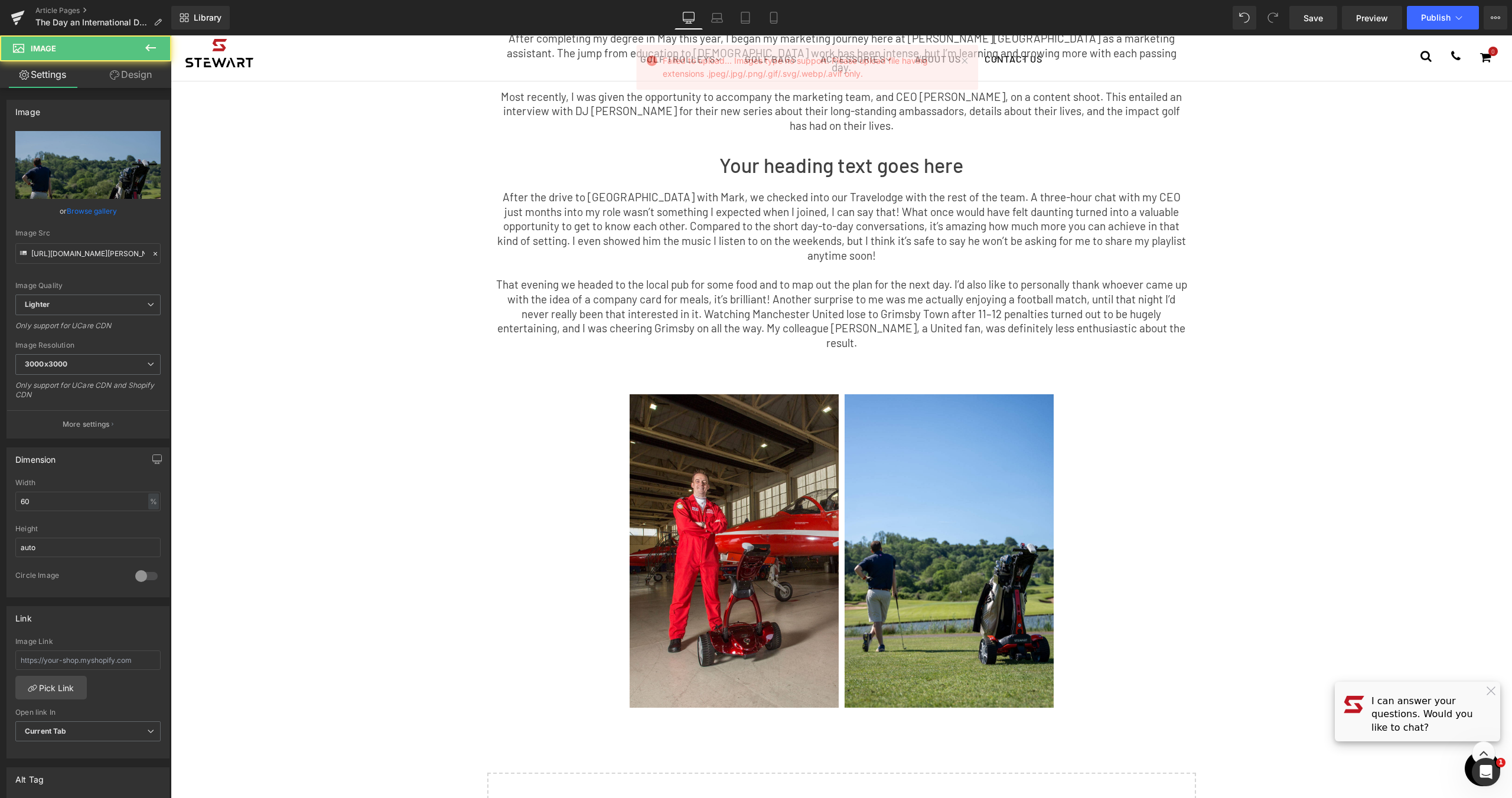
scroll to position [0, 0]
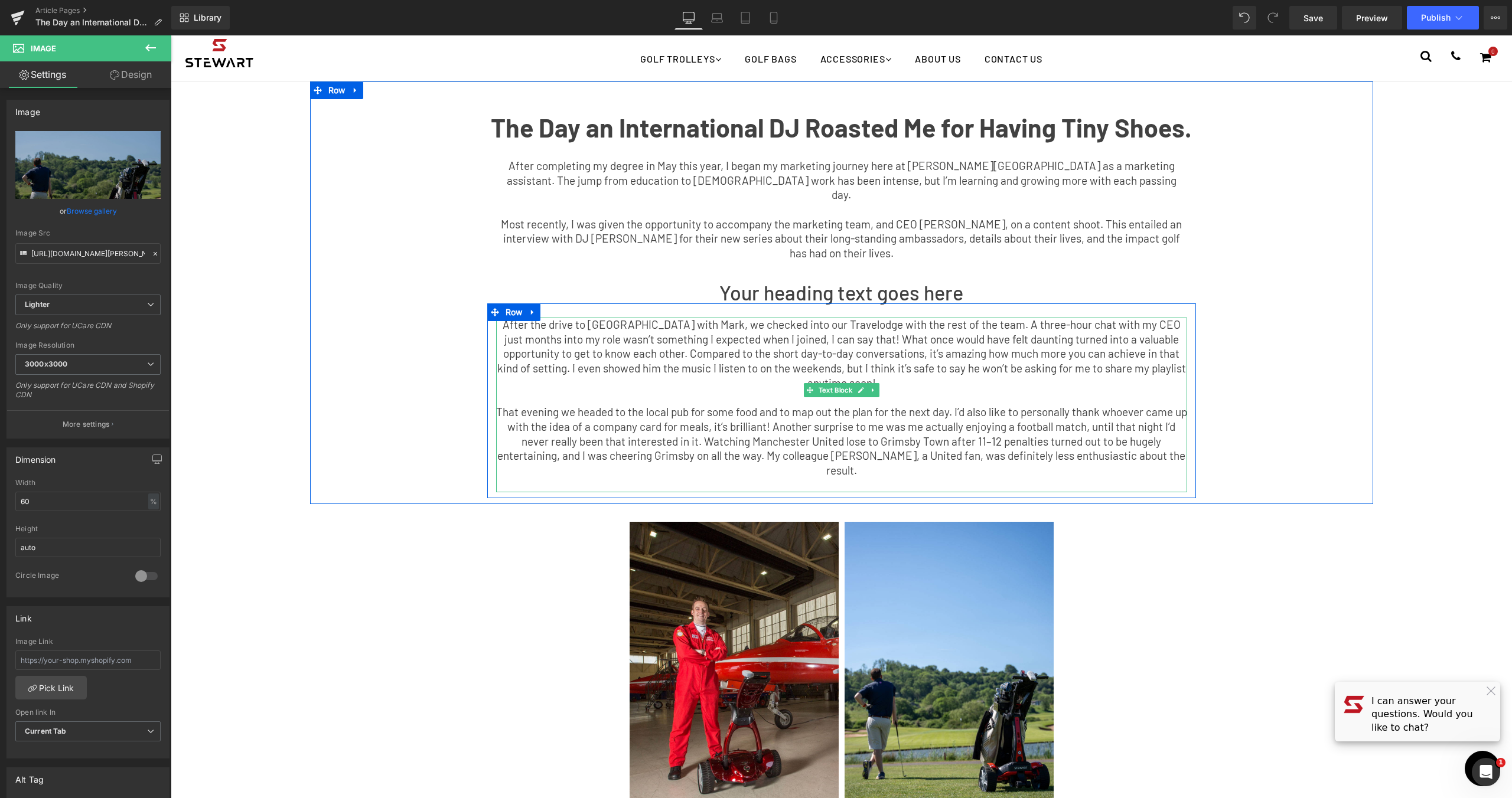
click at [1052, 334] on p "After the drive to [GEOGRAPHIC_DATA] with Mark, we checked into our Travelodge …" at bounding box center [842, 354] width 691 height 73
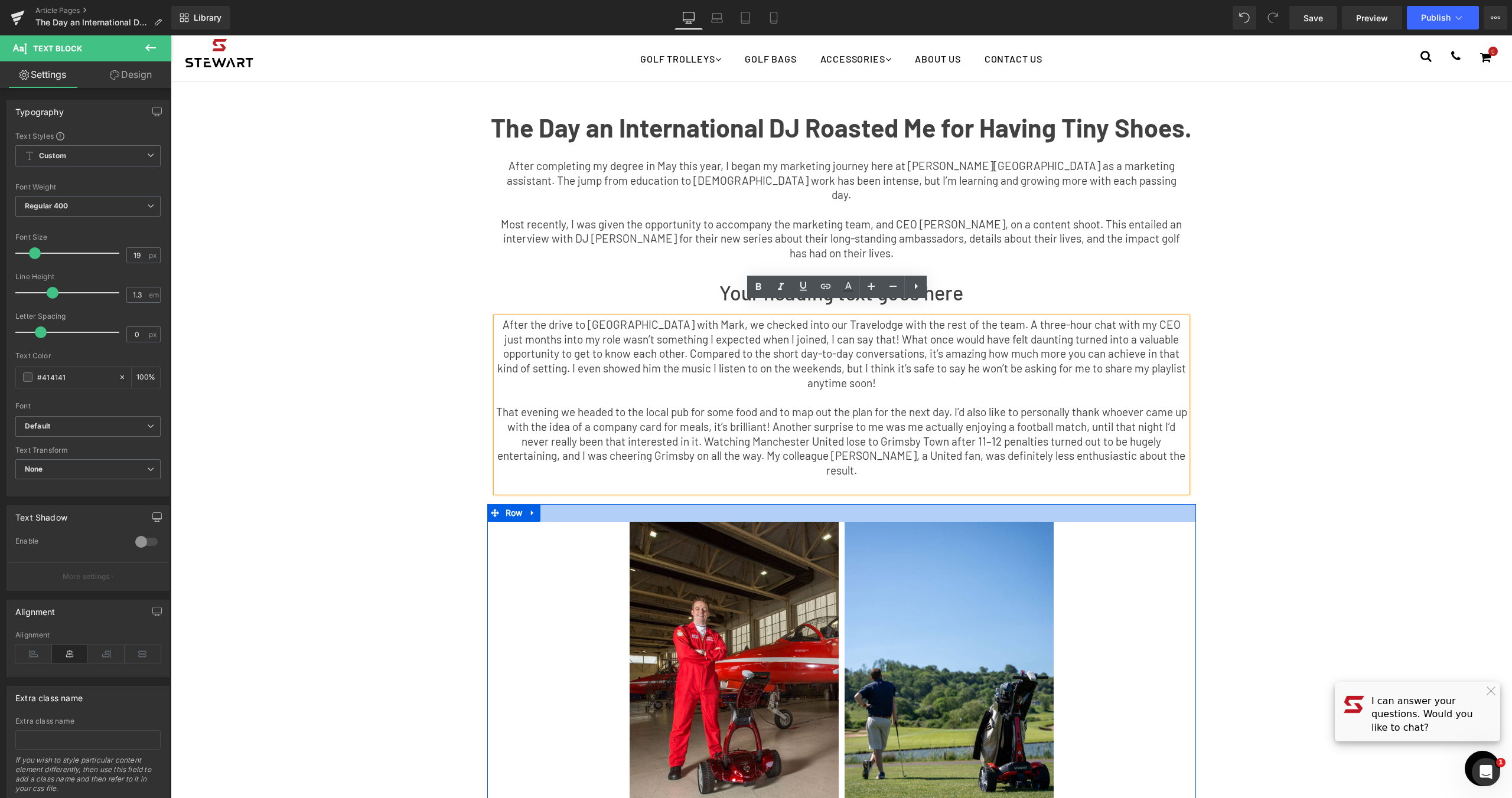
click at [1158, 504] on div at bounding box center [841, 513] width 709 height 17
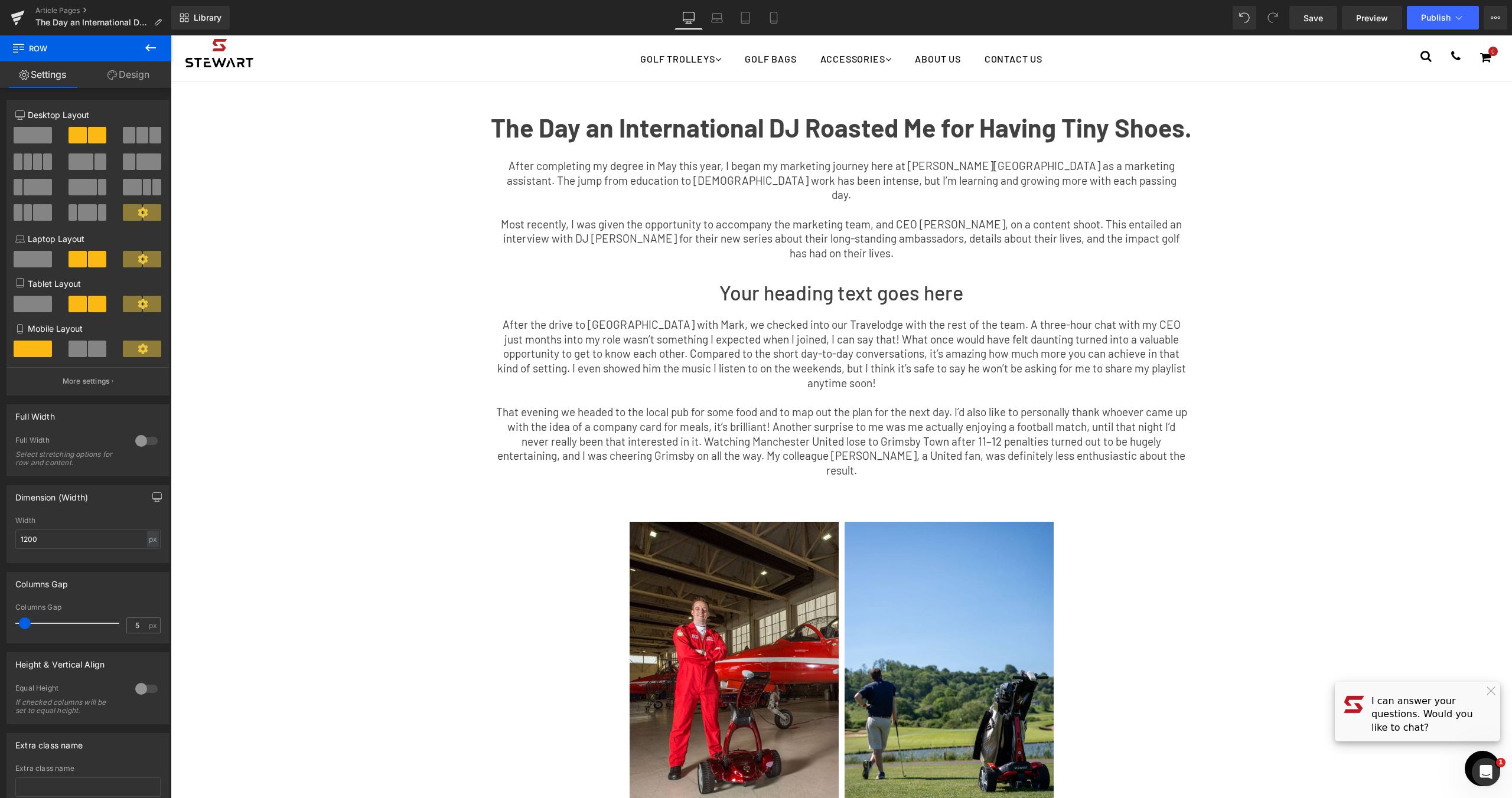
click at [1009, 412] on p "That evening we headed to the local pub for some food and to map out the plan f…" at bounding box center [842, 441] width 691 height 73
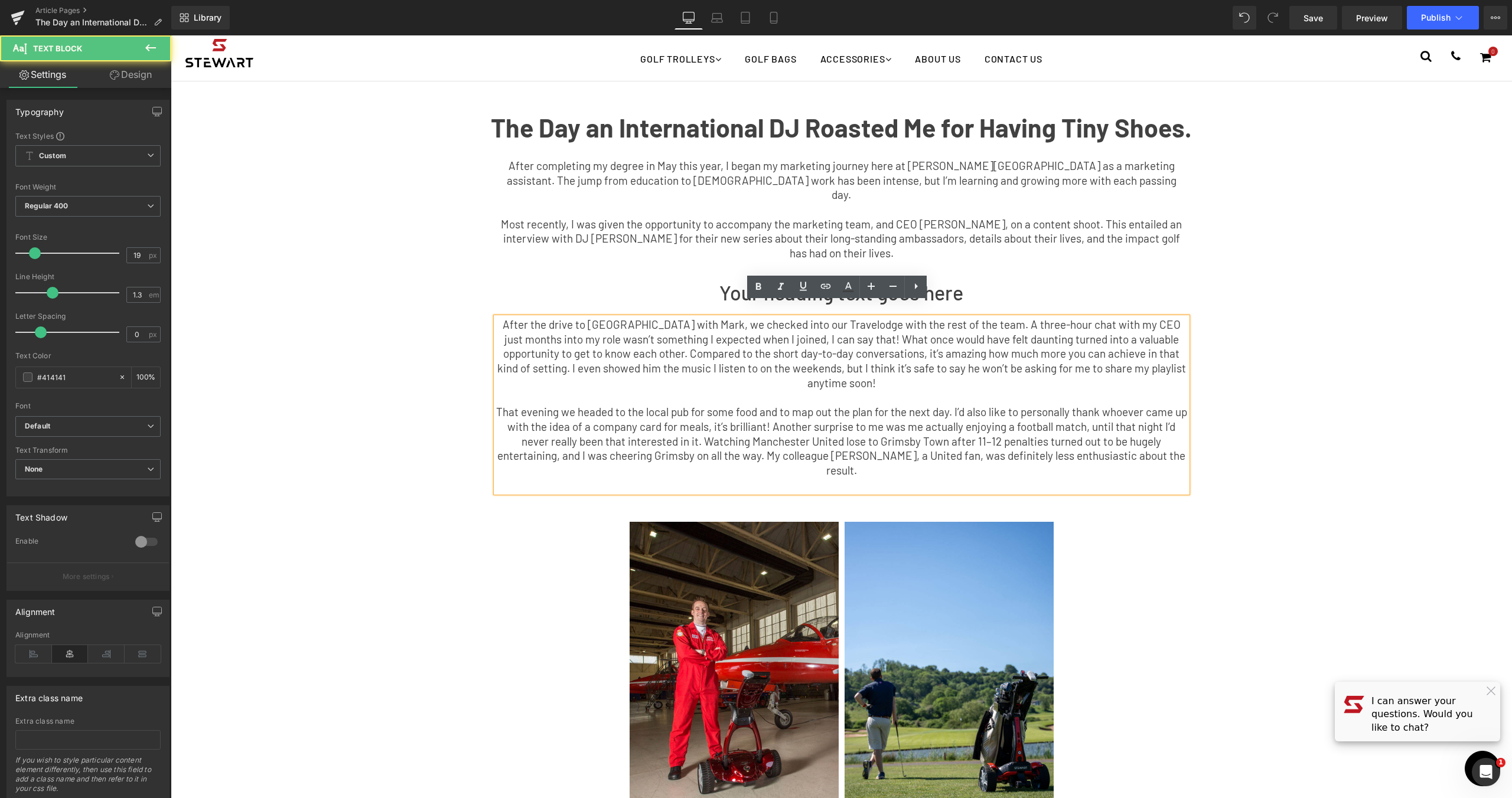
click at [1172, 425] on p "That evening we headed to the local pub for some food and to map out the plan f…" at bounding box center [842, 441] width 691 height 73
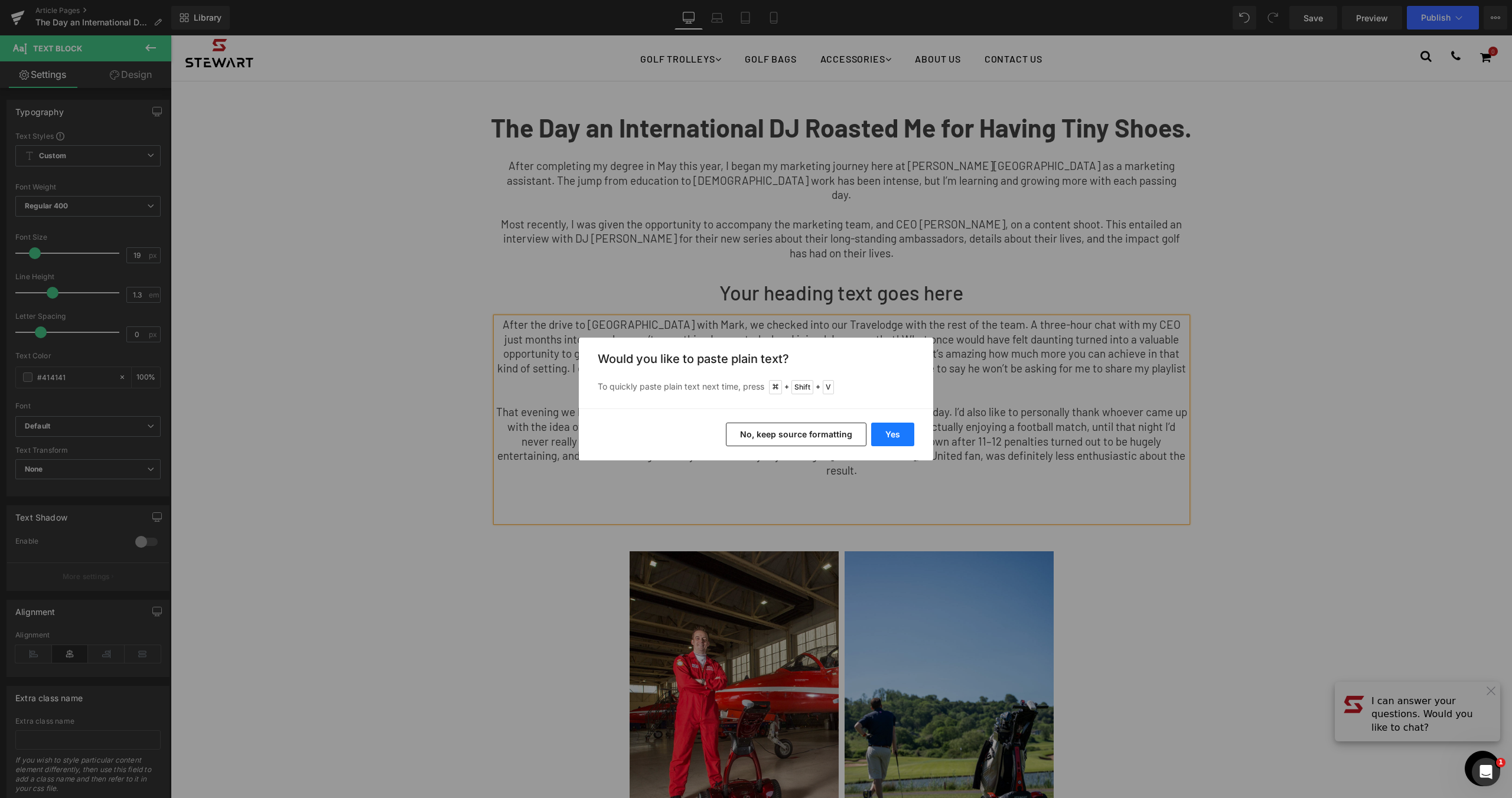
drag, startPoint x: 903, startPoint y: 427, endPoint x: 973, endPoint y: 473, distance: 83.8
click at [903, 427] on button "Yes" at bounding box center [893, 434] width 43 height 24
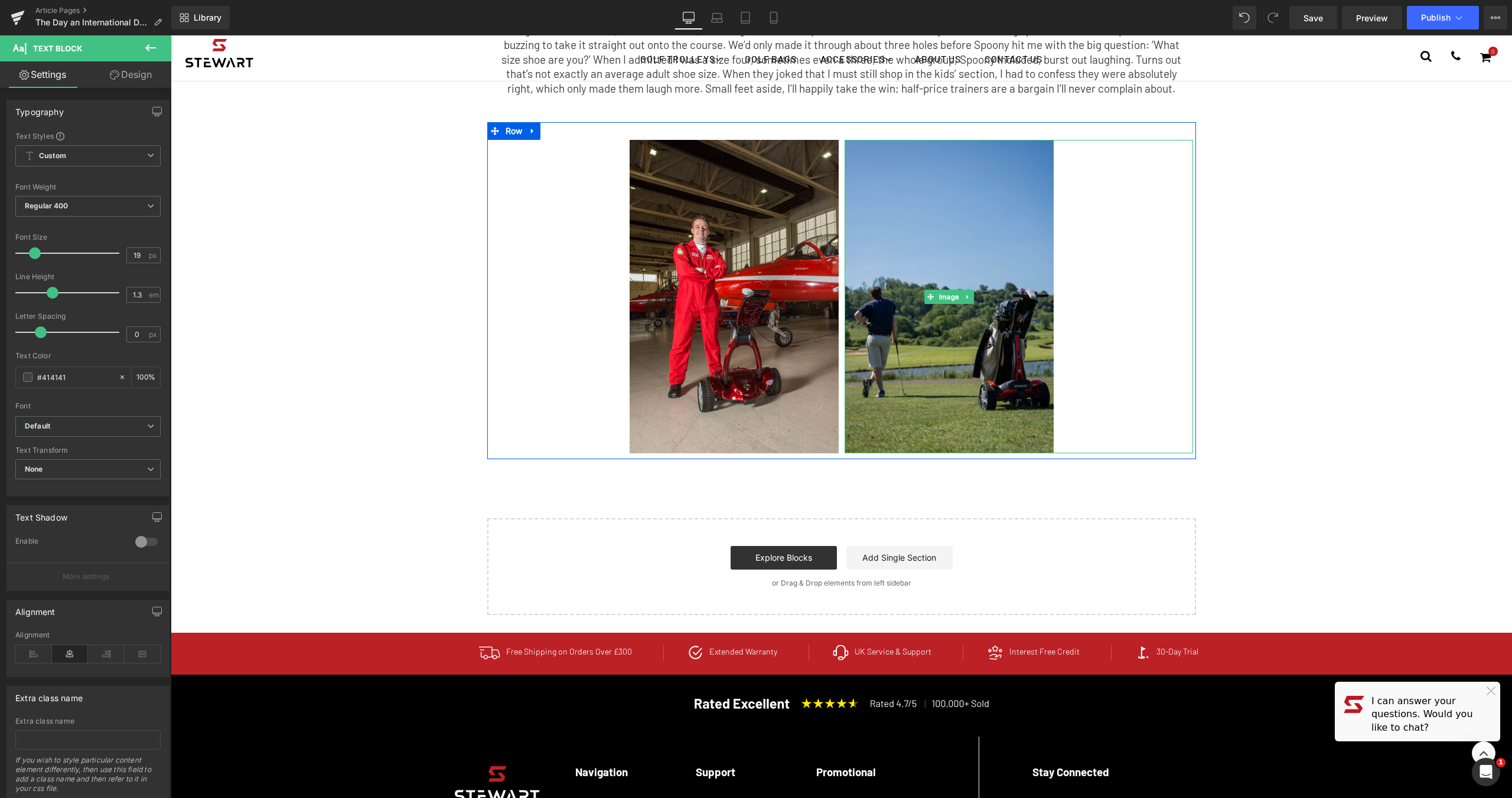
scroll to position [476, 0]
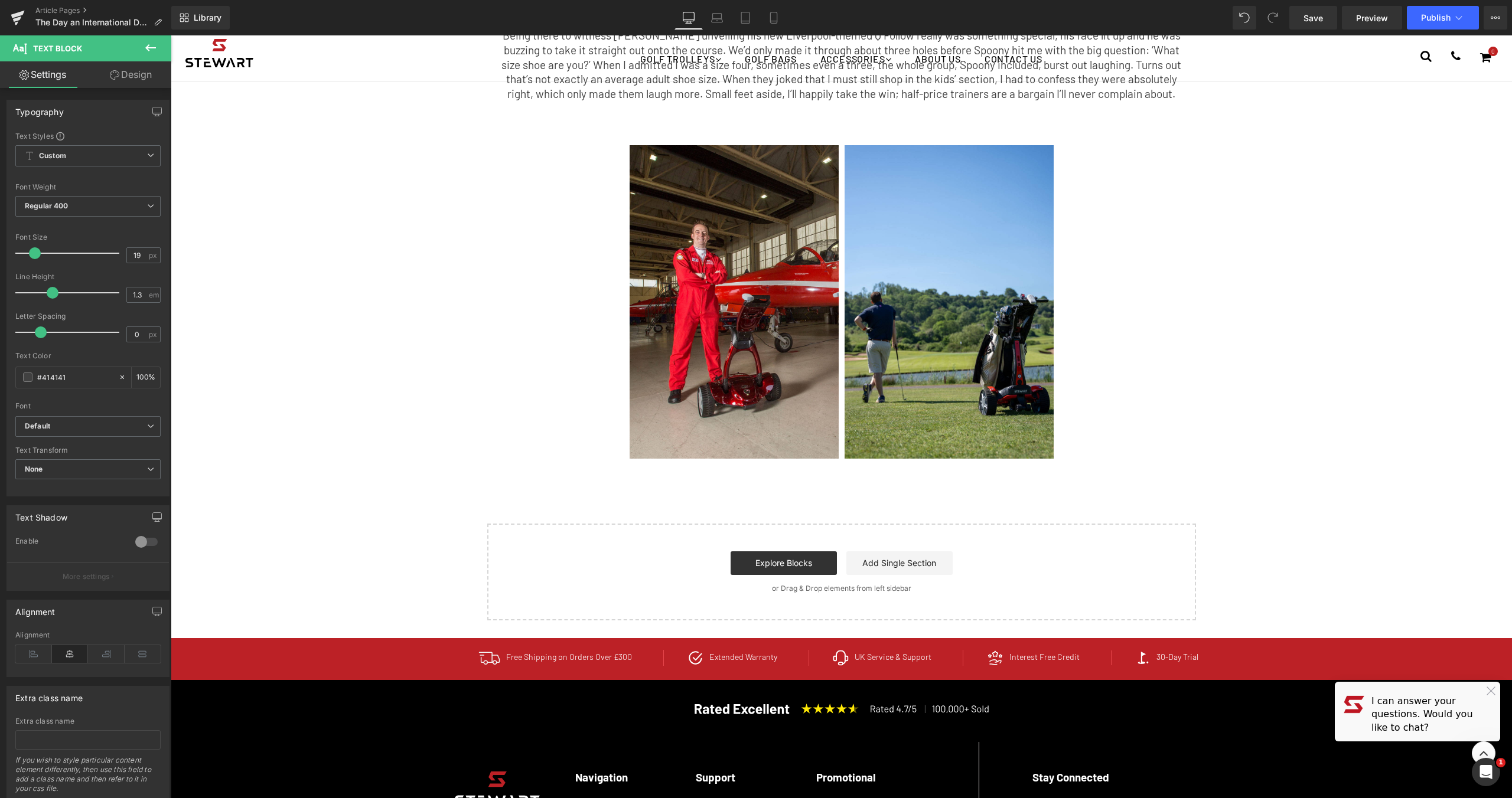
click at [139, 51] on button at bounding box center [150, 48] width 41 height 26
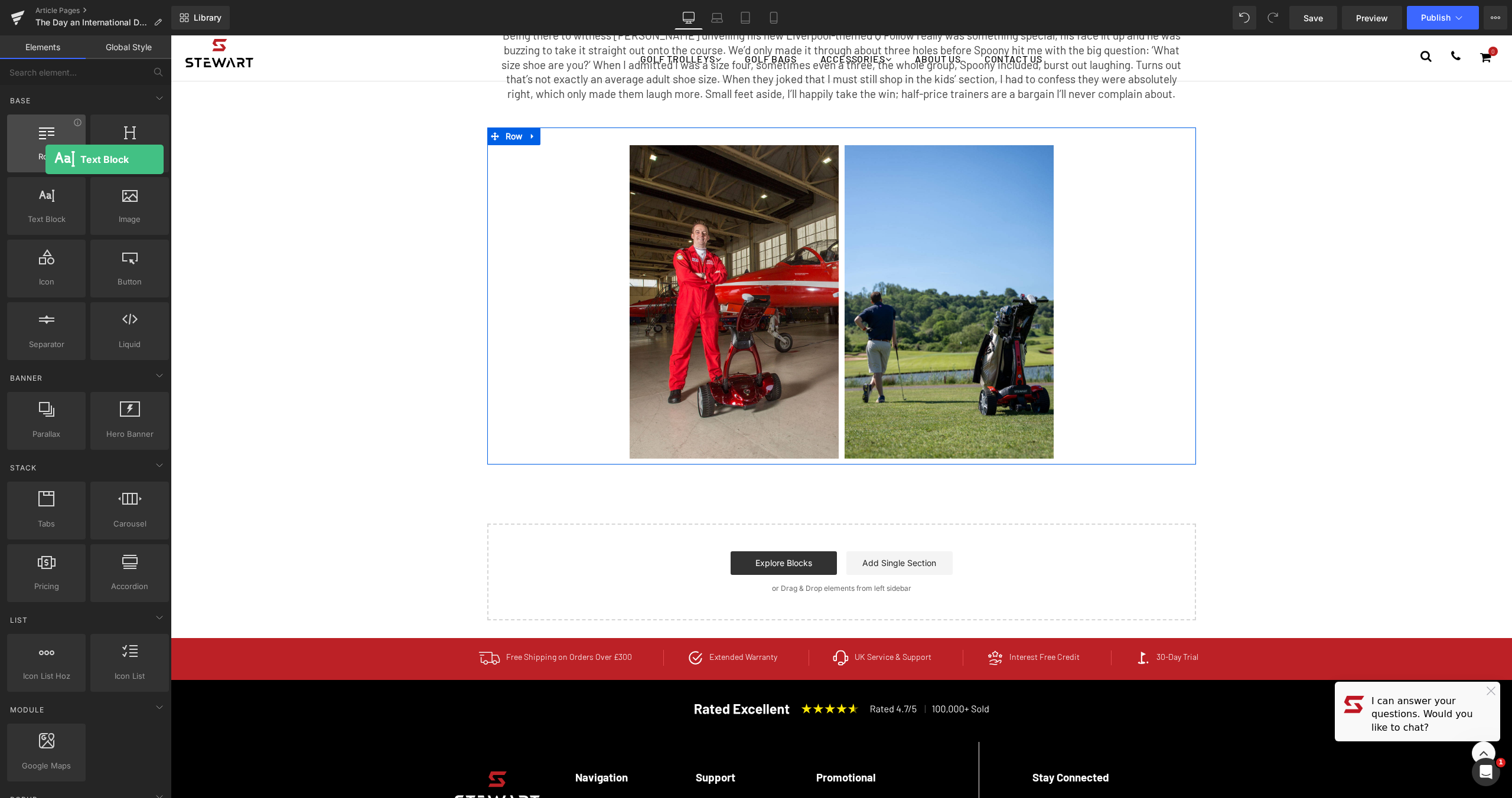
drag, startPoint x: 21, startPoint y: 185, endPoint x: 45, endPoint y: 159, distance: 35.4
click at [45, 159] on div "Row rows, columns, layouts, div Heading headings, titles, h1,h2,h3,h4,h5,h6 Tex…" at bounding box center [88, 237] width 167 height 250
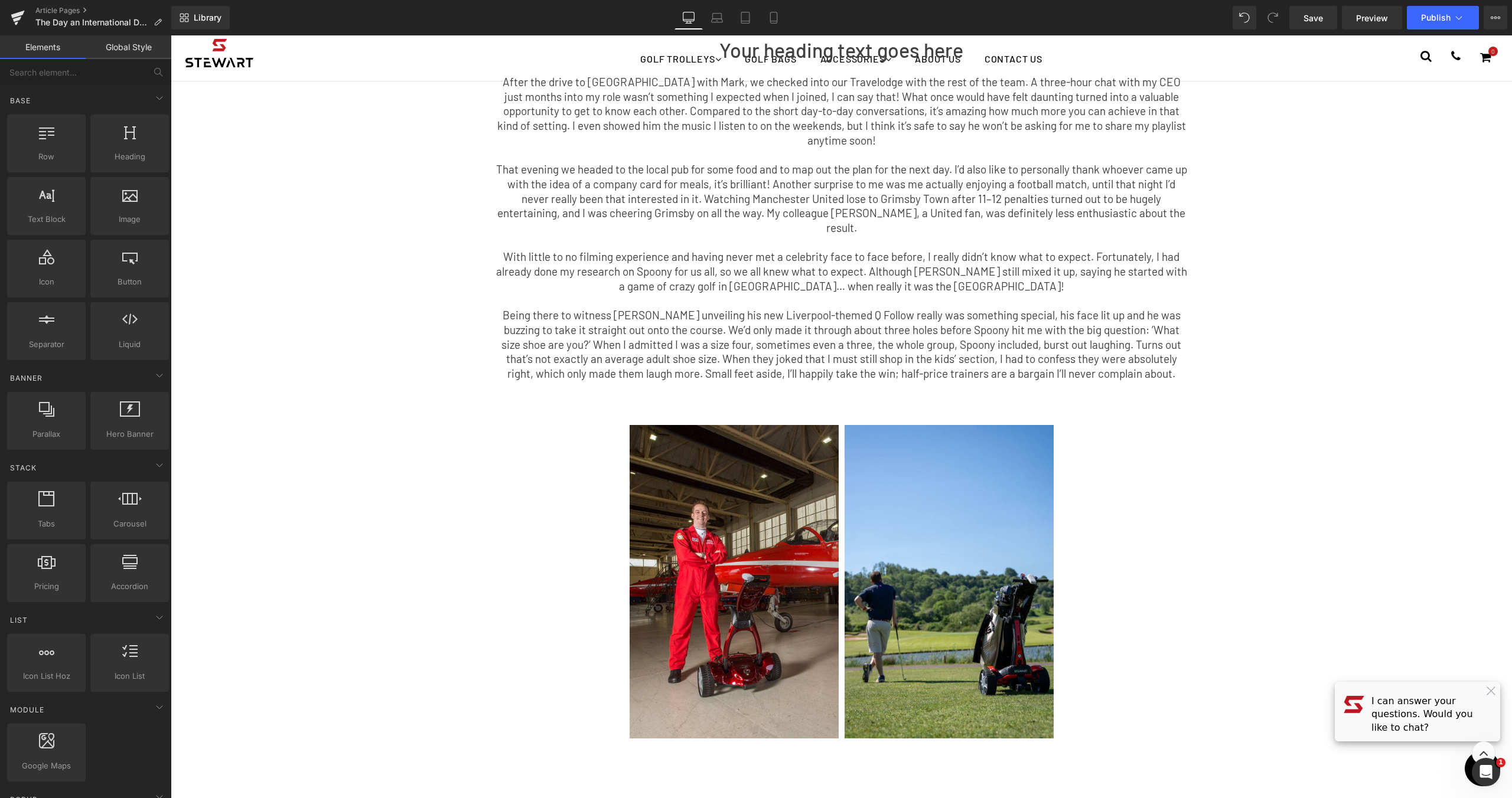
scroll to position [78, 0]
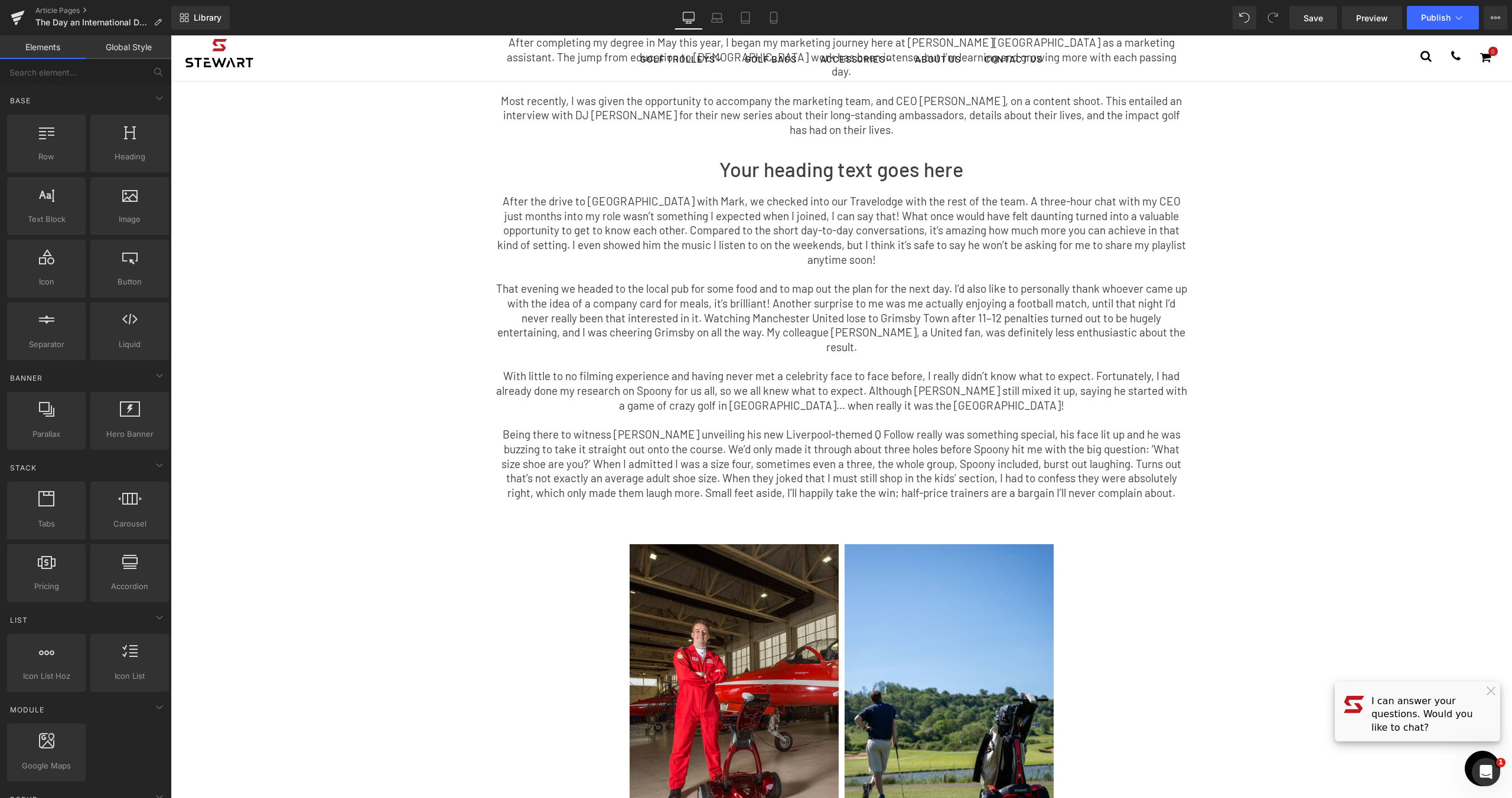
click at [798, 369] on p "With little to no filming experience and having never met a celebrity face to f…" at bounding box center [842, 391] width 691 height 43
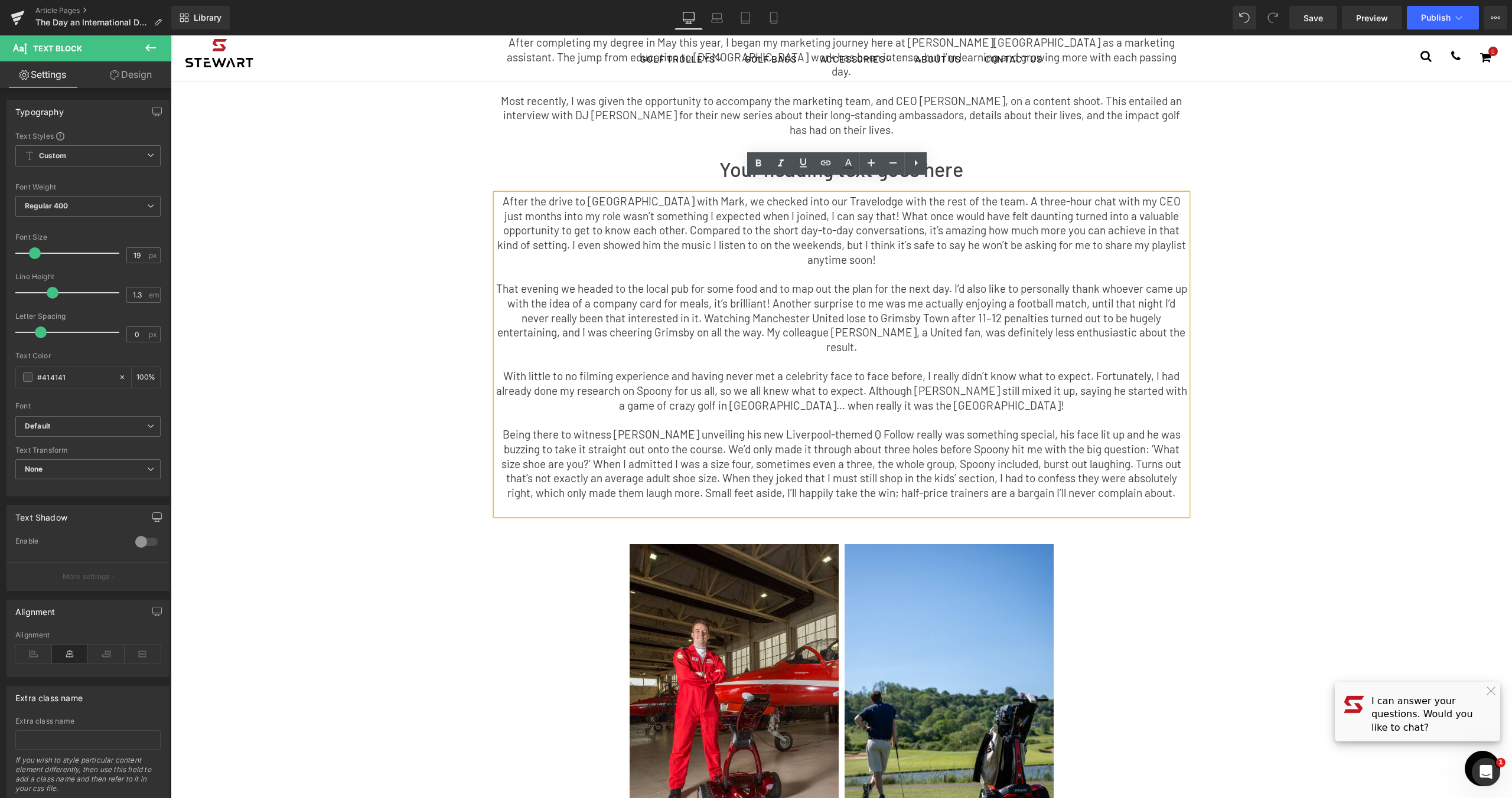
click at [434, 301] on div "The Day an International DJ Roasted Me for Having Tiny Shoes. Text Block After …" at bounding box center [842, 248] width 1064 height 545
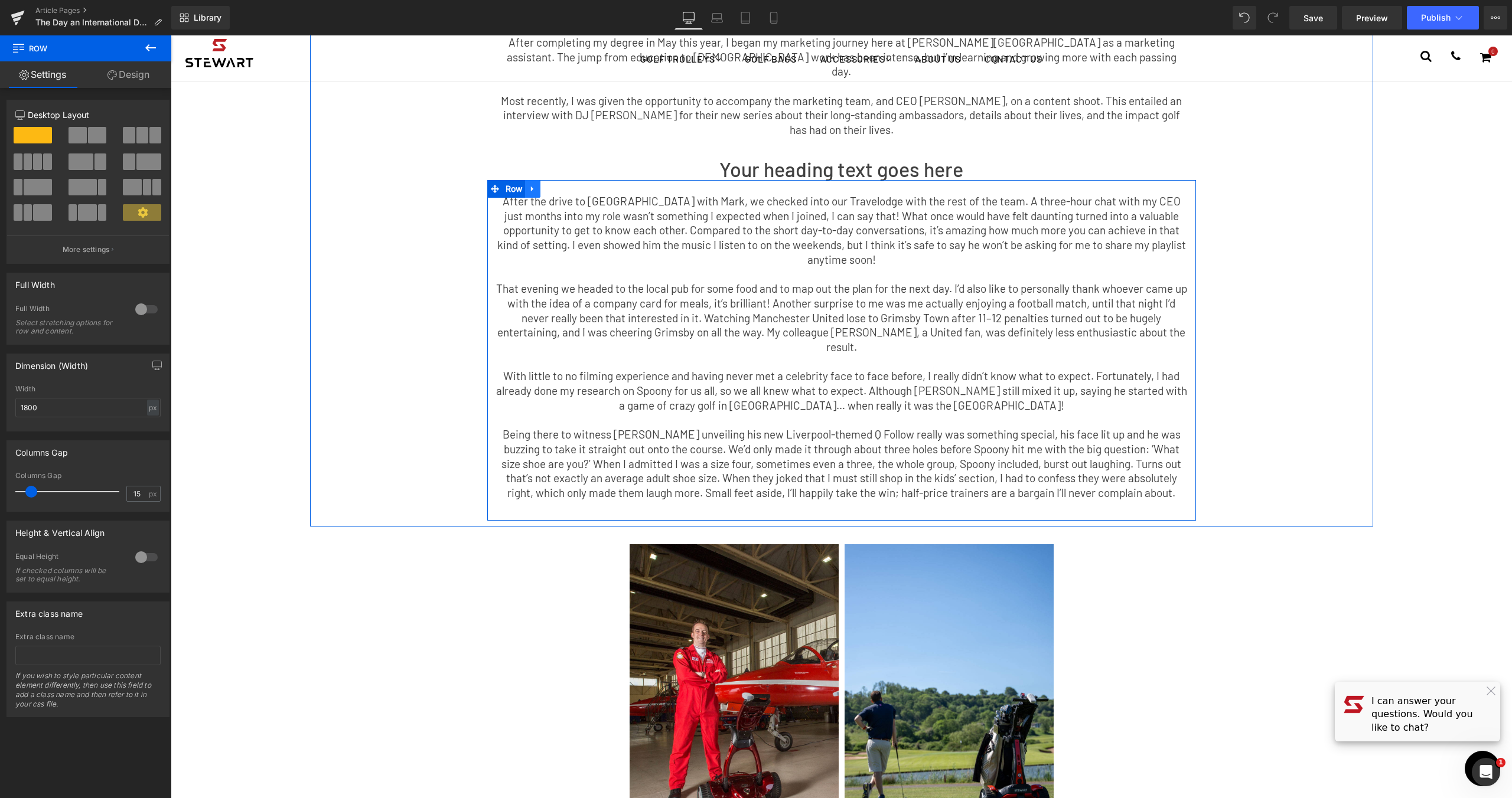
click at [530, 184] on icon at bounding box center [533, 188] width 8 height 9
click at [549, 180] on link at bounding box center [548, 188] width 15 height 17
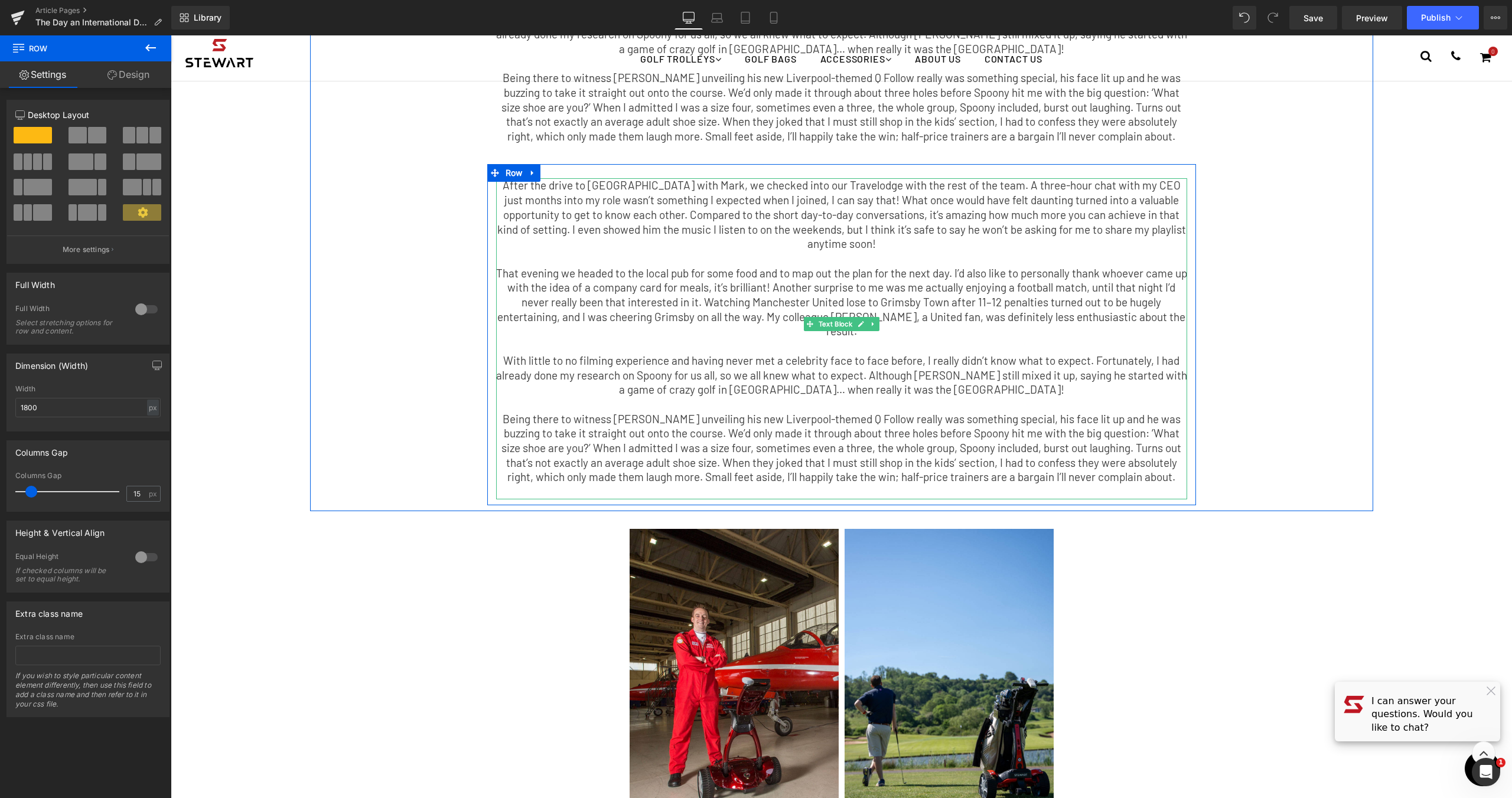
scroll to position [377, 0]
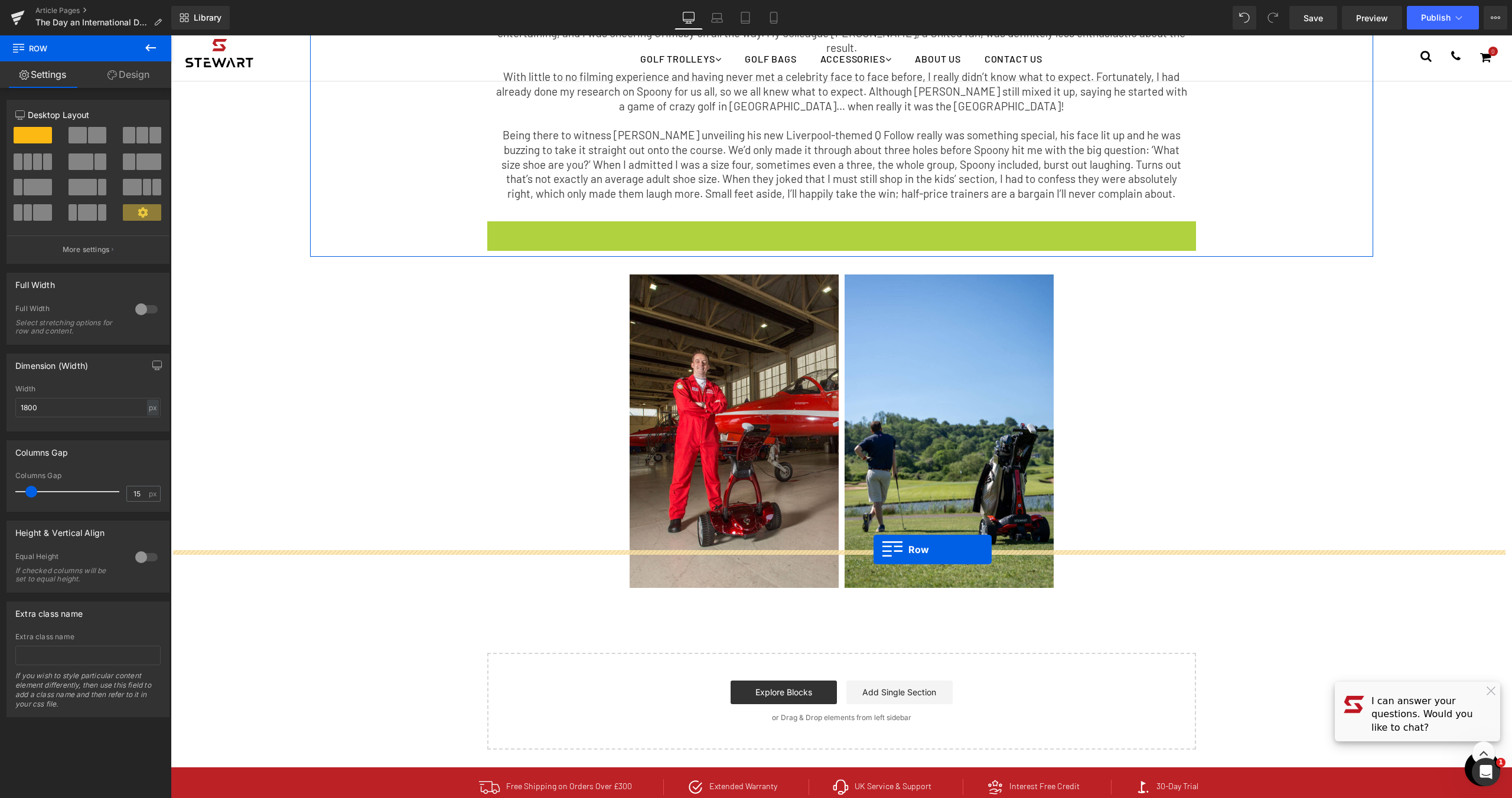
drag, startPoint x: 493, startPoint y: 185, endPoint x: 874, endPoint y: 550, distance: 527.6
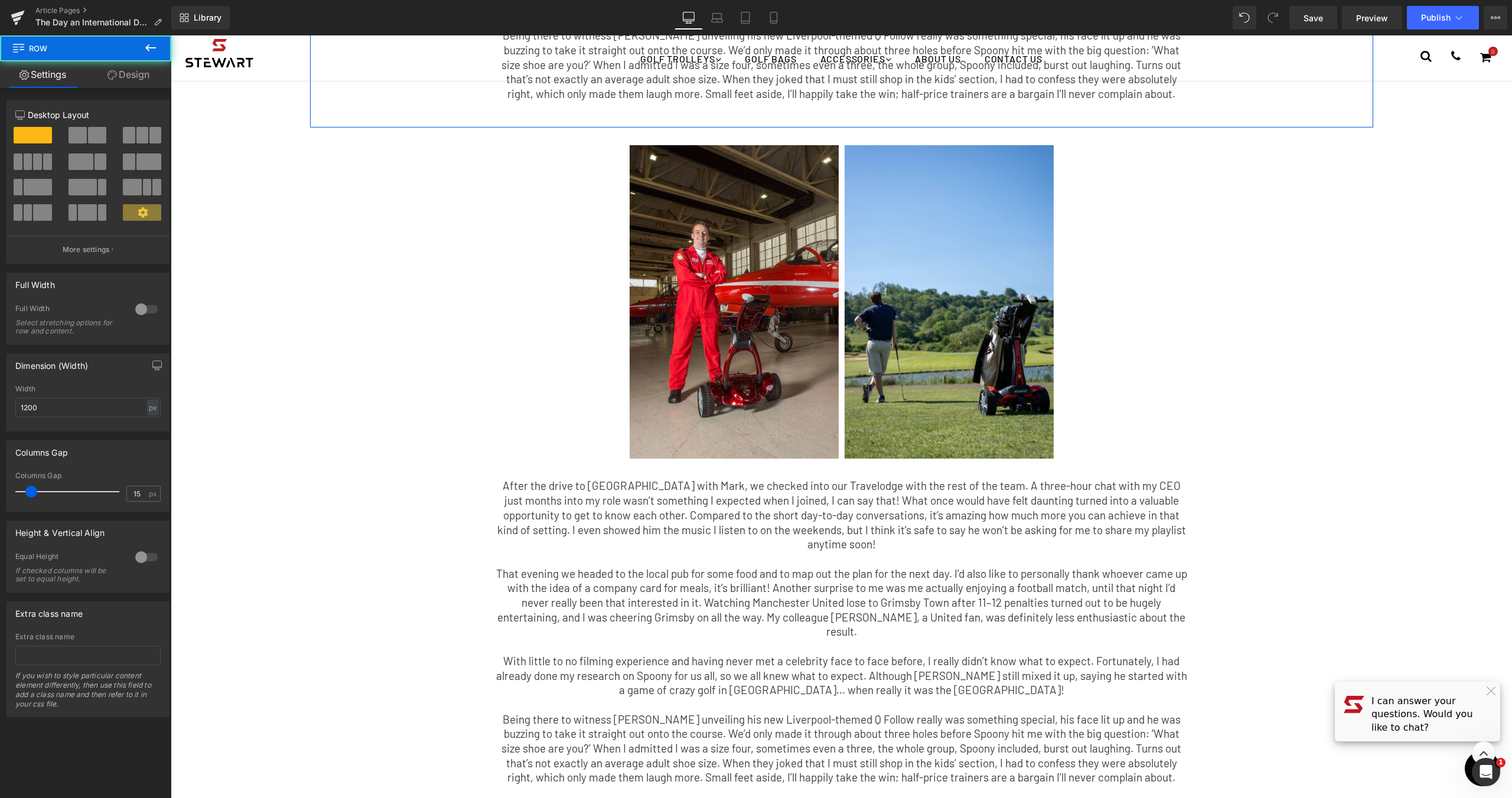
scroll to position [750, 0]
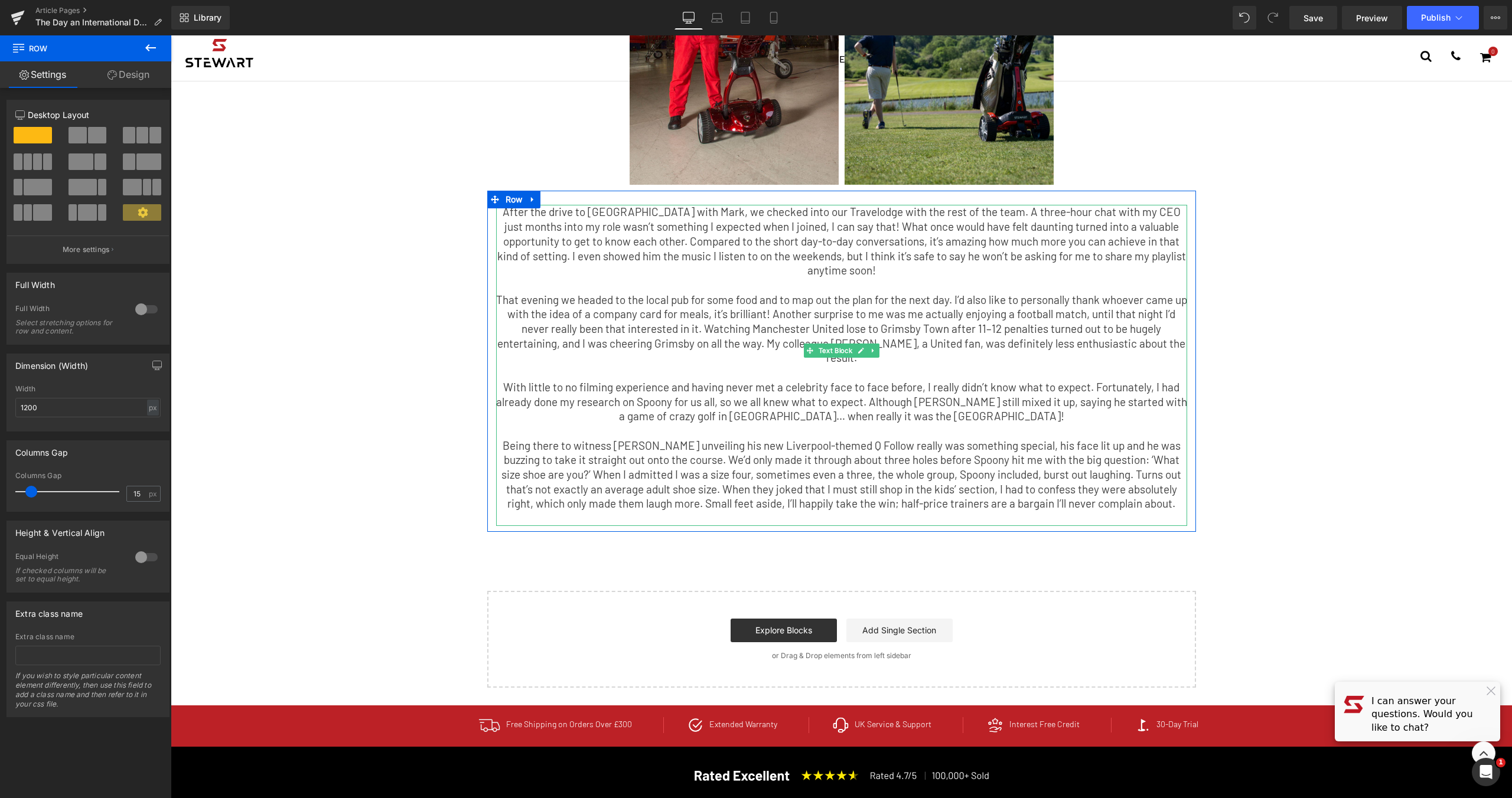
click at [1057, 439] on p "Being there to witness [PERSON_NAME] unveiling his new Liverpool-themed Q Follo…" at bounding box center [842, 475] width 691 height 73
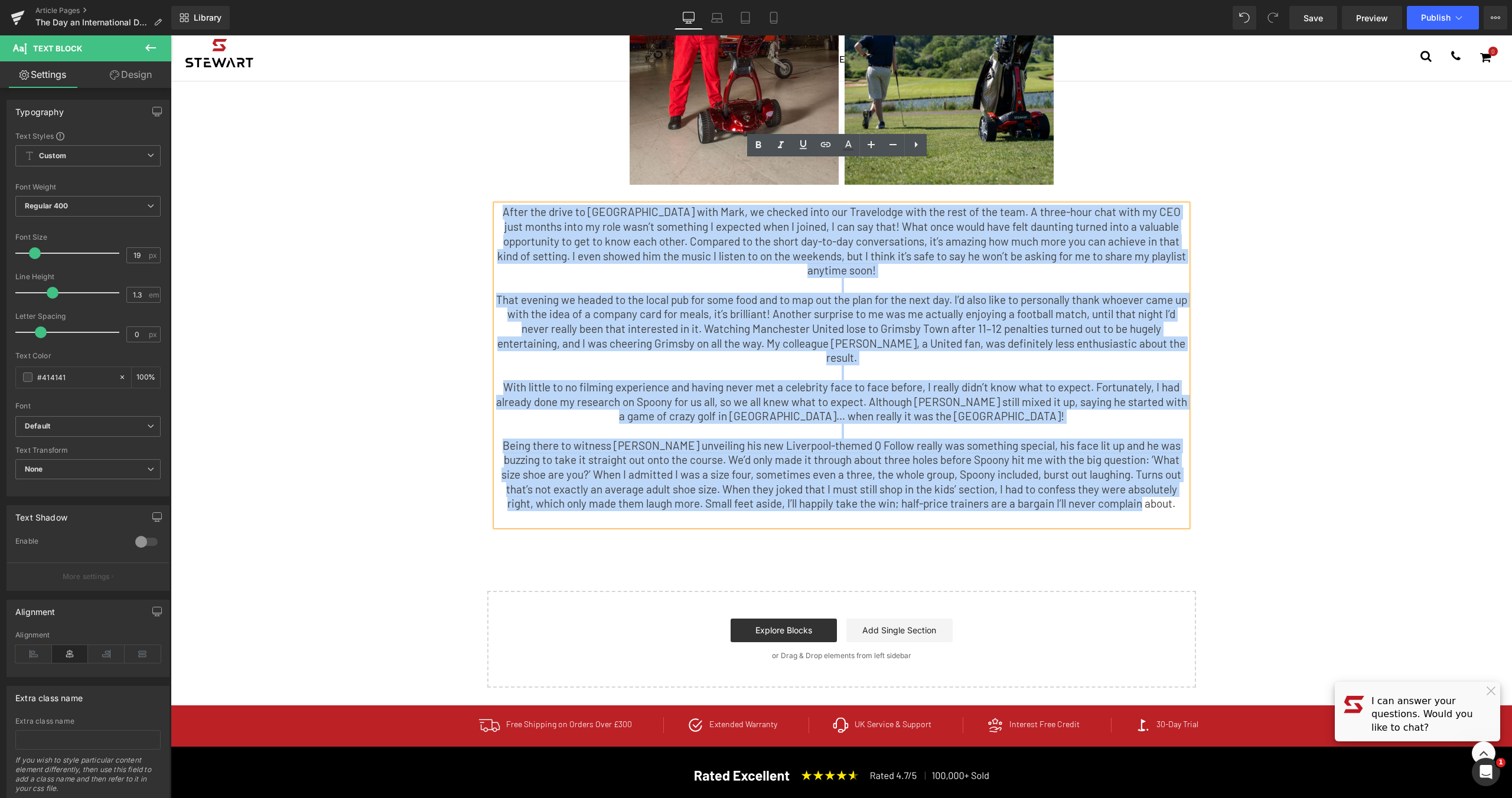
drag, startPoint x: 1154, startPoint y: 432, endPoint x: 485, endPoint y: 169, distance: 718.8
click at [487, 205] on div "After the drive to [GEOGRAPHIC_DATA] with Mark, we checked into our Travelodge …" at bounding box center [841, 365] width 709 height 320
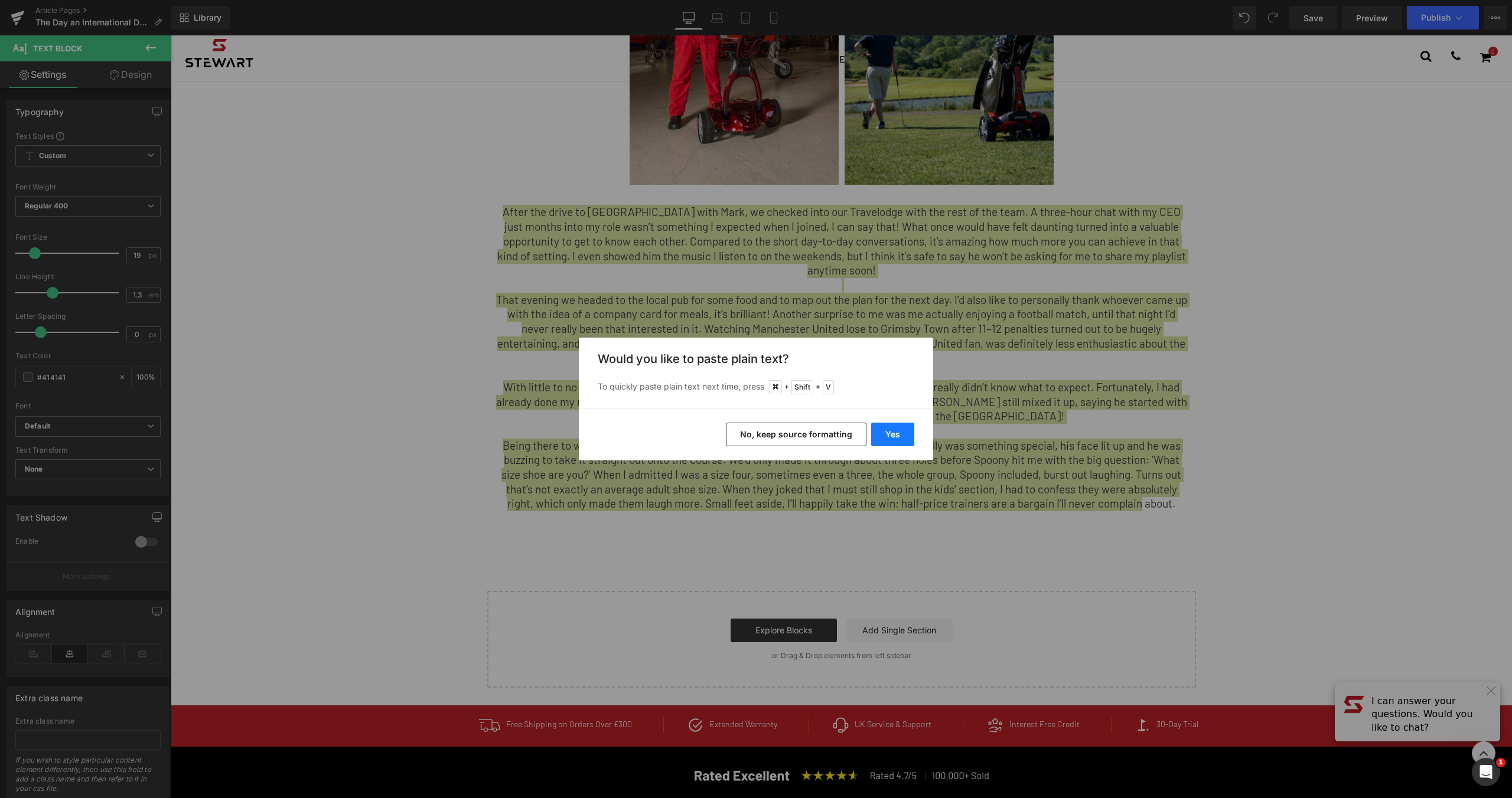
click at [900, 431] on button "Yes" at bounding box center [893, 434] width 43 height 24
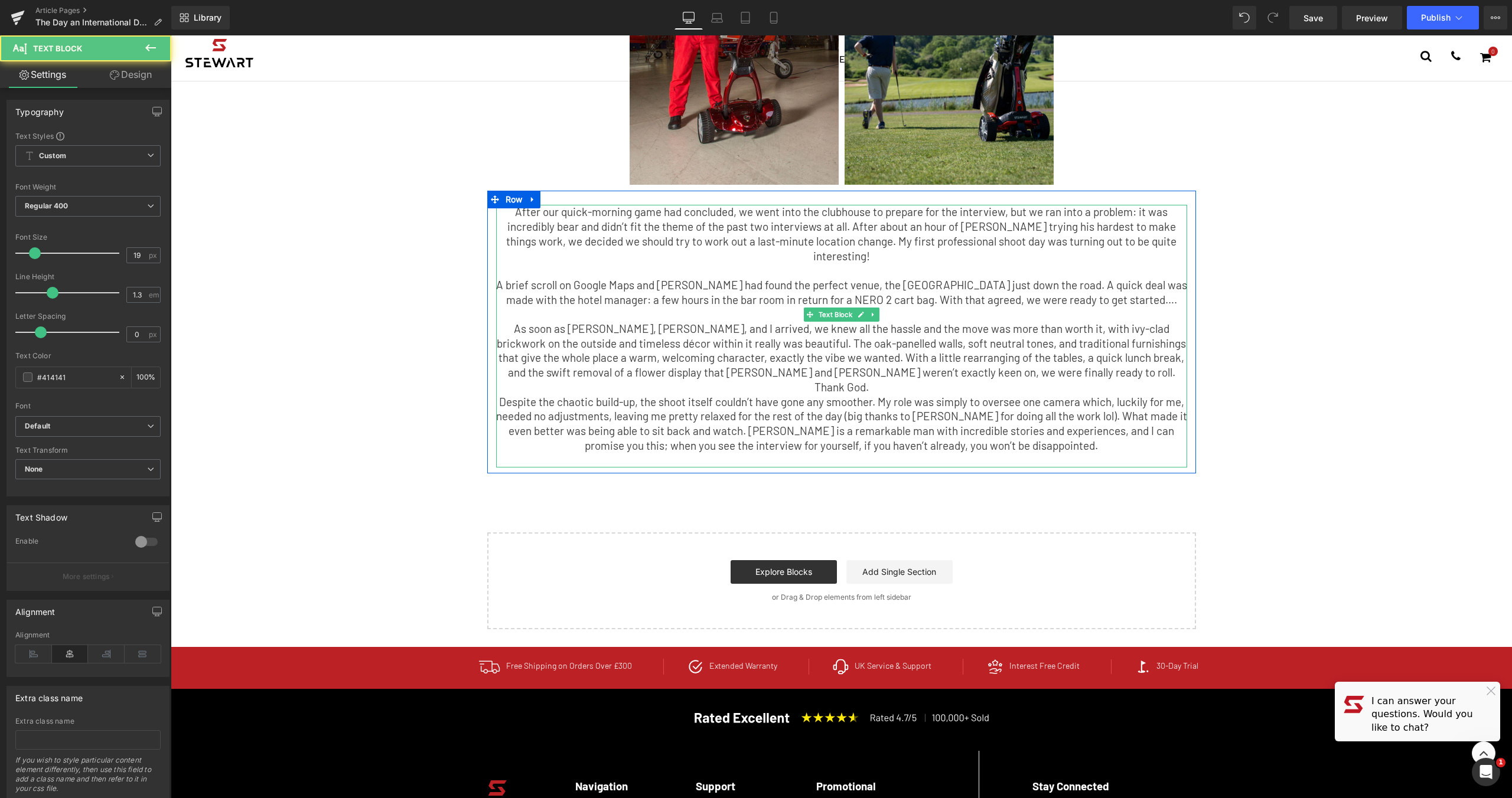
click at [1084, 322] on p "As soon as [PERSON_NAME], [PERSON_NAME], and I arrived, we knew all the hassle …" at bounding box center [842, 358] width 691 height 73
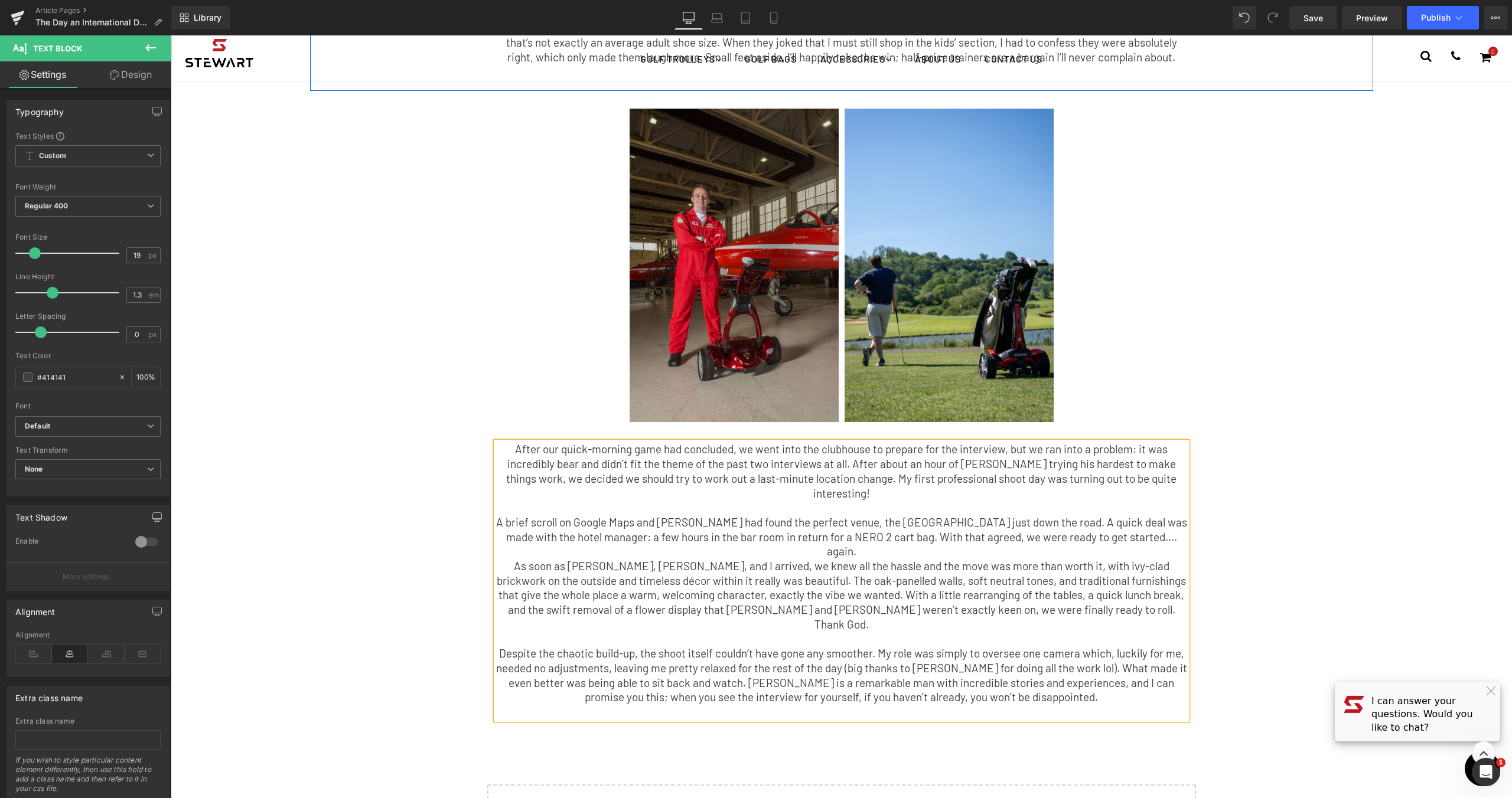
scroll to position [513, 0]
click at [738, 241] on img at bounding box center [734, 266] width 209 height 313
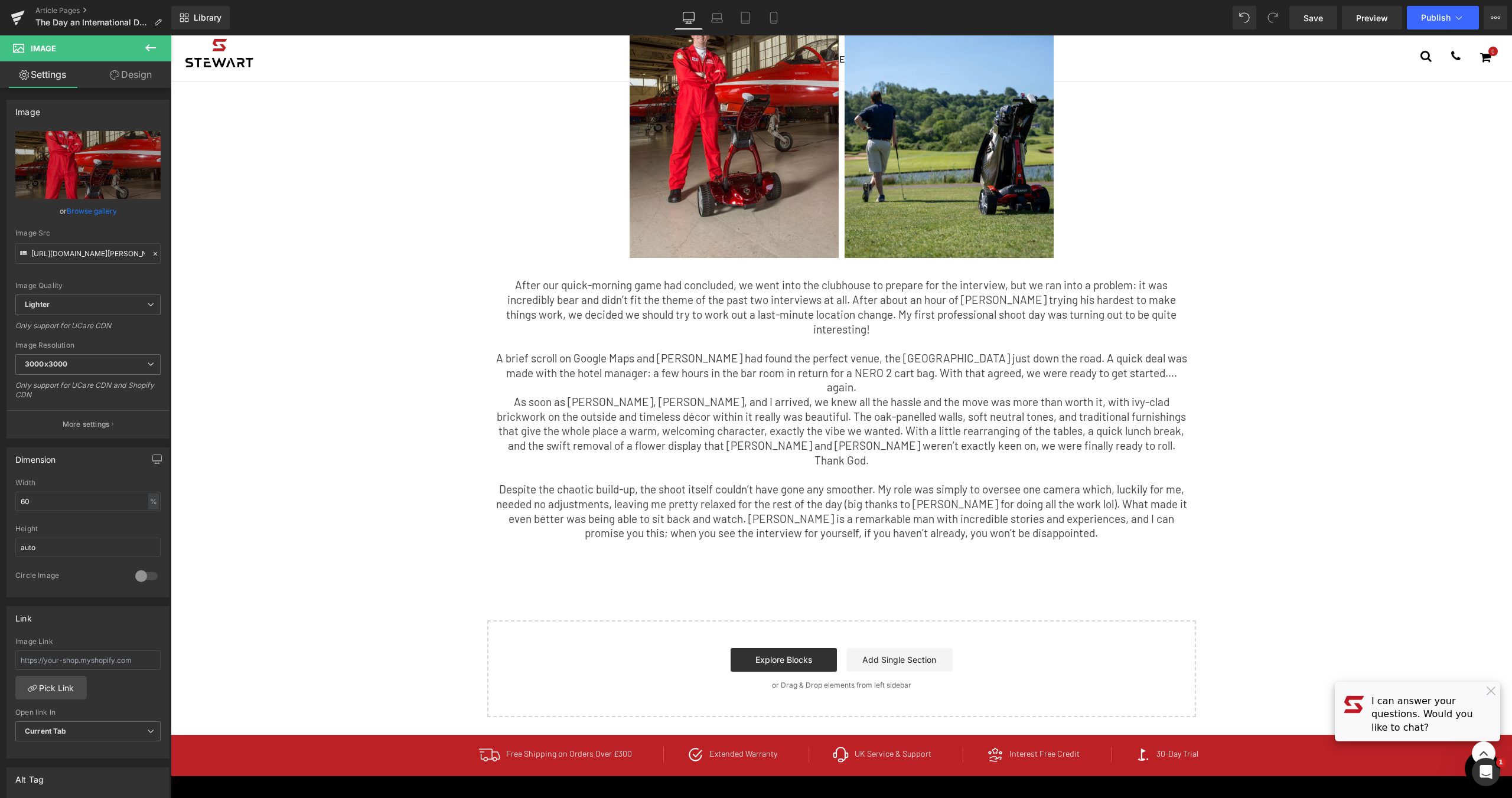
scroll to position [809, 0]
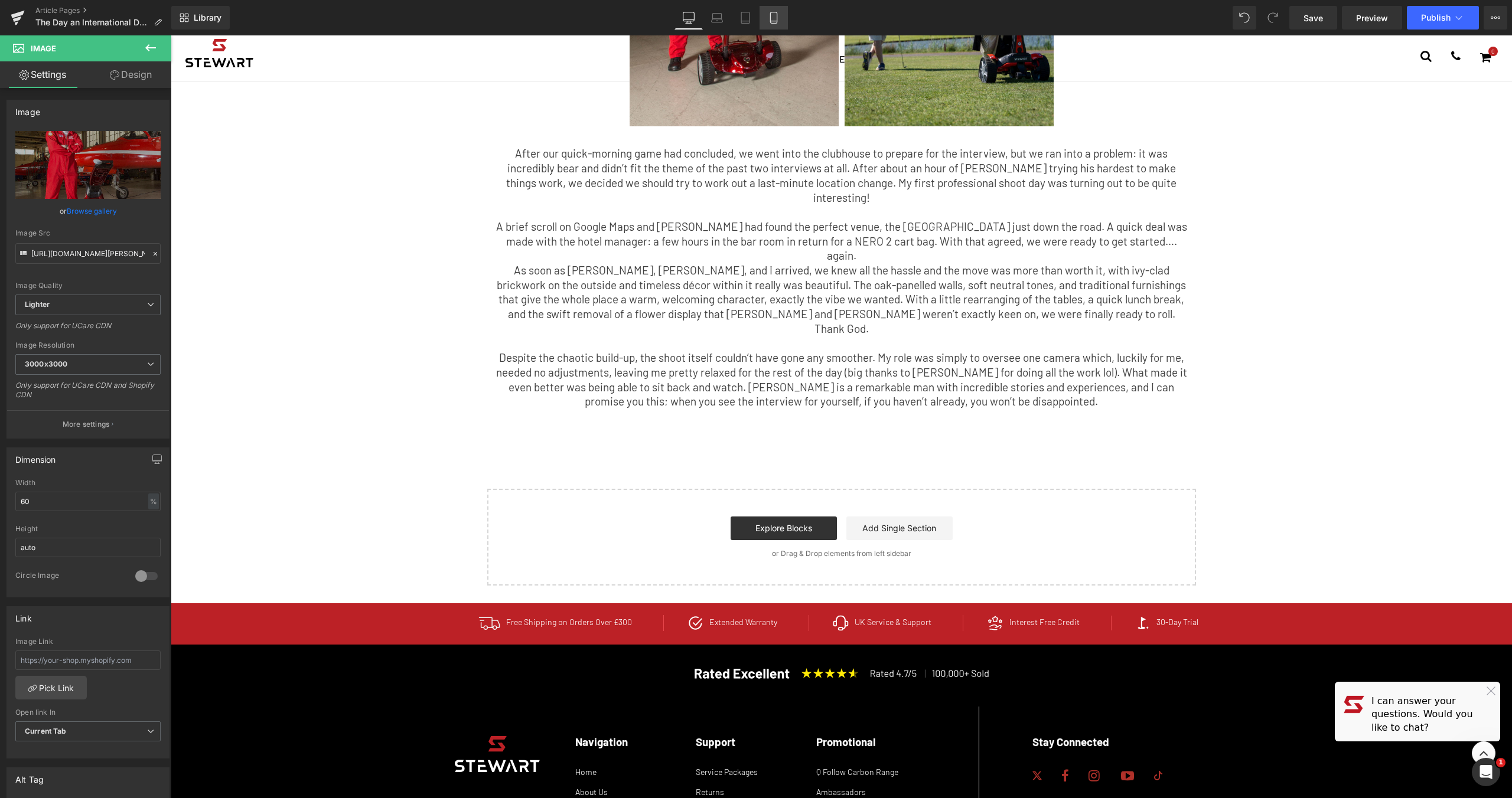
click at [775, 20] on icon at bounding box center [773, 17] width 12 height 12
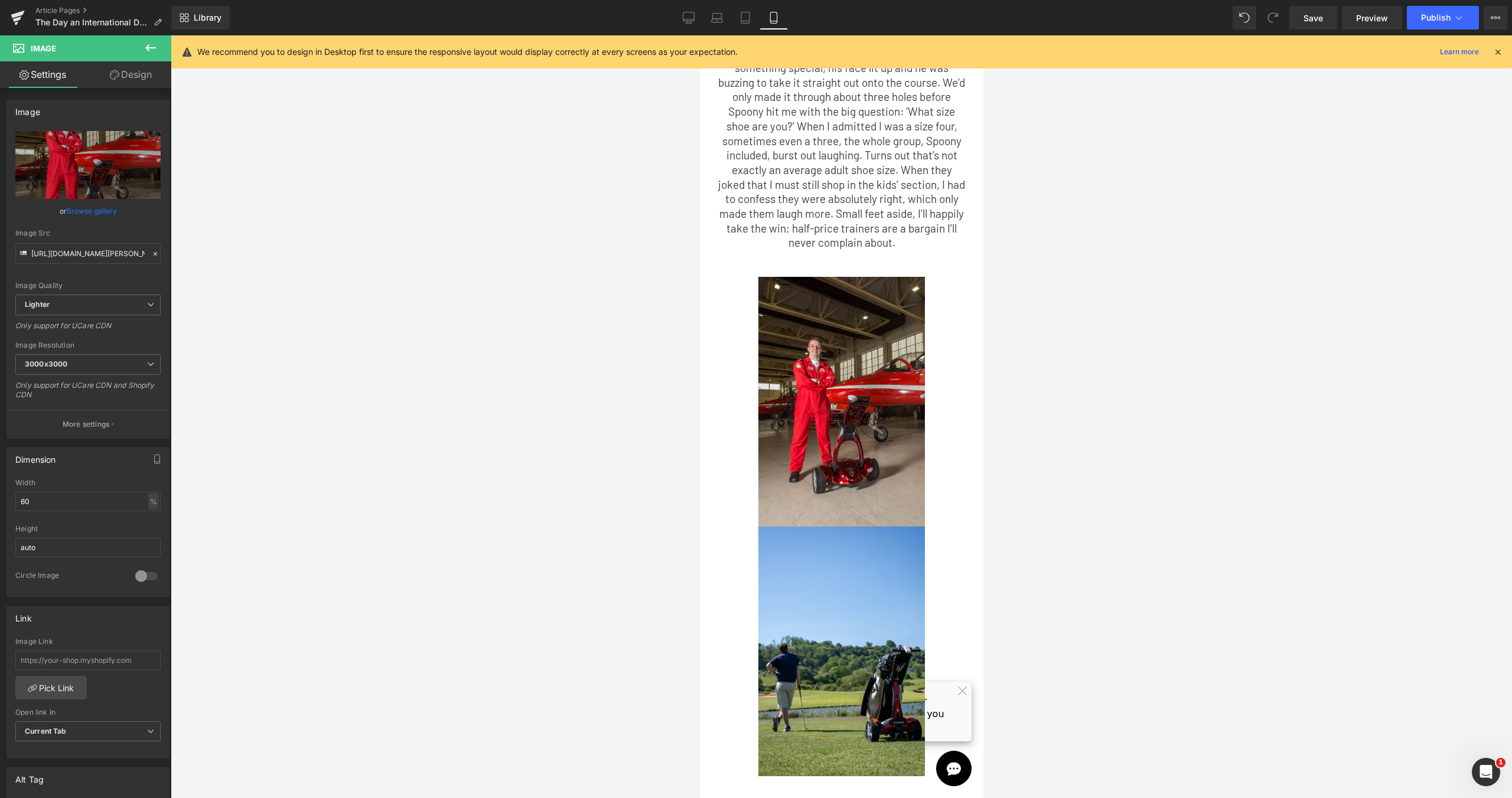
scroll to position [1155, 0]
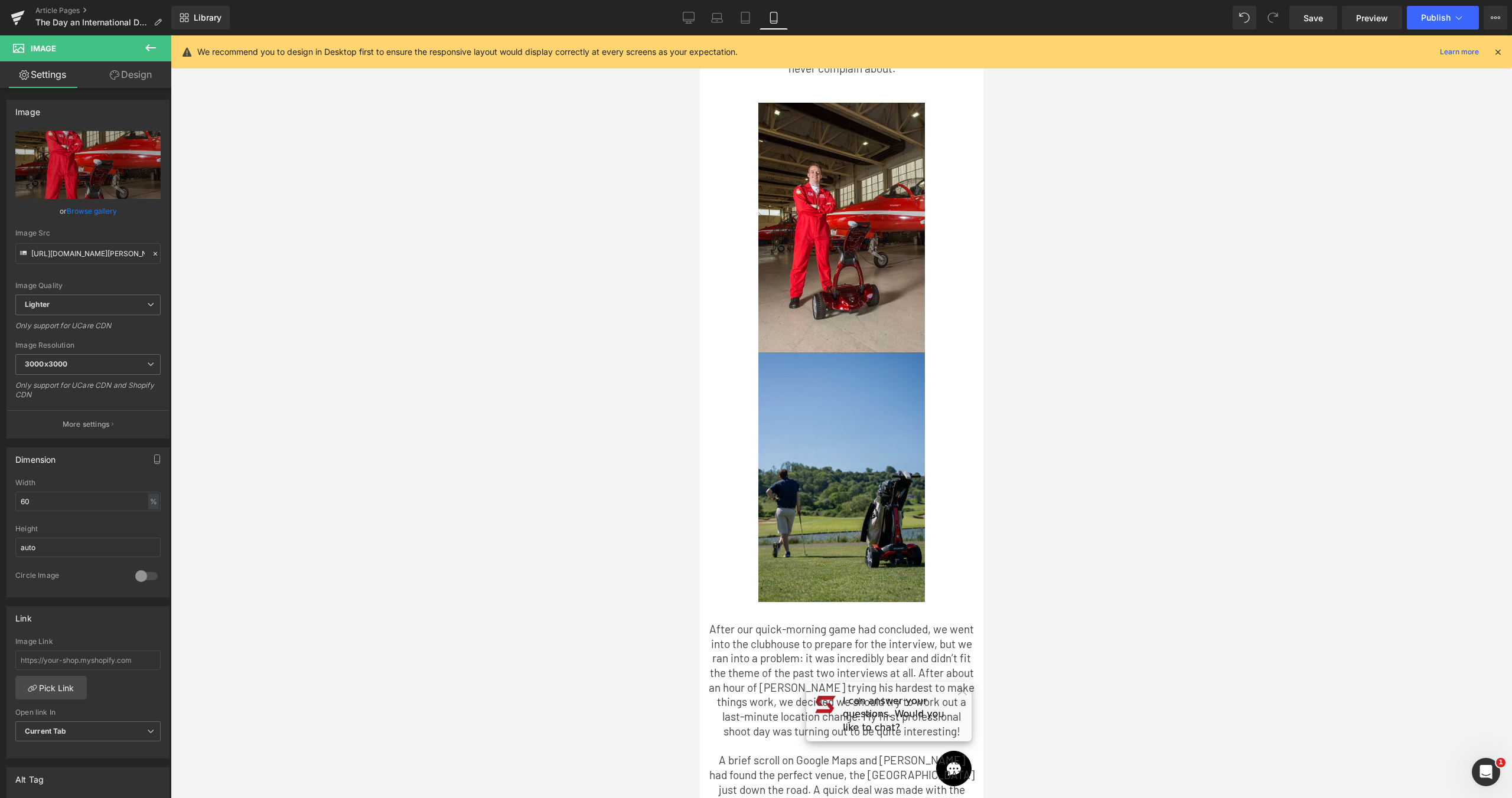
click at [887, 424] on img at bounding box center [841, 477] width 167 height 250
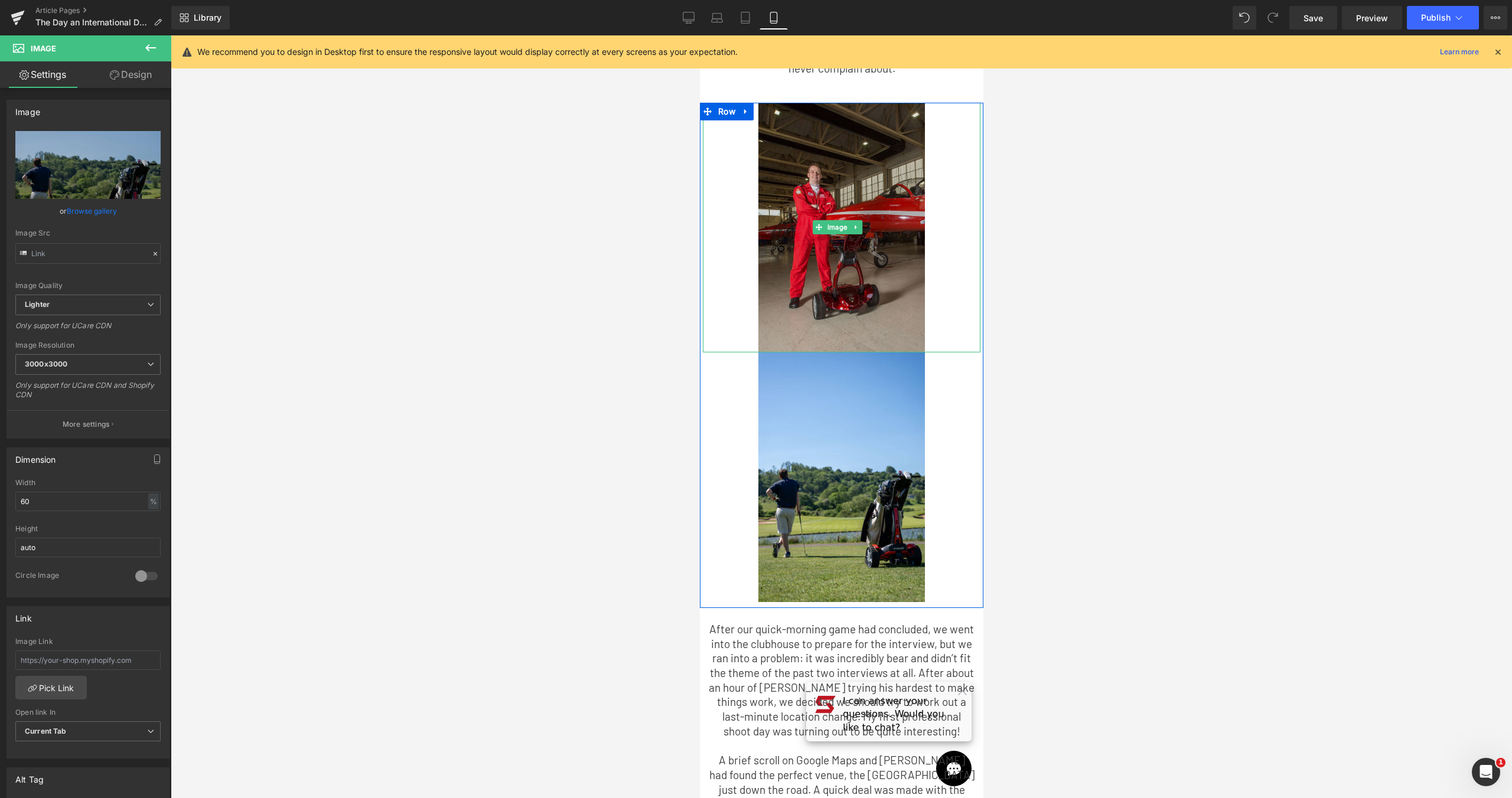
click at [903, 231] on img at bounding box center [841, 227] width 167 height 250
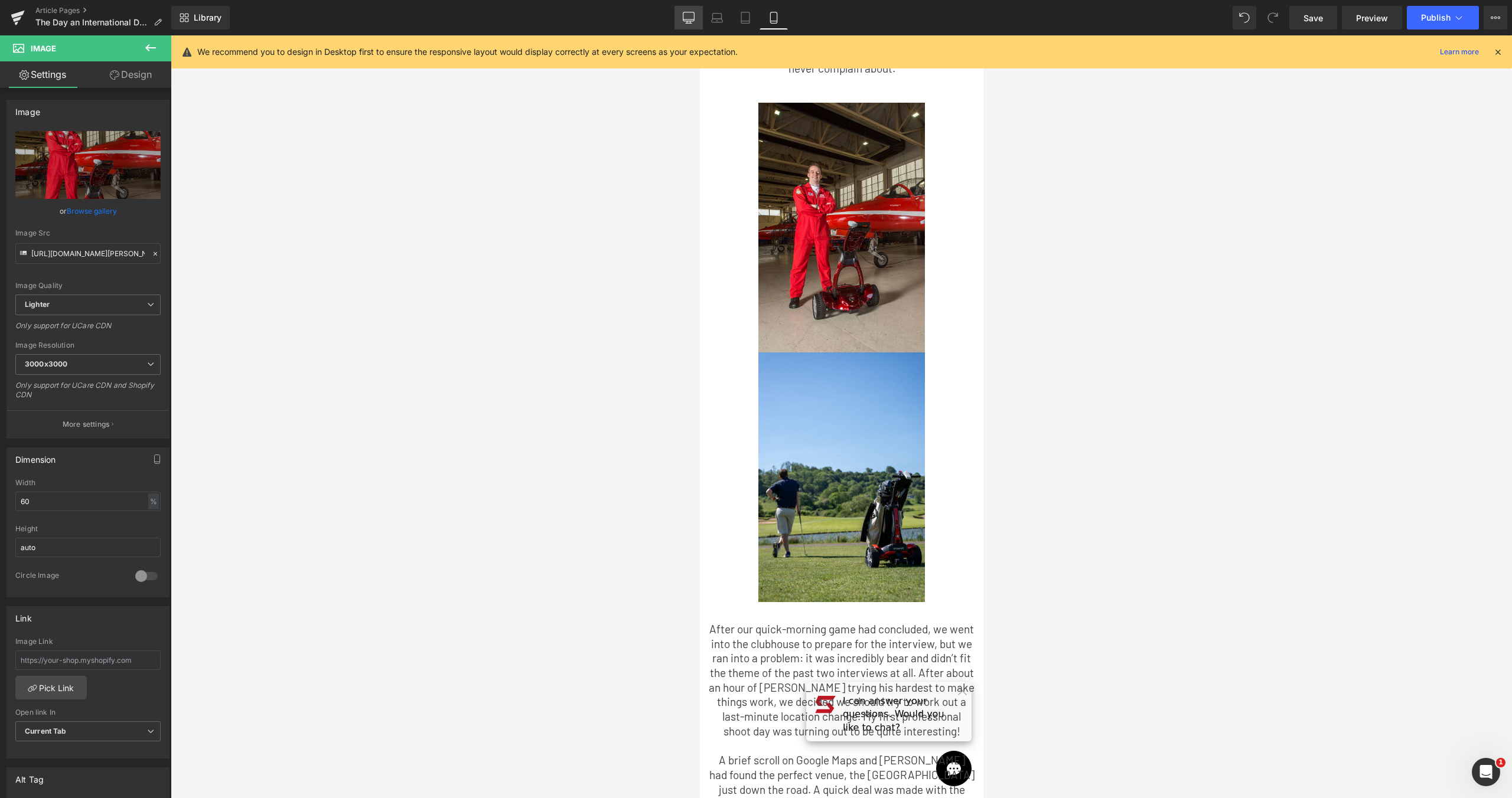
click at [691, 20] on icon at bounding box center [689, 20] width 11 height 0
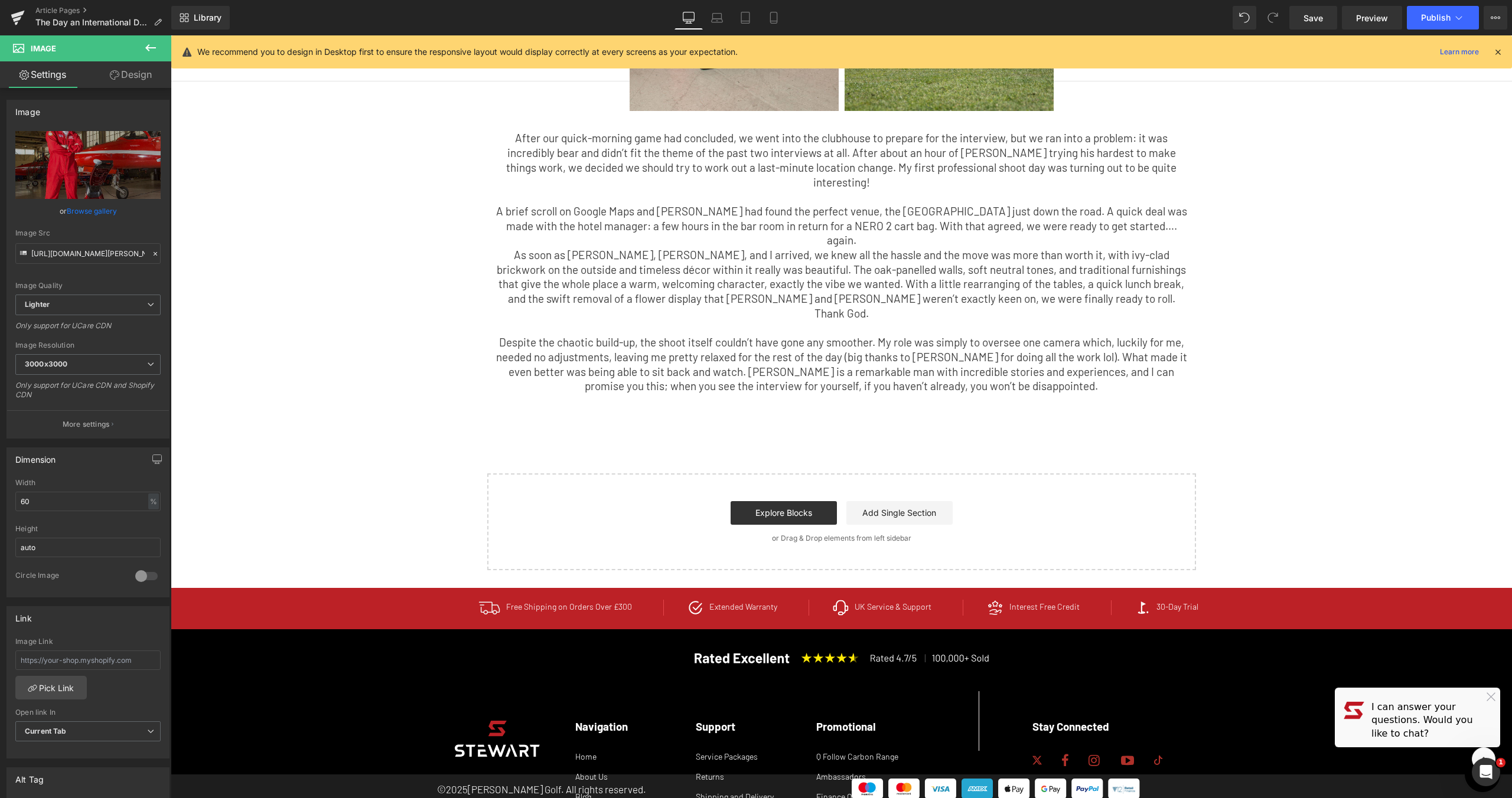
scroll to position [505, 0]
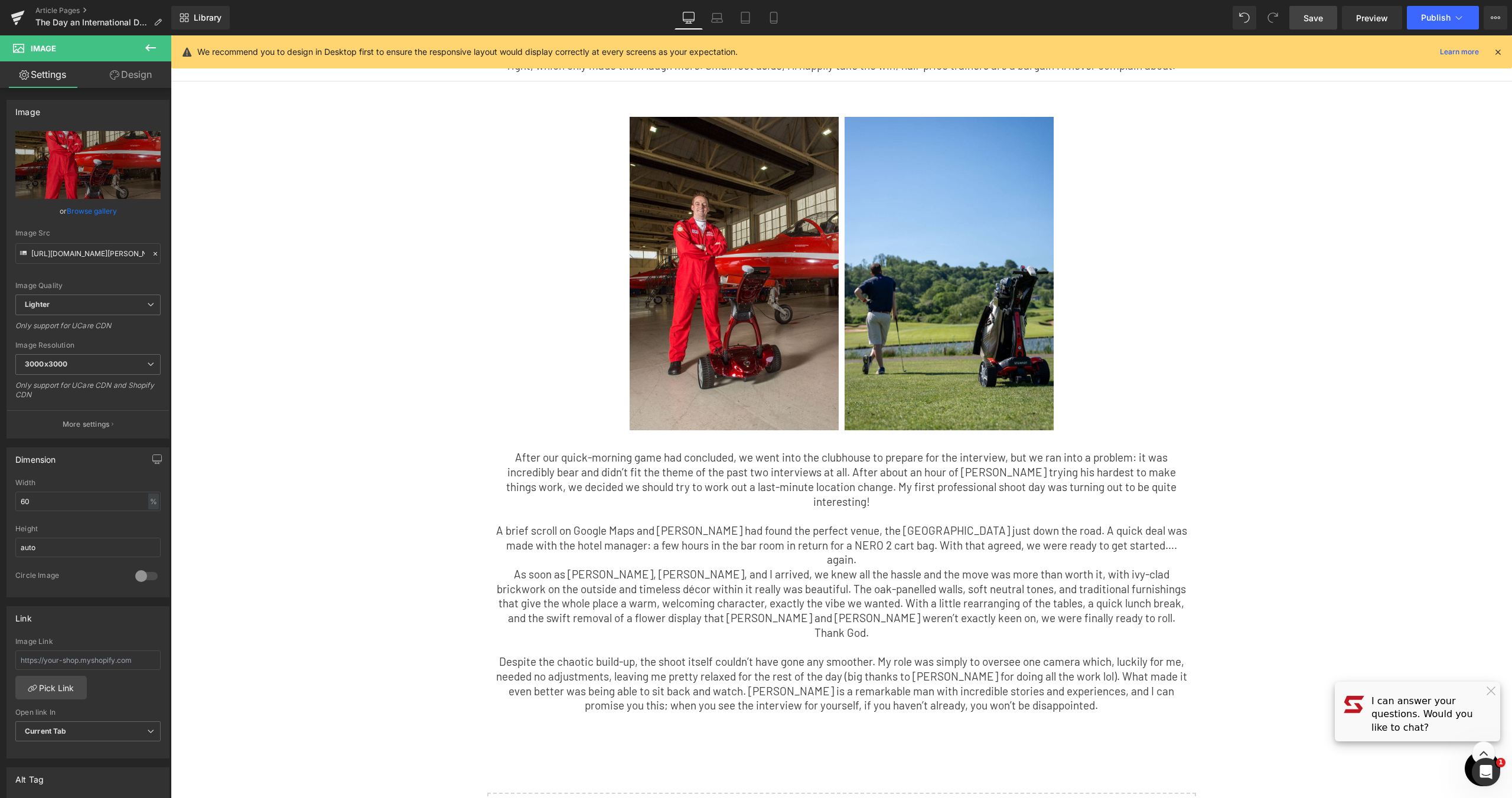
click at [1320, 15] on span "Save" at bounding box center [1313, 18] width 20 height 13
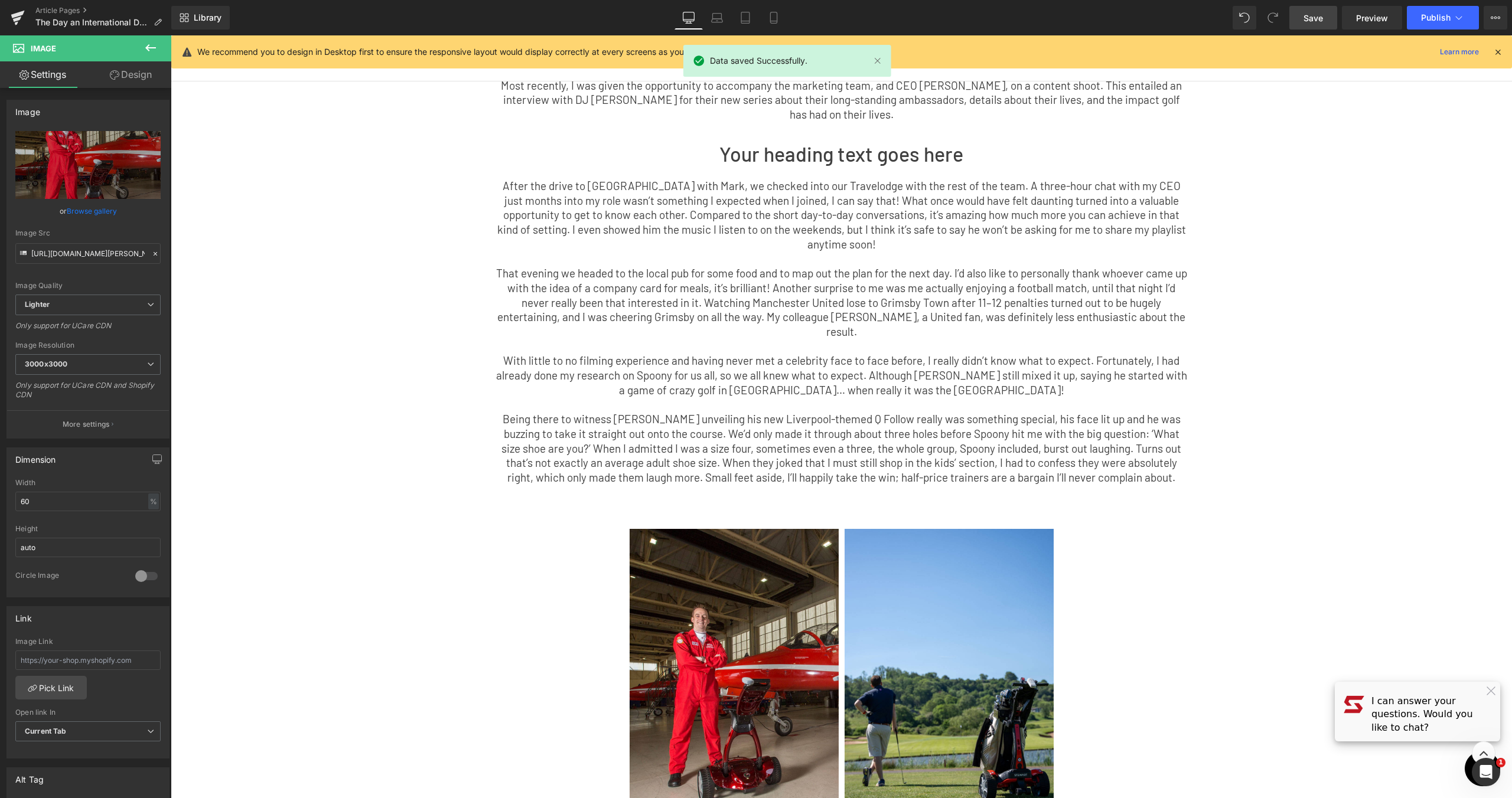
scroll to position [4, 0]
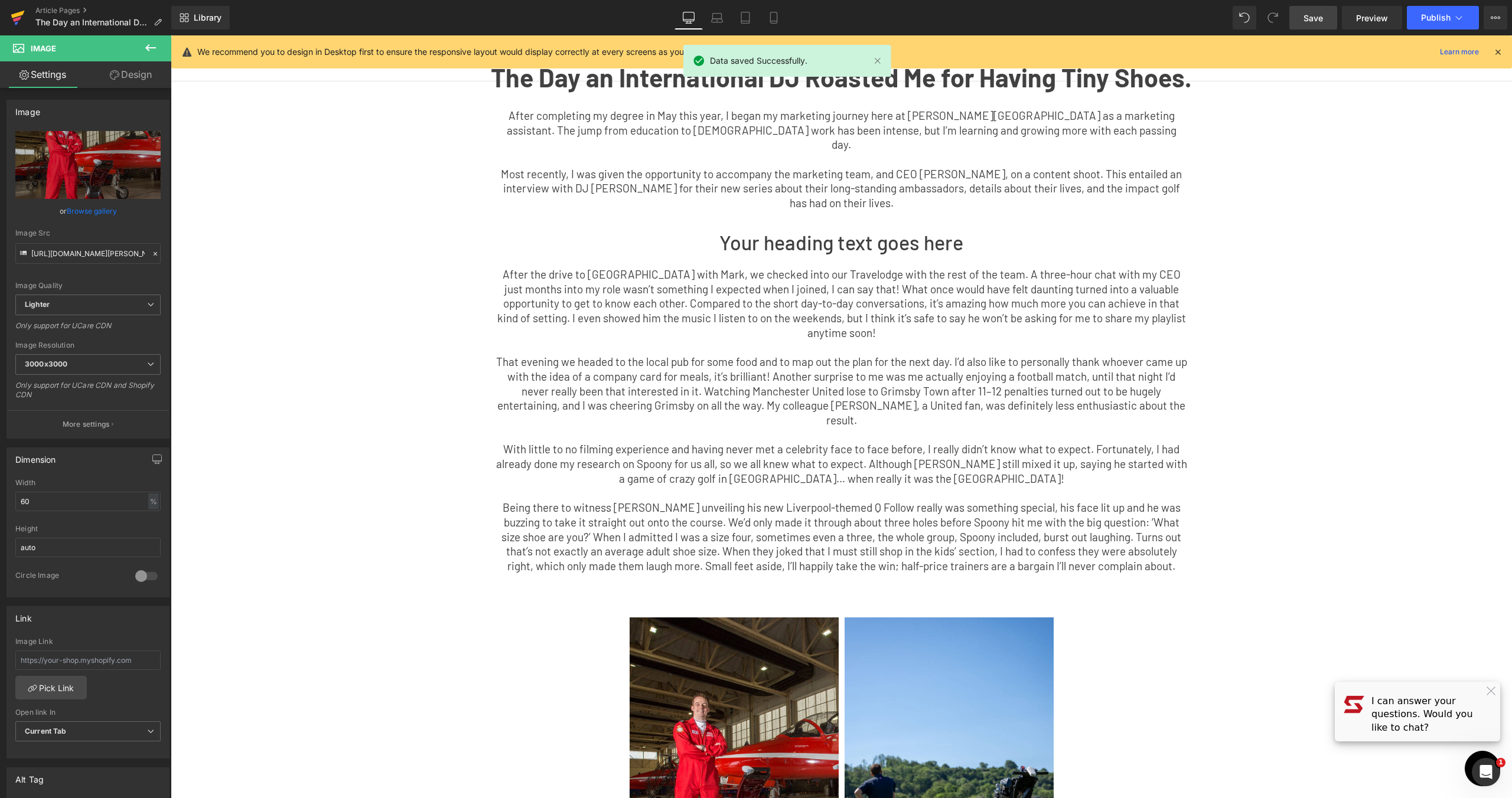
click at [16, 13] on icon at bounding box center [17, 14] width 13 height 8
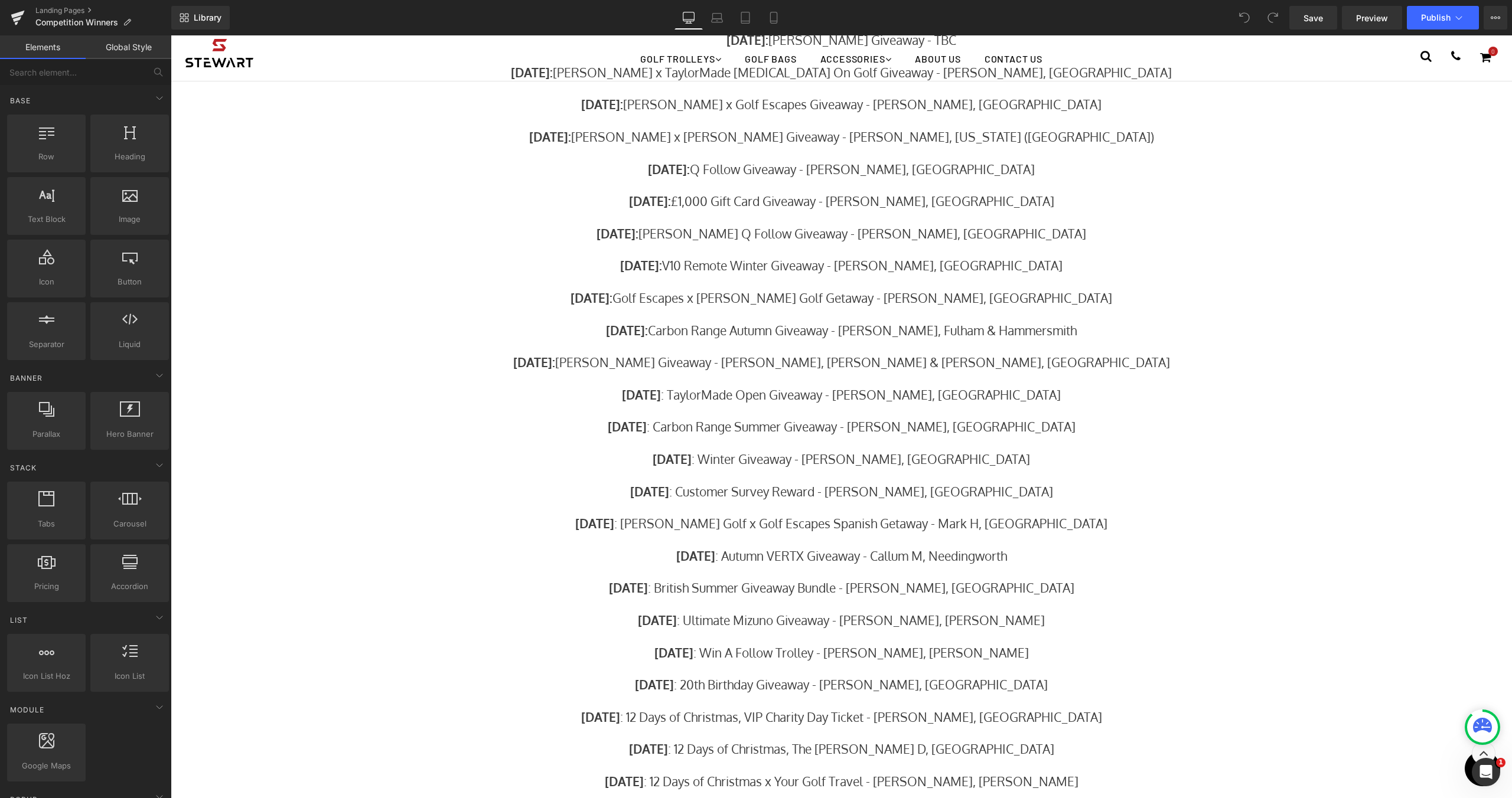
scroll to position [180, 0]
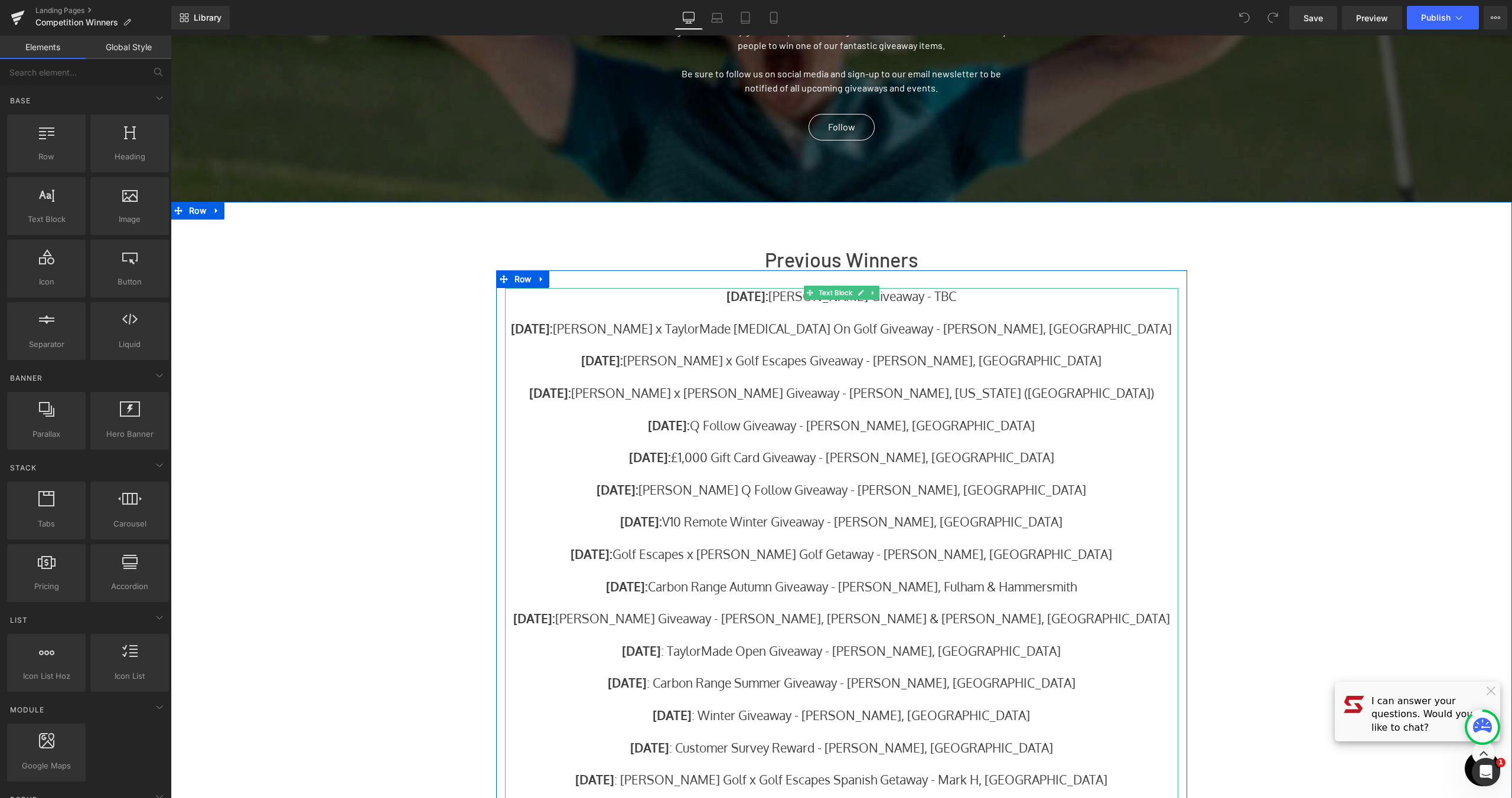
click at [976, 297] on p "August 2025: Stewart x Bushnell Giveaway - TBC" at bounding box center [842, 296] width 673 height 16
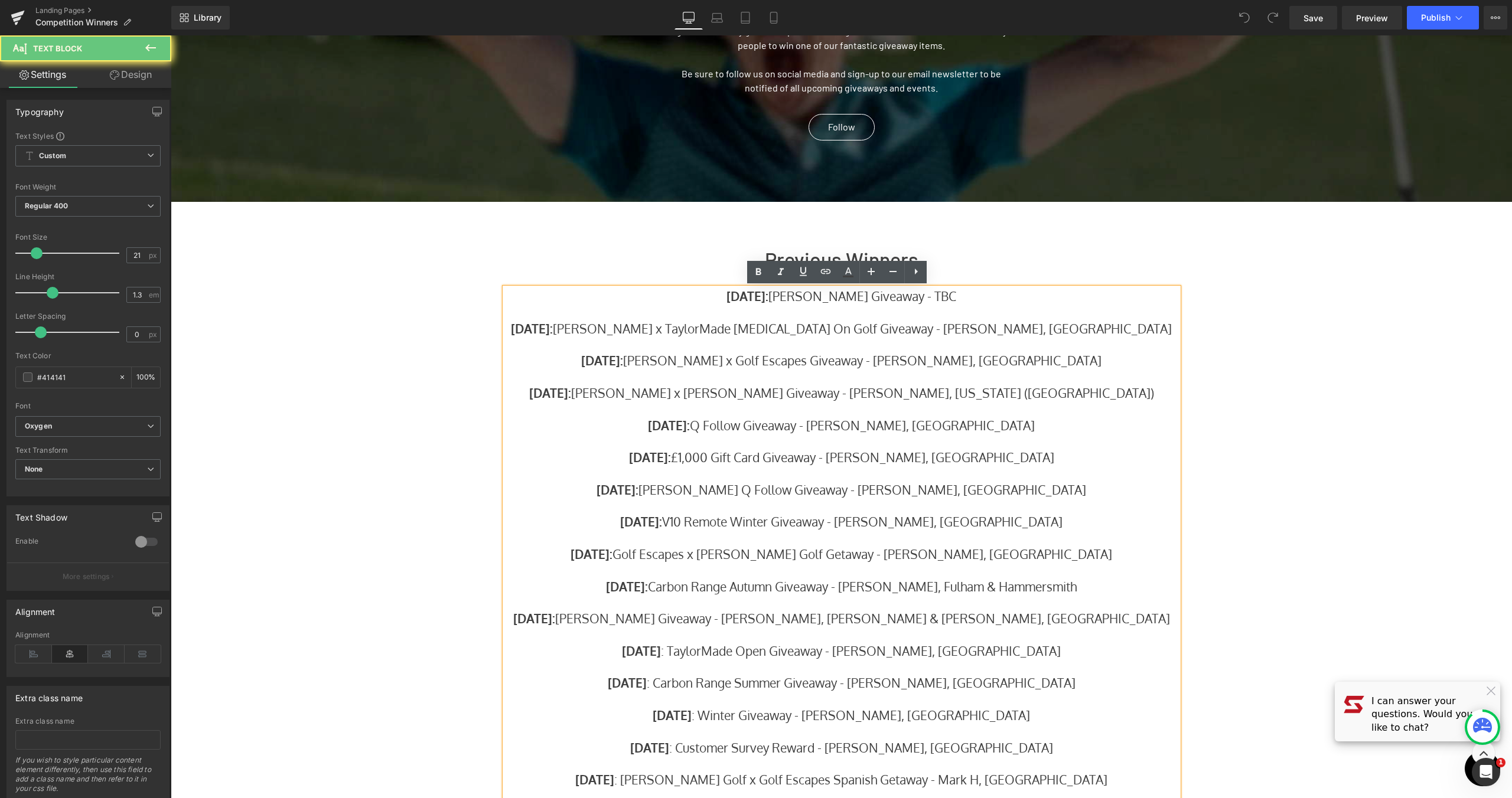
click at [976, 297] on p "August 2025: Stewart x Bushnell Giveaway - TBC" at bounding box center [842, 296] width 673 height 16
click at [968, 297] on p "August 2025: Stewart x Bushnell Giveaway - TBC" at bounding box center [842, 296] width 673 height 16
drag, startPoint x: 975, startPoint y: 296, endPoint x: 954, endPoint y: 296, distance: 21.0
click at [954, 296] on p "August 2025: Stewart x Bushnell Giveaway - TBC" at bounding box center [842, 296] width 673 height 16
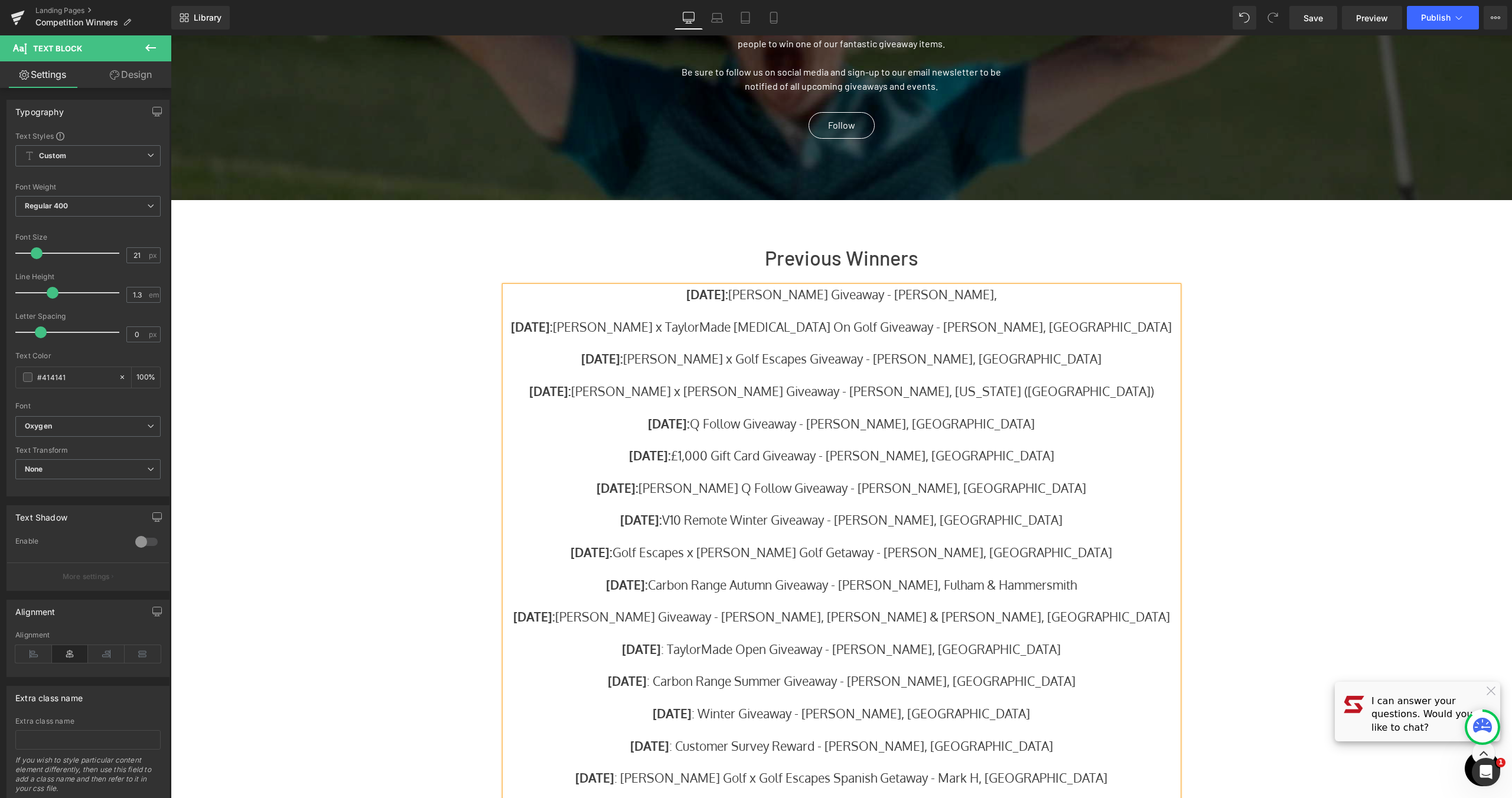
scroll to position [183, 0]
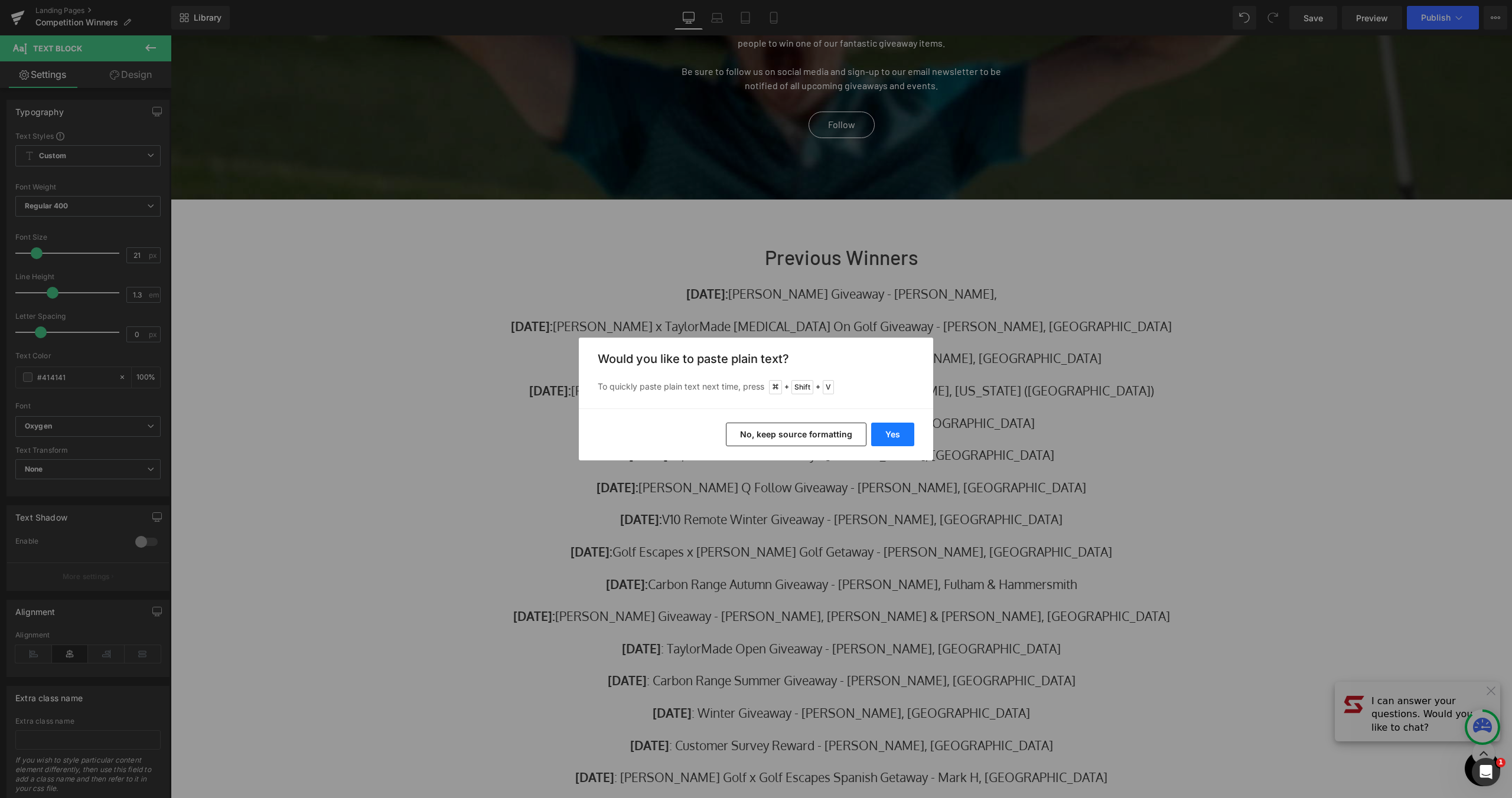
click at [889, 434] on button "Yes" at bounding box center [893, 434] width 43 height 24
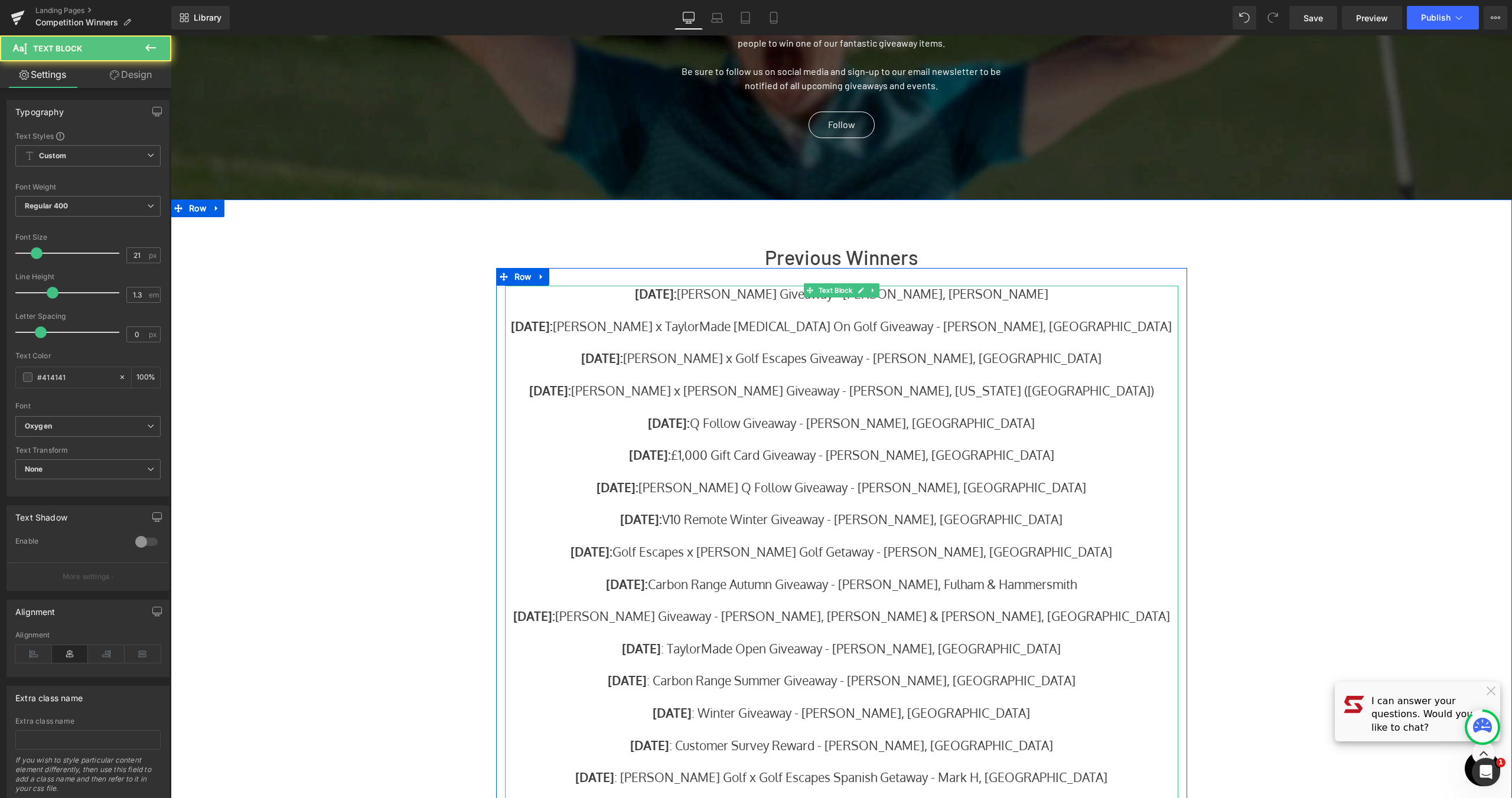
click at [1005, 297] on p "August 2025: Stewart x Bushnell Giveaway - Scott S, Paisley" at bounding box center [842, 294] width 673 height 16
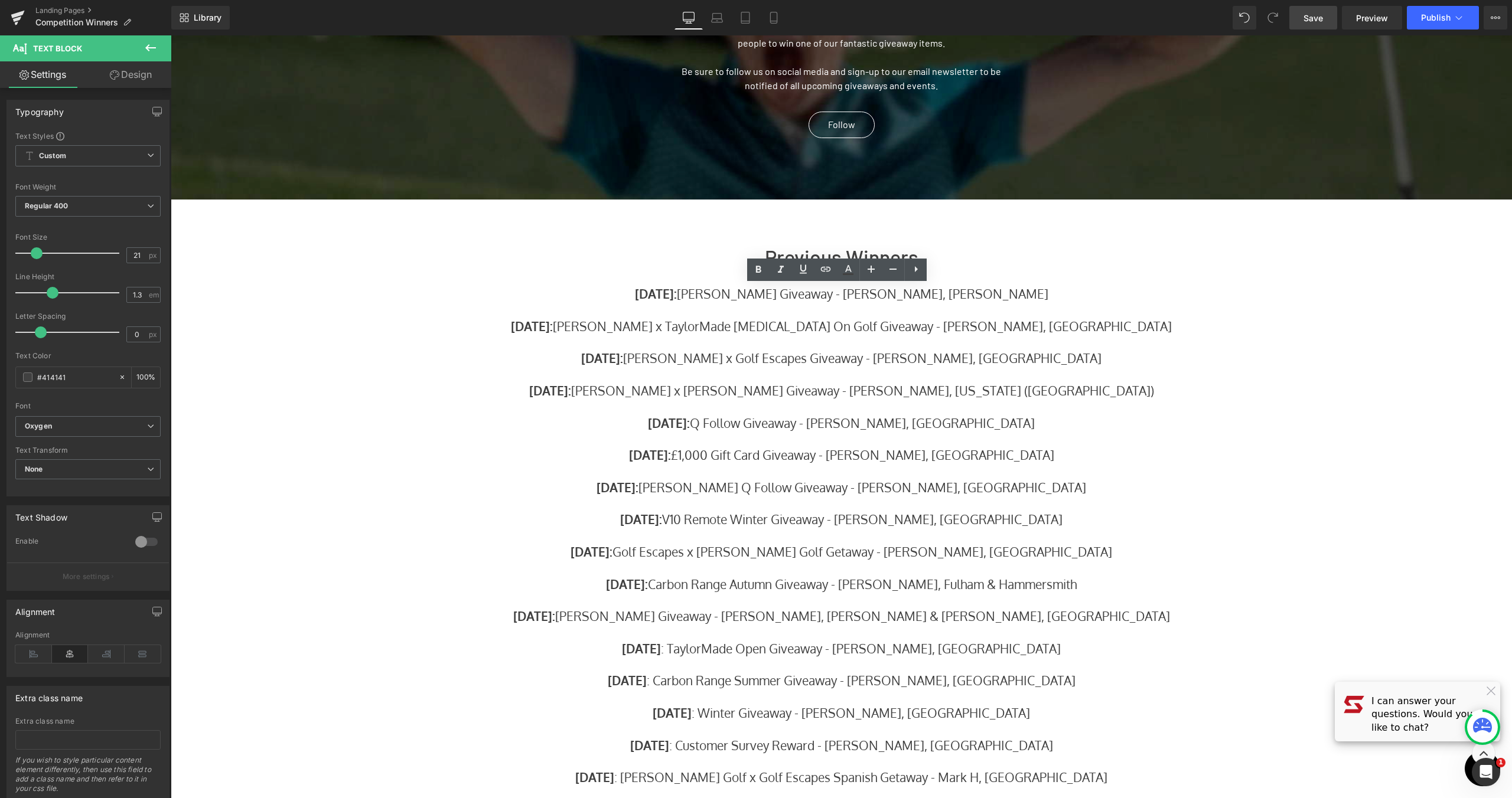
click at [1313, 17] on span "Save" at bounding box center [1313, 18] width 20 height 13
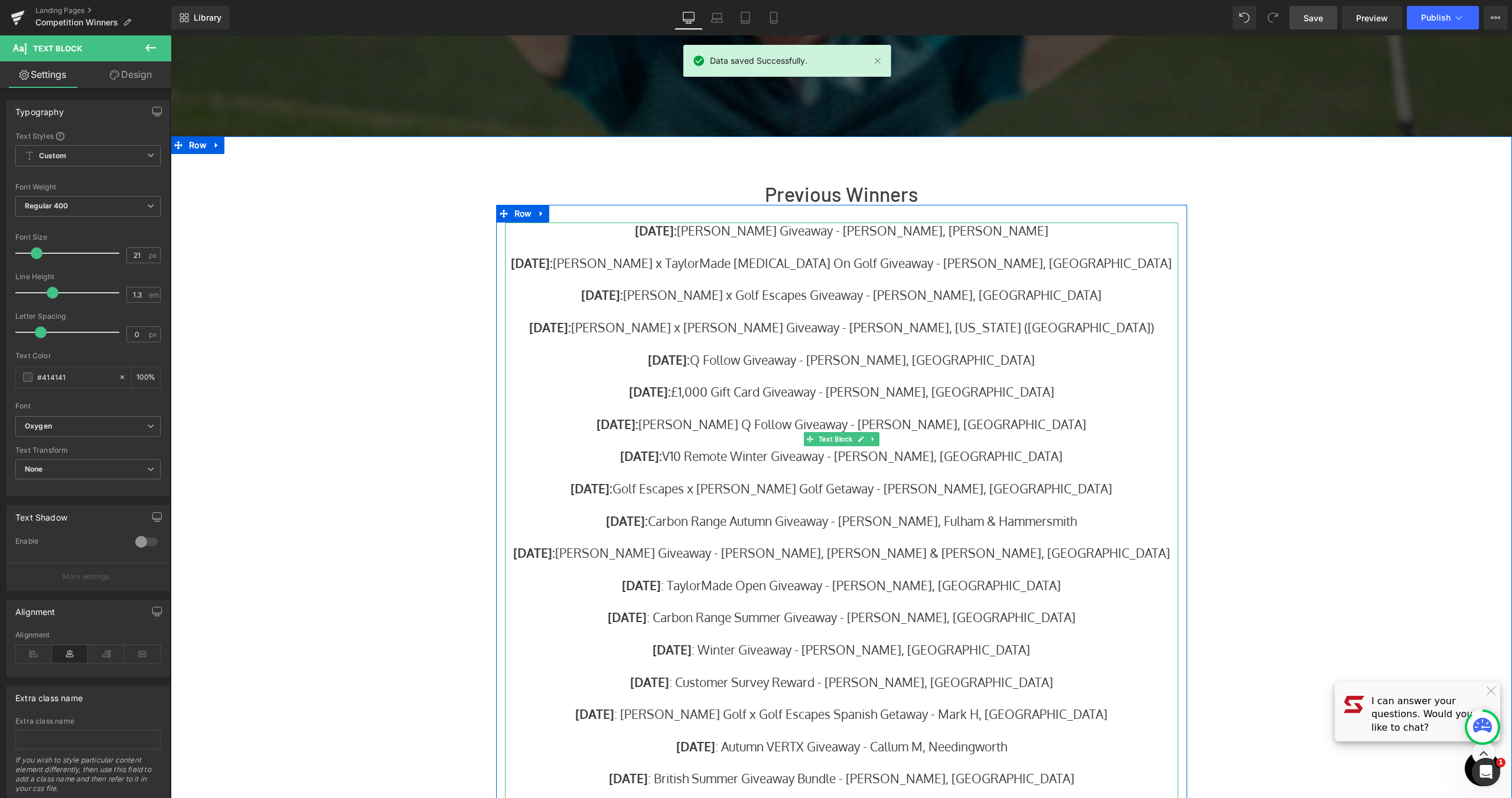
scroll to position [65, 0]
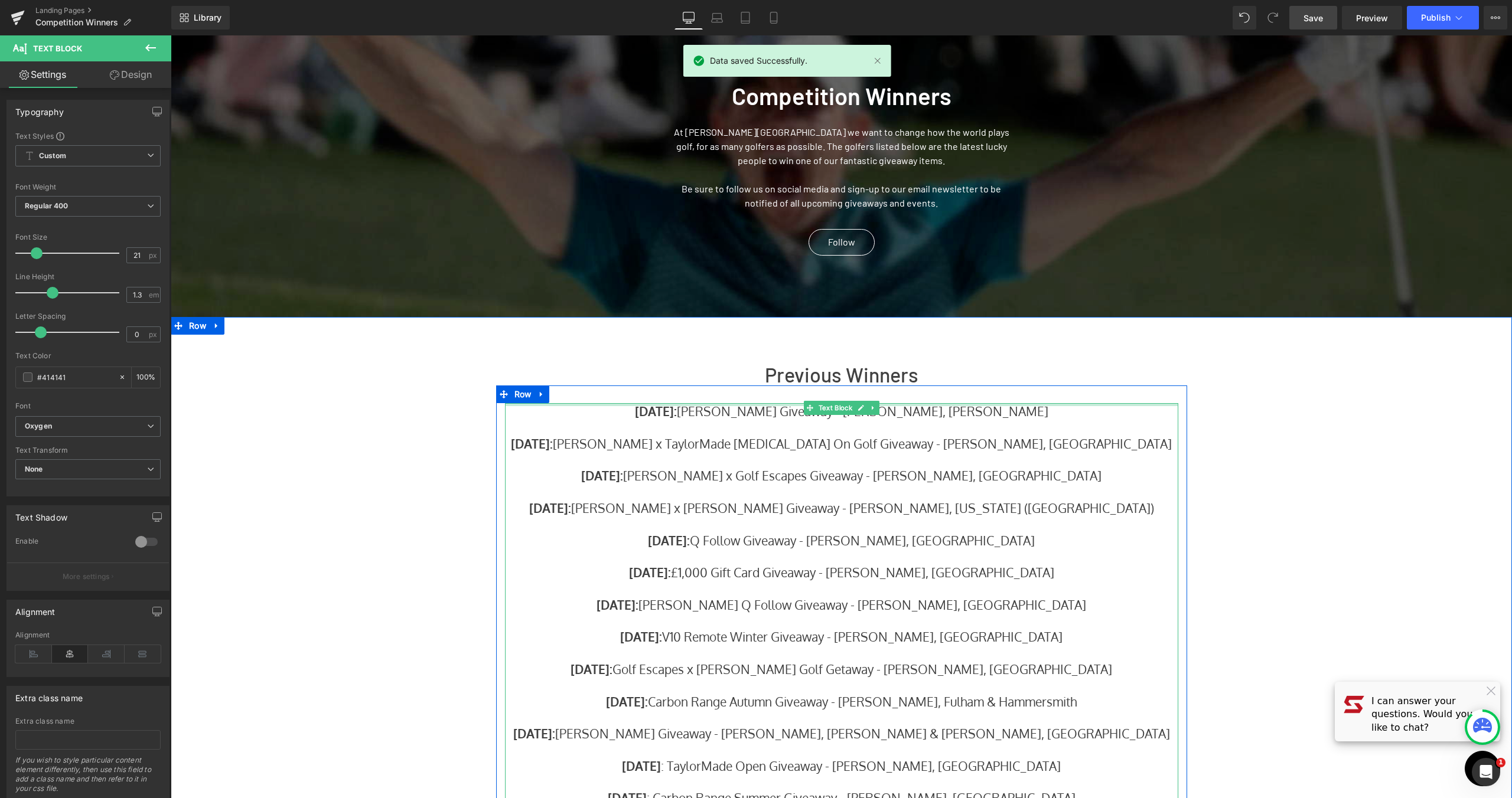
click at [1027, 406] on div at bounding box center [842, 405] width 673 height 3
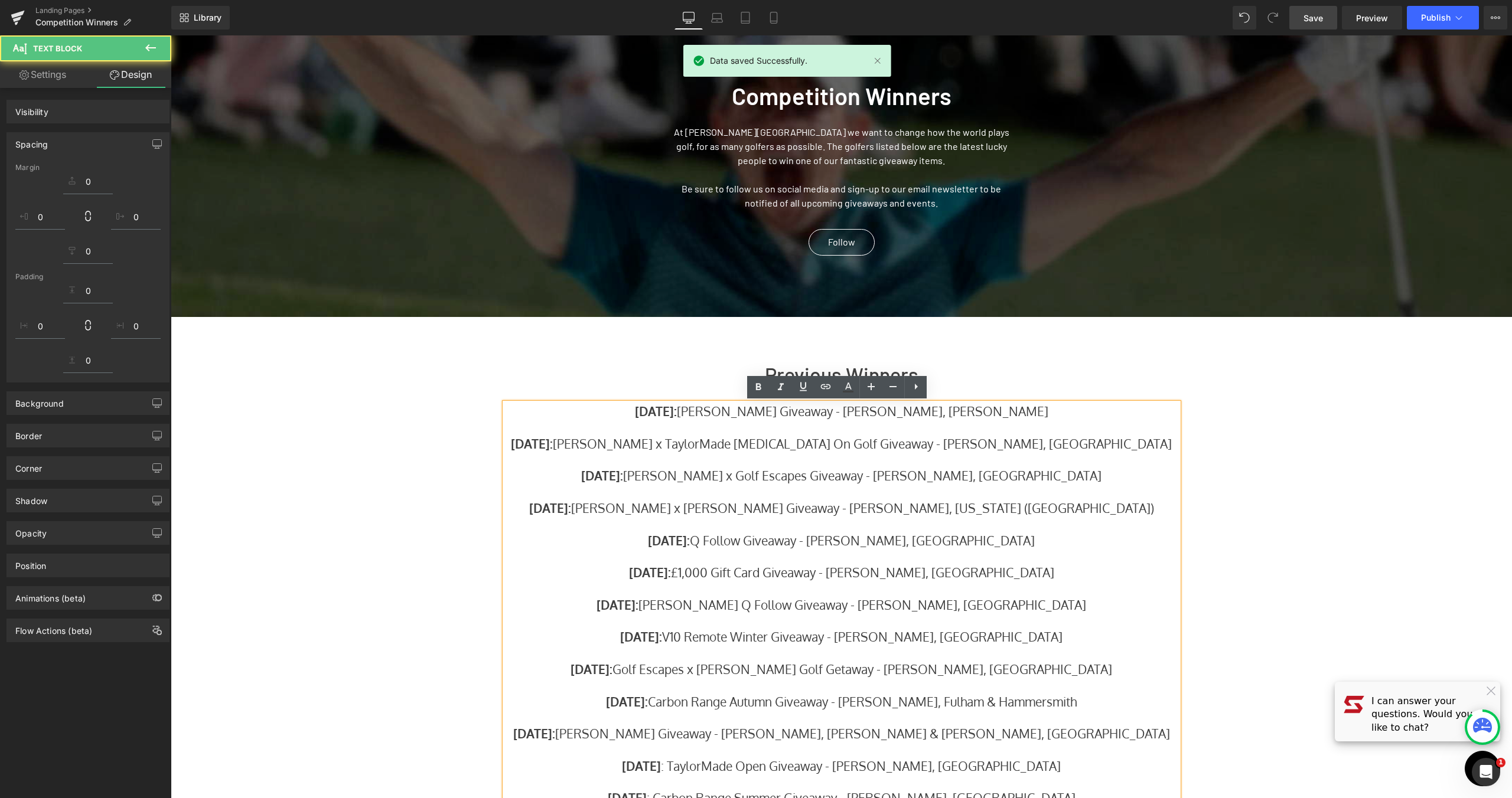
click at [1025, 419] on p "August 2025: Stewart x Bushnell Giveaway - Scott S, Paisley" at bounding box center [842, 411] width 673 height 16
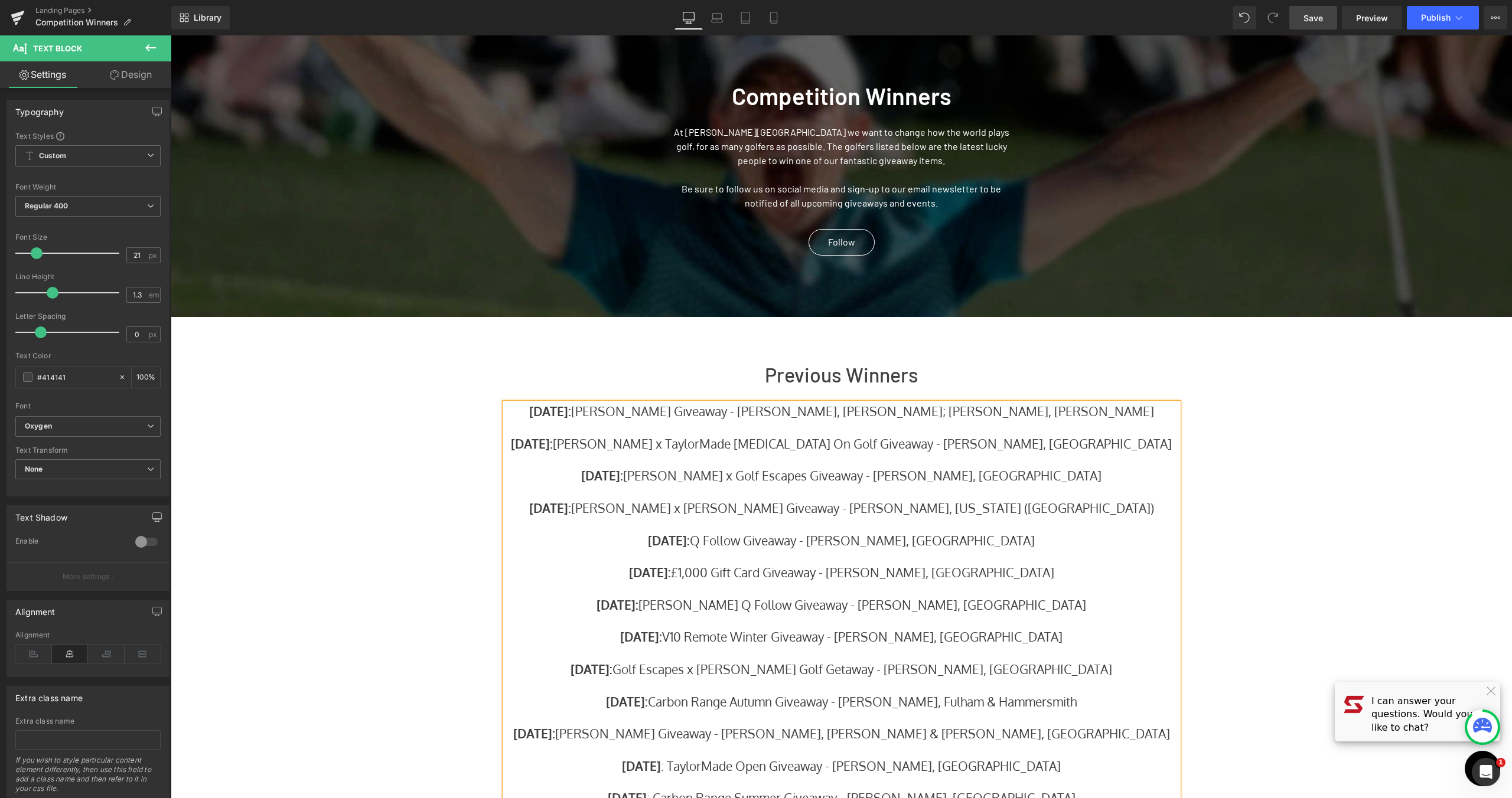
click at [1037, 413] on p "August 2025: Stewart x Bushnell Giveaway - Scott S, Paisley; Mick F, Milton Kyn…" at bounding box center [842, 411] width 673 height 16
click at [1096, 413] on p "August 2025: Stewart x Bushnell Giveaway - Scott S, Paisley; Mick F, Milton Key…" at bounding box center [842, 411] width 673 height 16
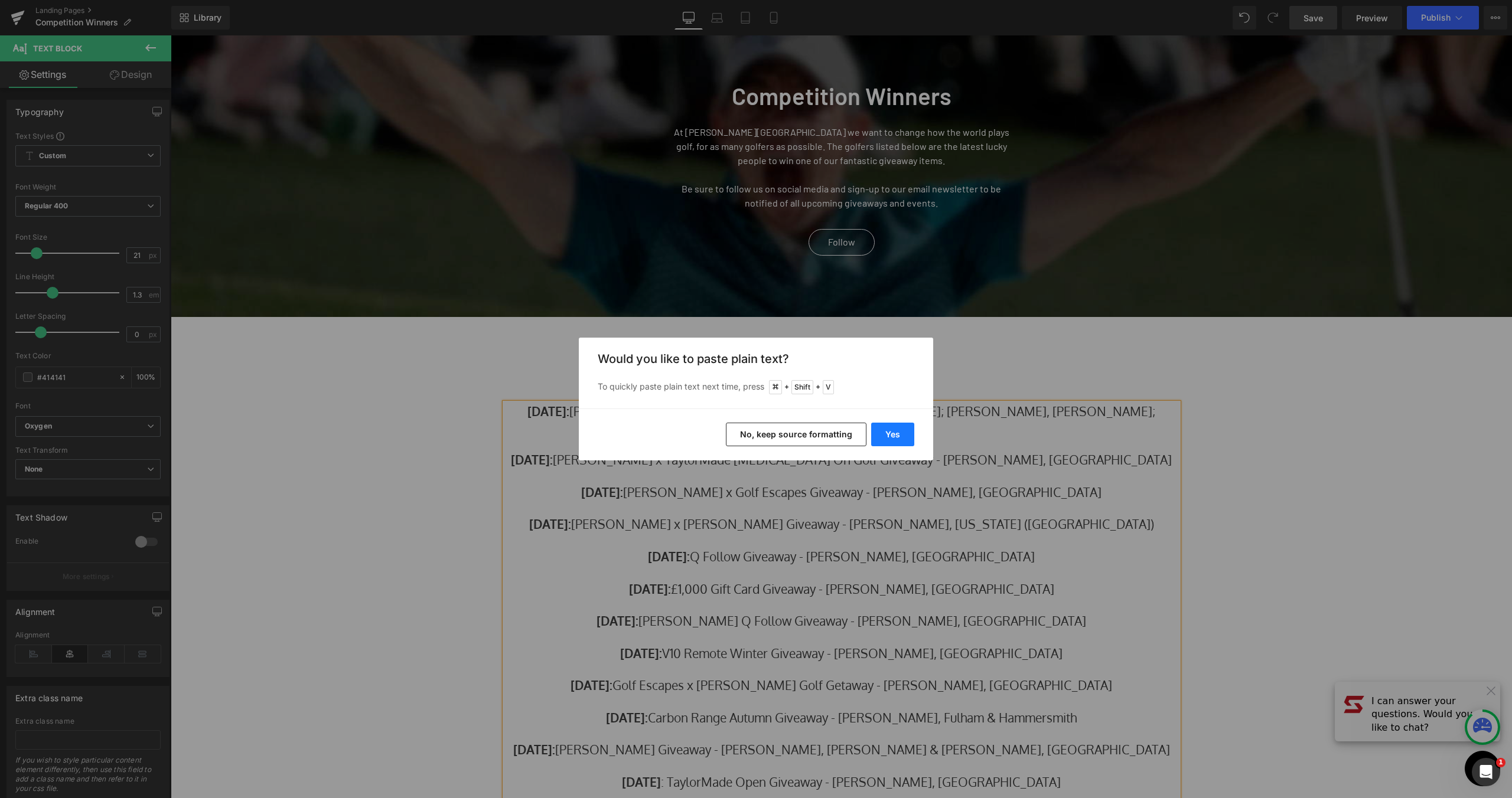
drag, startPoint x: 903, startPoint y: 429, endPoint x: 771, endPoint y: 388, distance: 138.2
click at [903, 429] on button "Yes" at bounding box center [893, 434] width 43 height 24
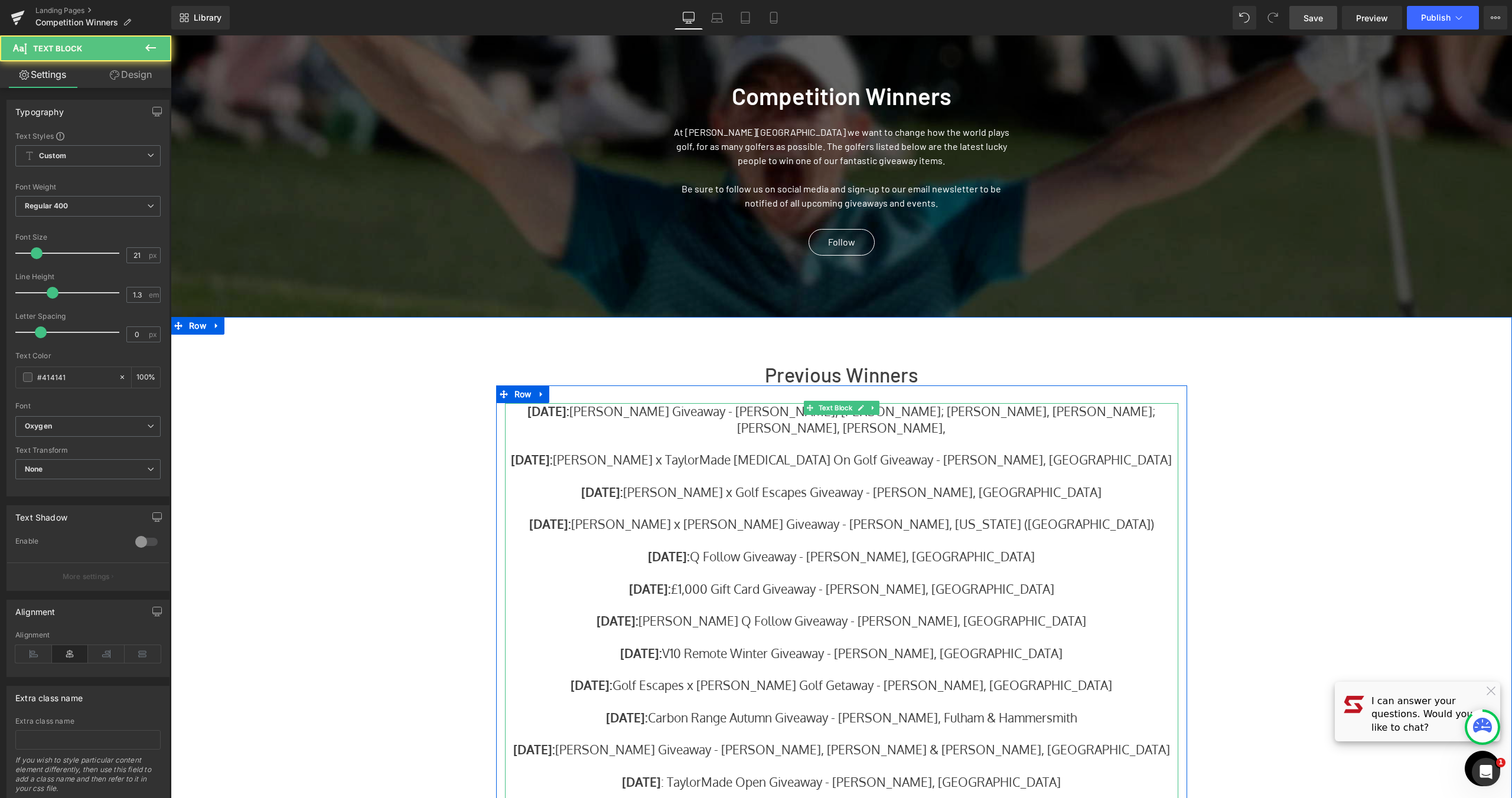
click at [1124, 413] on p "August 2025: Stewart x Bushnell Giveaway - Scott S, Paisley; Mick F, Milton Key…" at bounding box center [842, 420] width 673 height 32
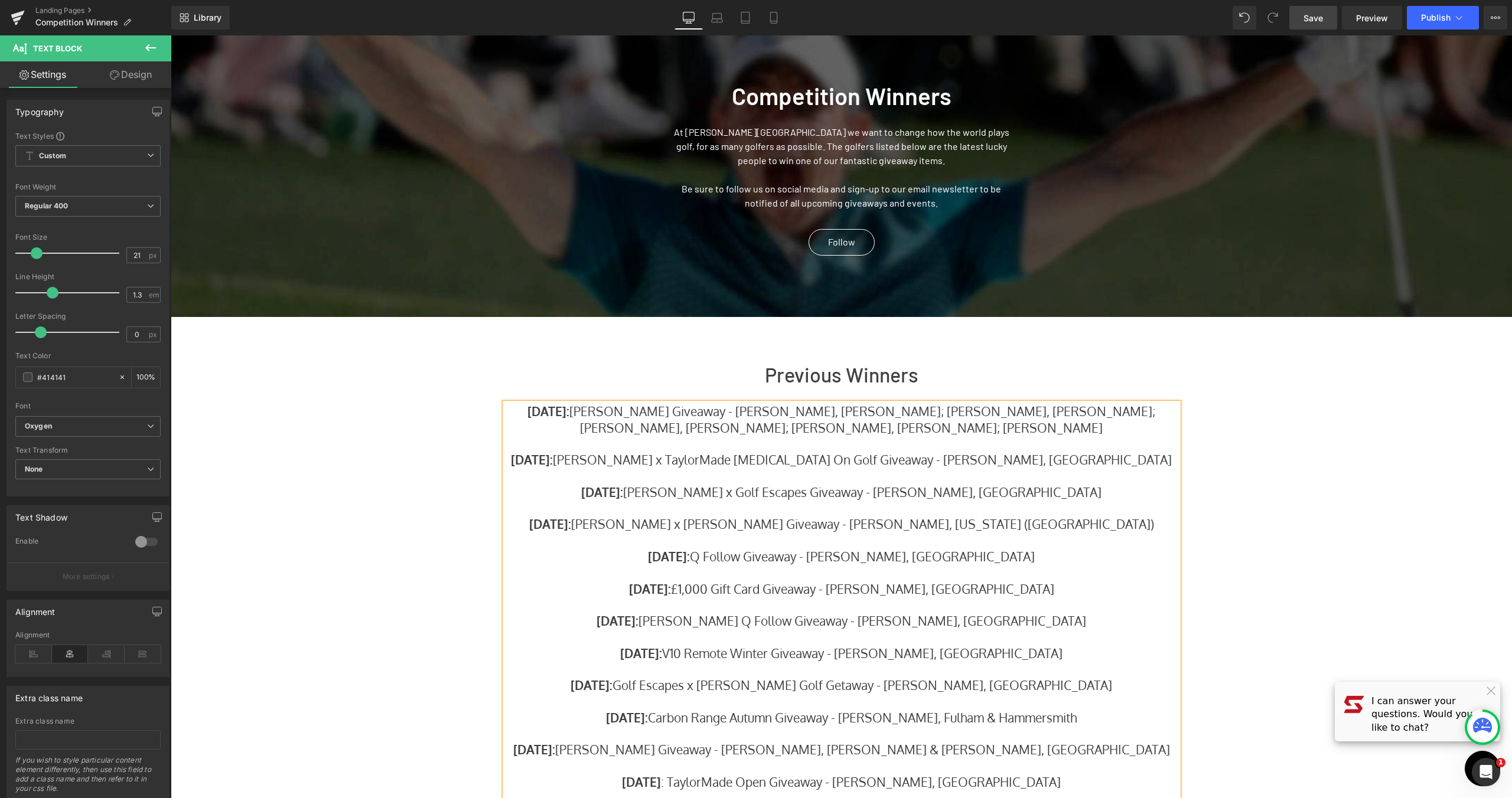
click at [1082, 410] on p "August 2025: Stewart x Bushnell Giveaway - Scott S, Paisley; Mick F, Milton Key…" at bounding box center [842, 420] width 673 height 32
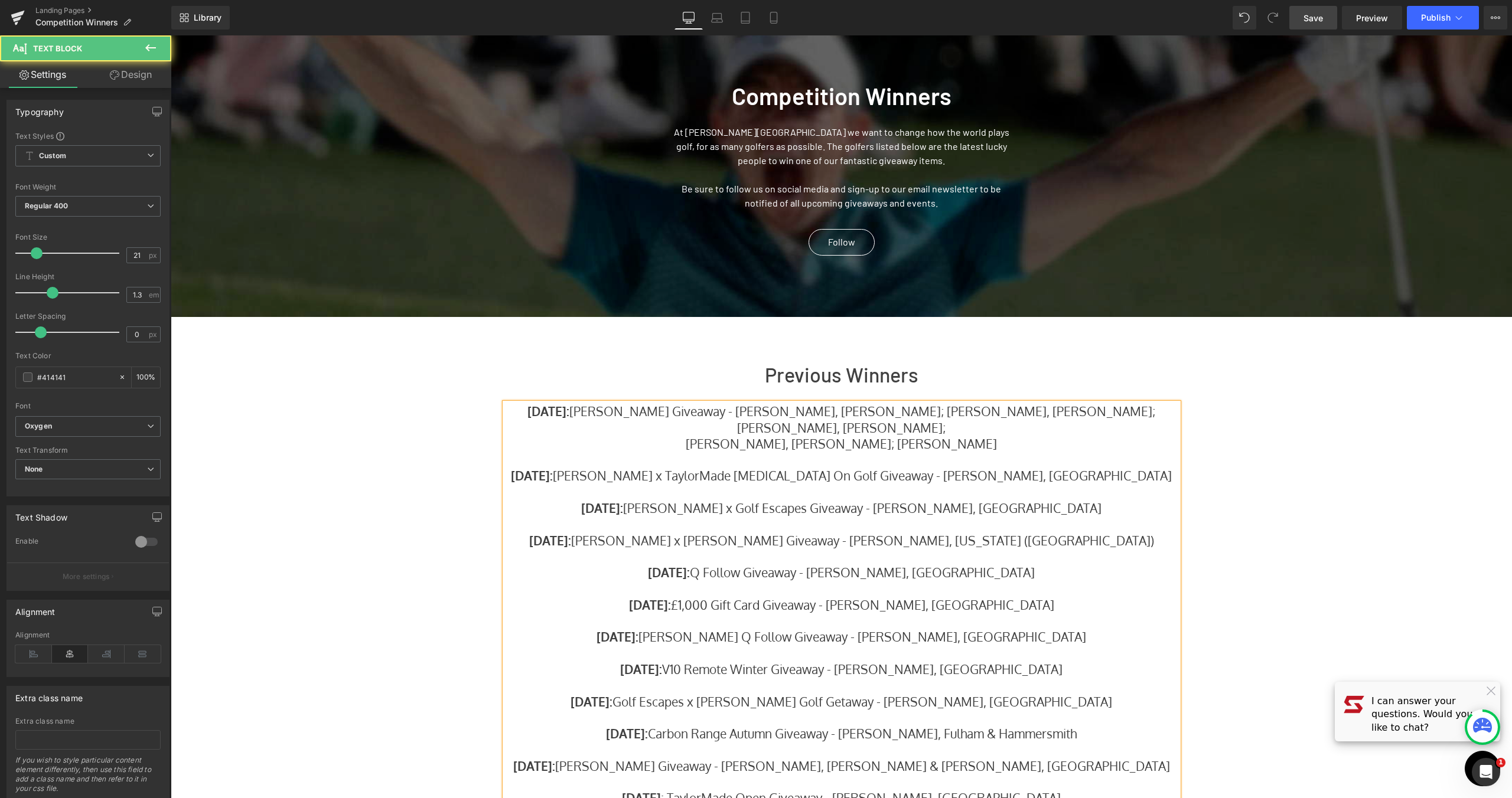
click at [970, 452] on p at bounding box center [842, 459] width 673 height 16
click at [949, 436] on p "James S, Hull; Rupert" at bounding box center [842, 443] width 673 height 16
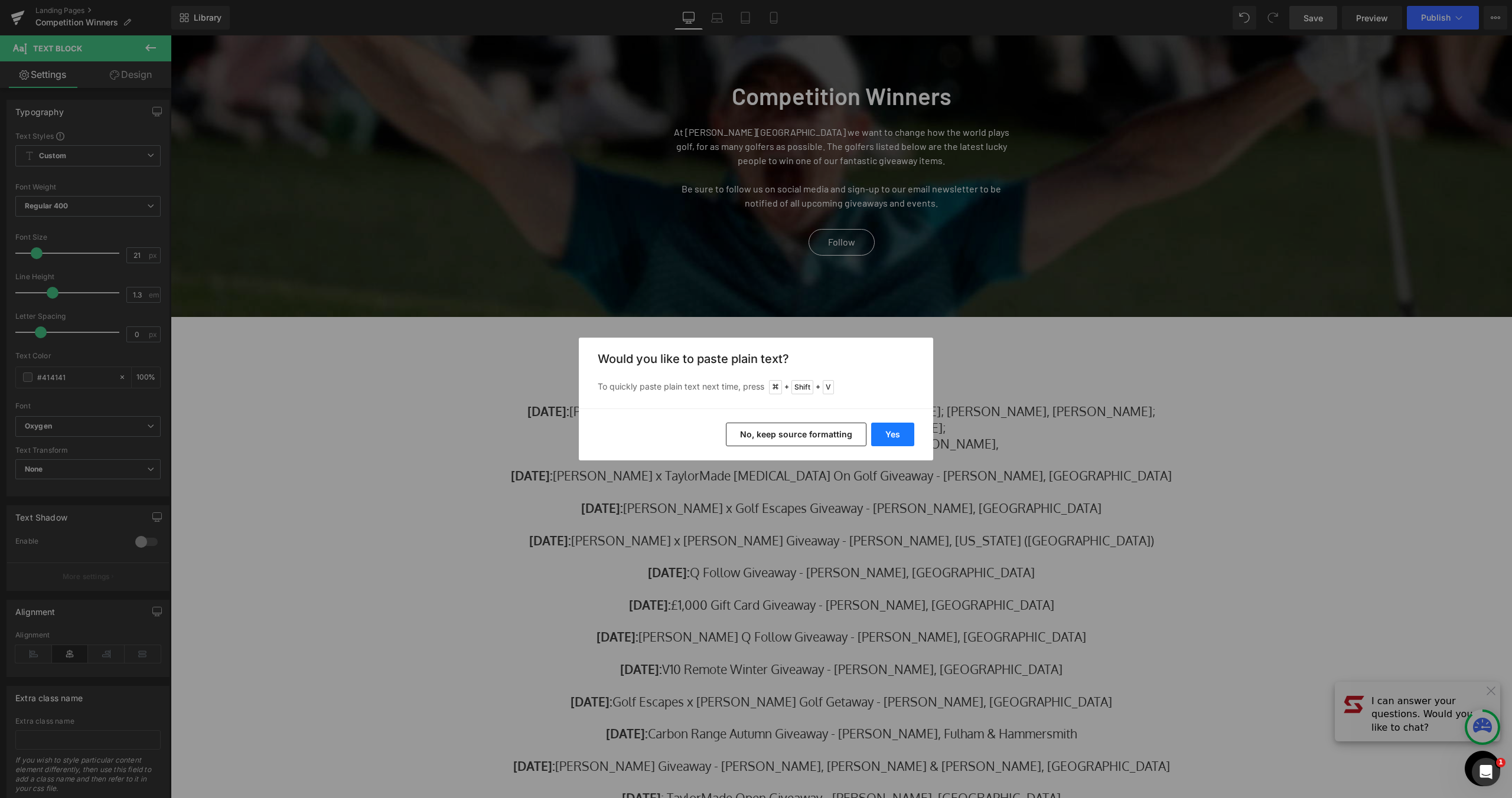
click at [898, 443] on button "Yes" at bounding box center [893, 434] width 43 height 24
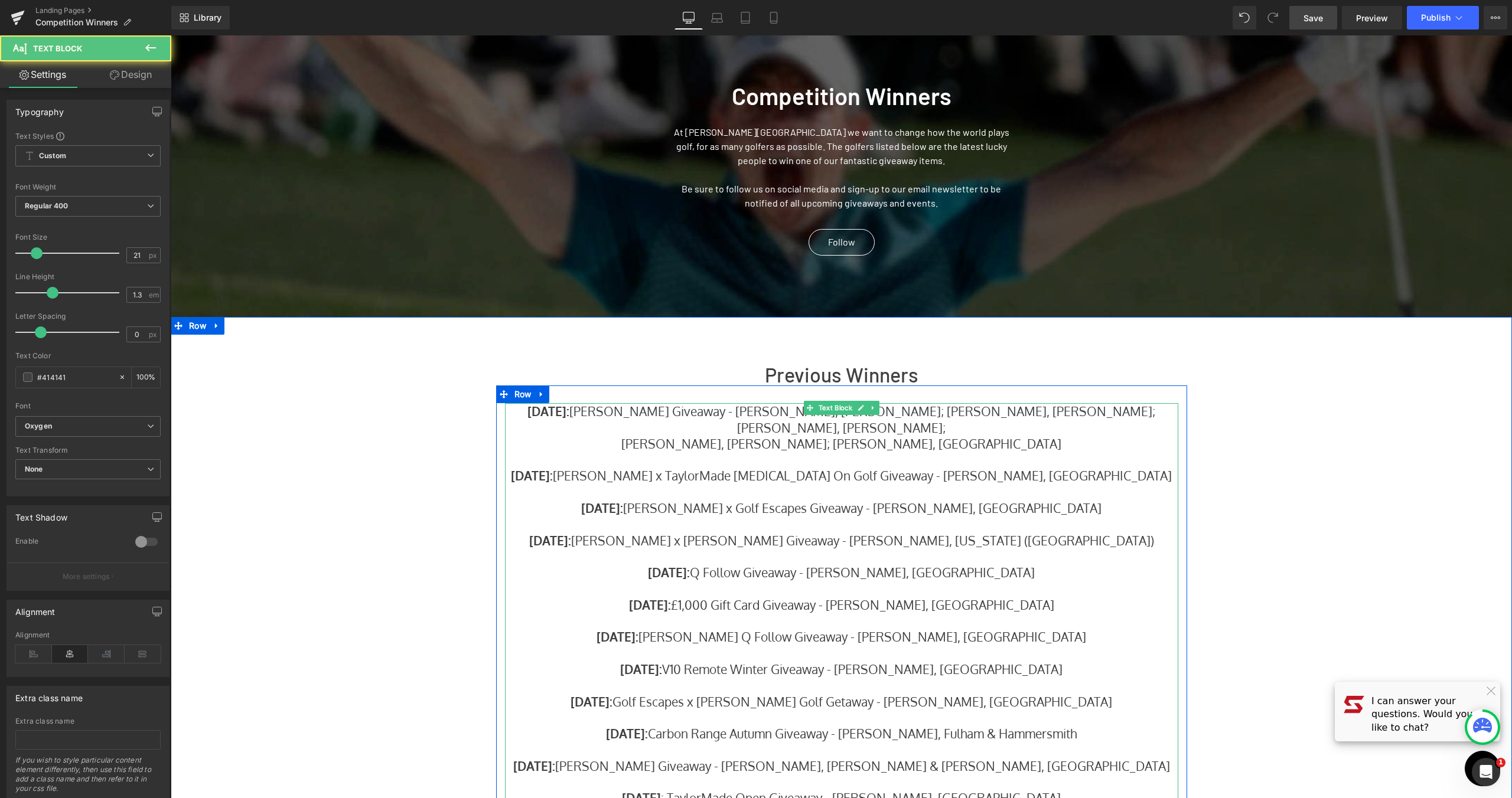
click at [1022, 418] on p "August 2025: Stewart x Bushnell Giveaway - Scott S, Paisley; Mick F, Milton Key…" at bounding box center [842, 420] width 673 height 32
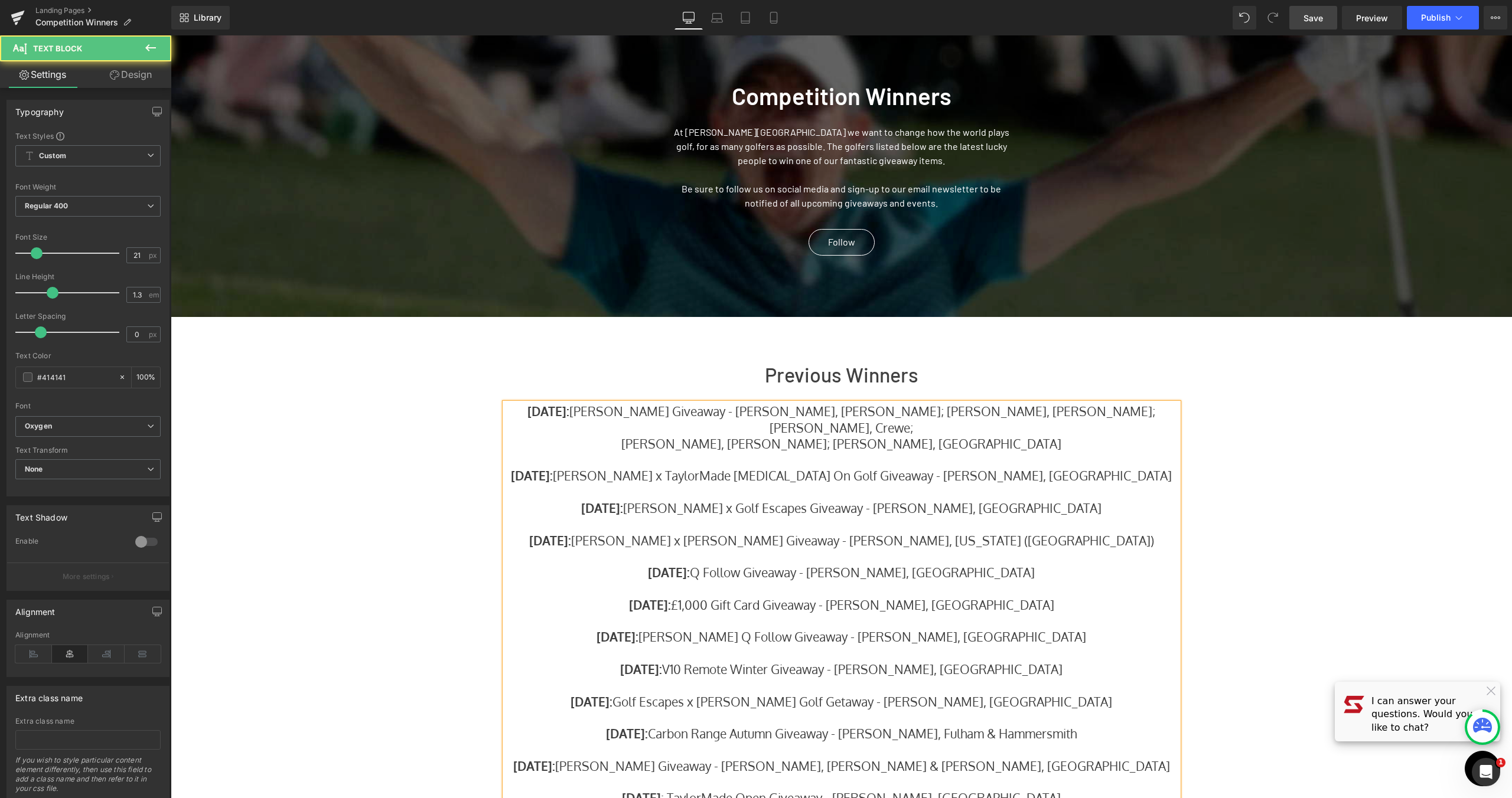
click at [738, 448] on p "James S, Hull; Rupert O, Ipswich" at bounding box center [842, 443] width 673 height 16
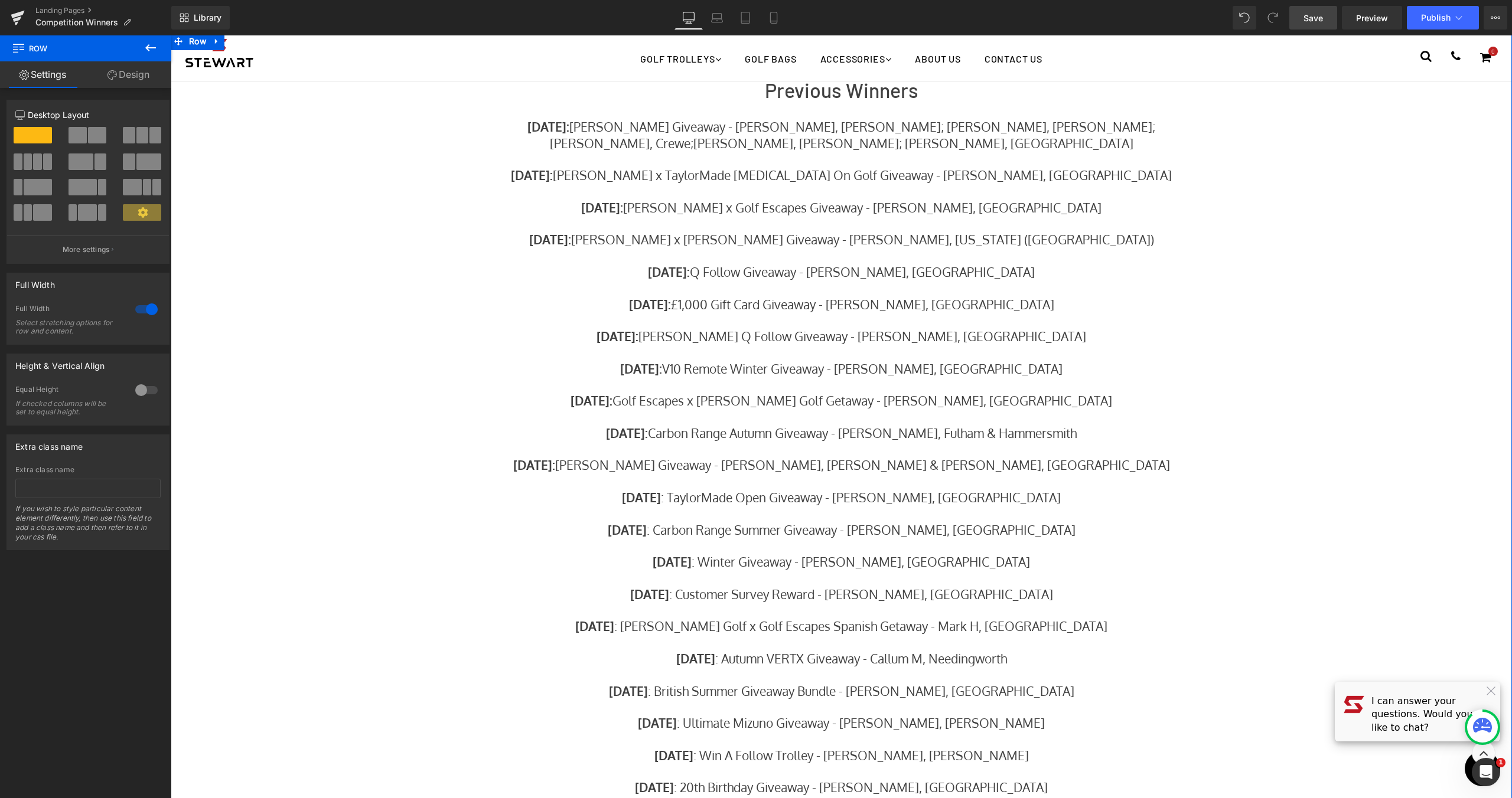
scroll to position [64, 0]
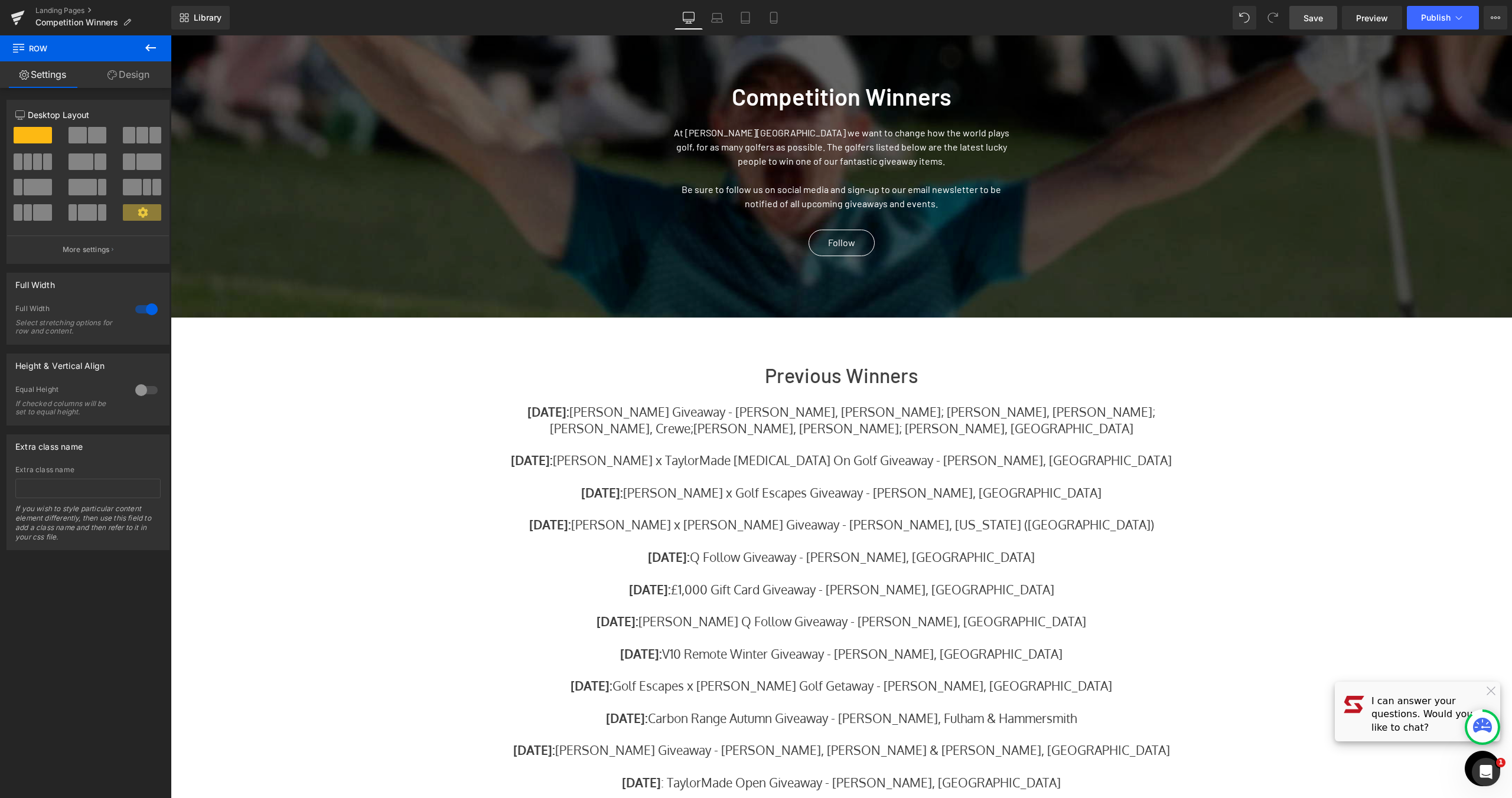
click at [1315, 12] on span "Save" at bounding box center [1313, 18] width 20 height 13
click at [1450, 13] on span "Publish" at bounding box center [1436, 18] width 29 height 10
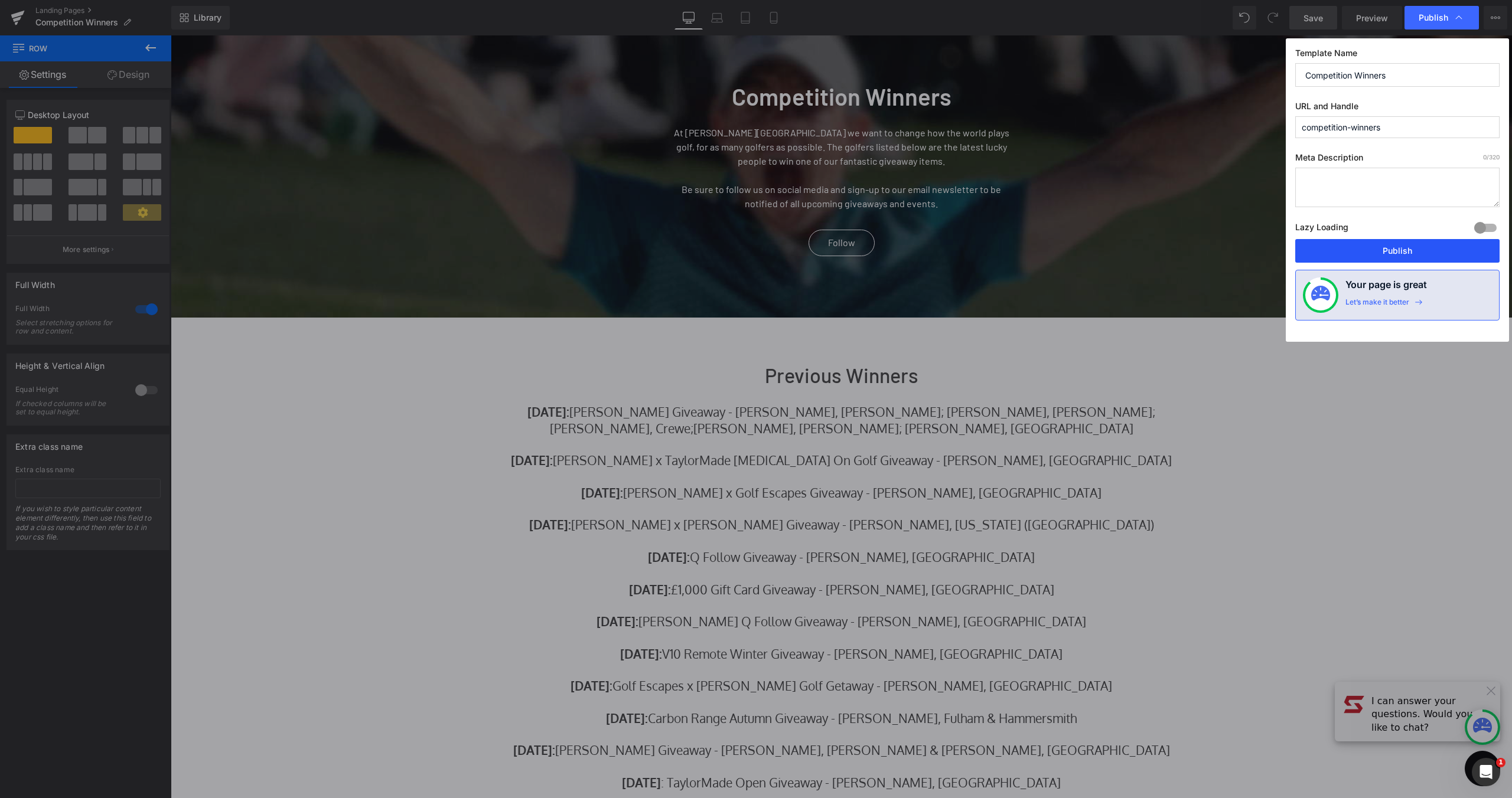
click at [1420, 251] on button "Publish" at bounding box center [1397, 251] width 204 height 24
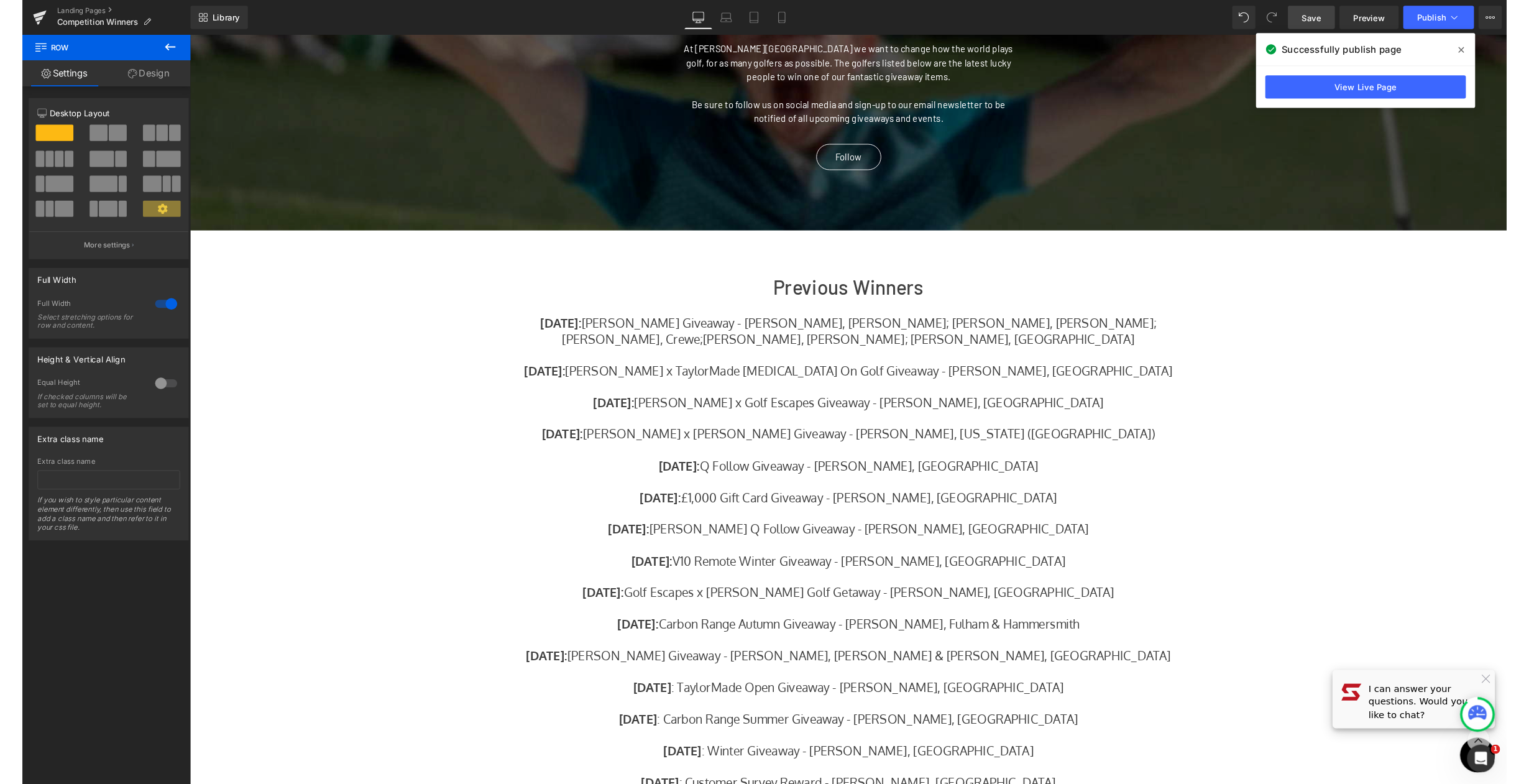
scroll to position [303, 0]
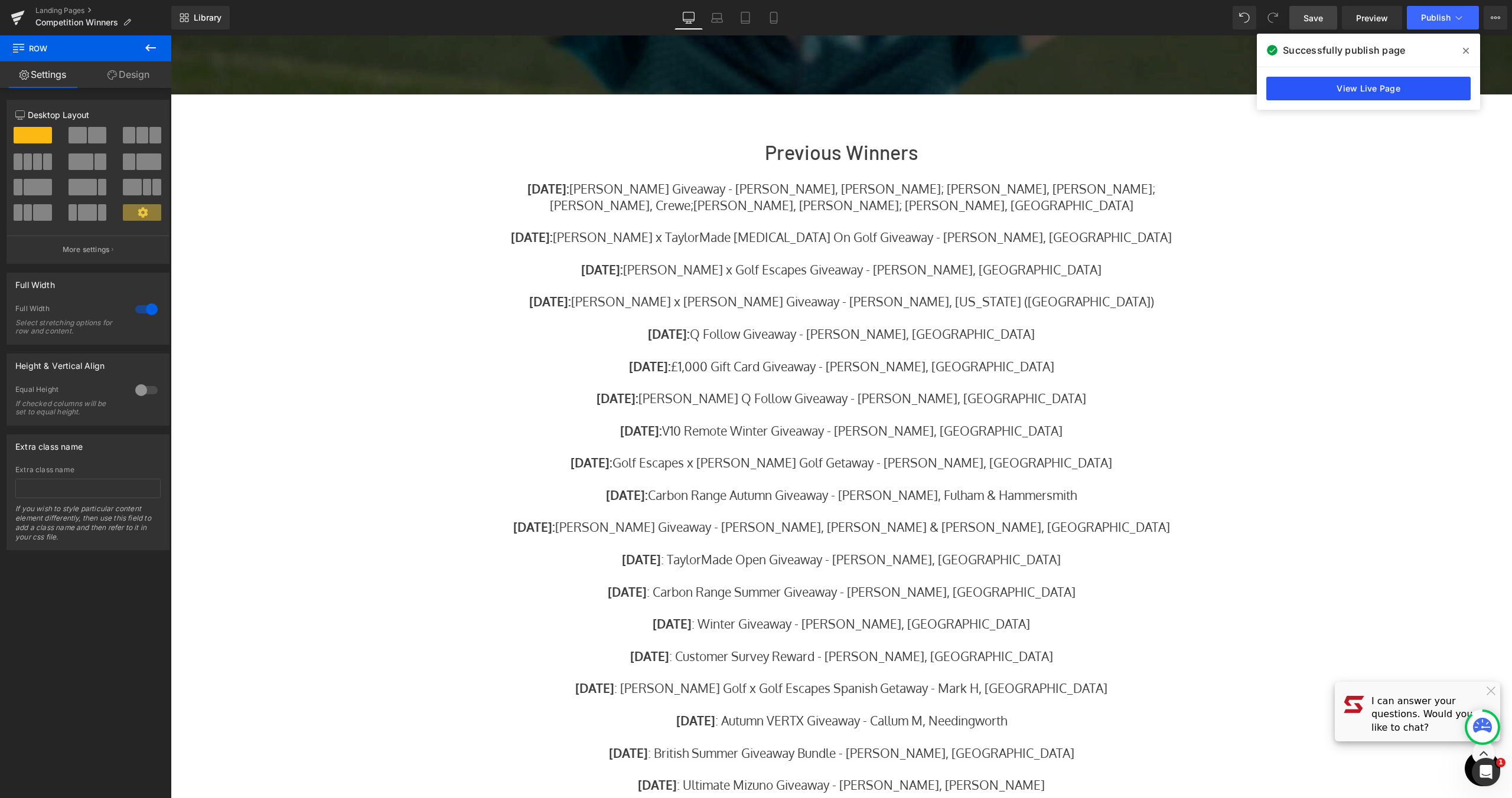
click at [1321, 97] on link "View Live Page" at bounding box center [1369, 89] width 204 height 24
